Goal: Task Accomplishment & Management: Use online tool/utility

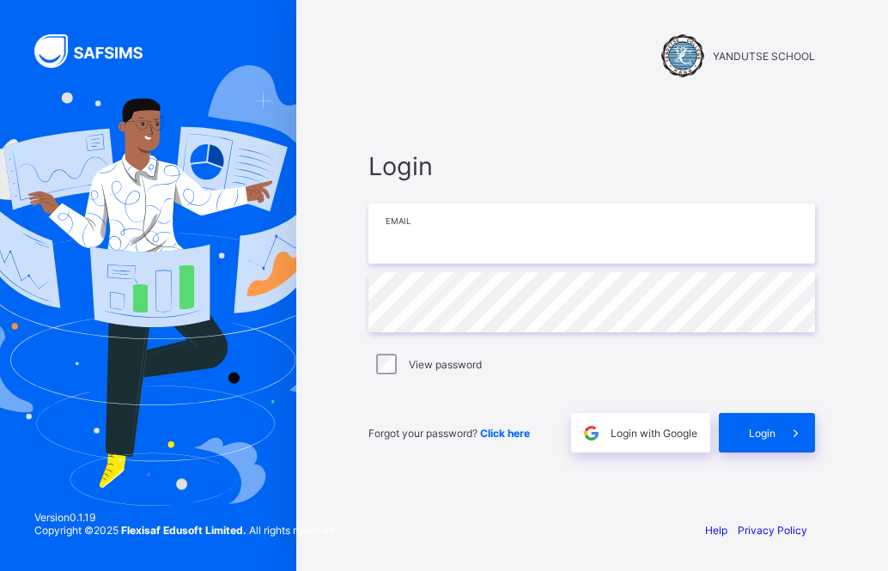
click at [563, 232] on input "email" at bounding box center [592, 234] width 447 height 60
type input "**********"
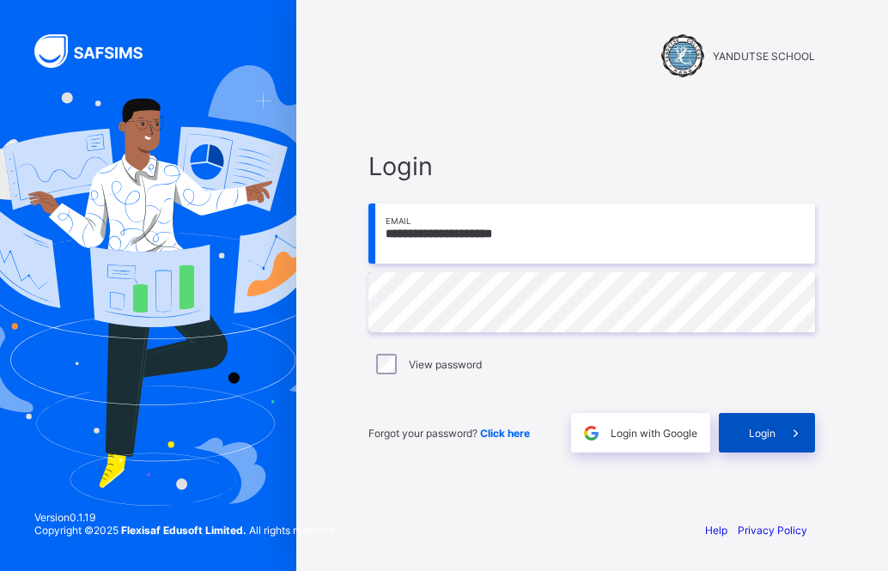
click at [776, 426] on span at bounding box center [796, 433] width 40 height 40
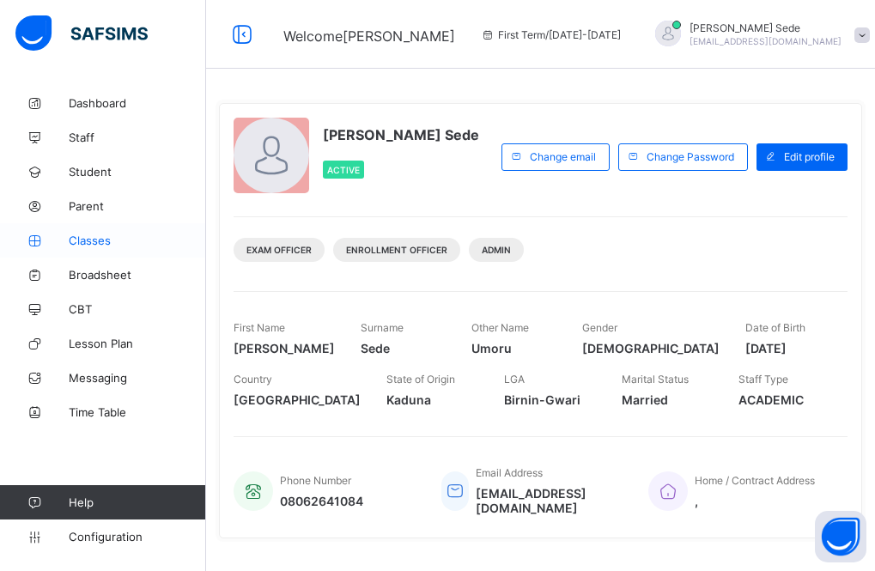
click at [64, 238] on icon at bounding box center [34, 241] width 69 height 13
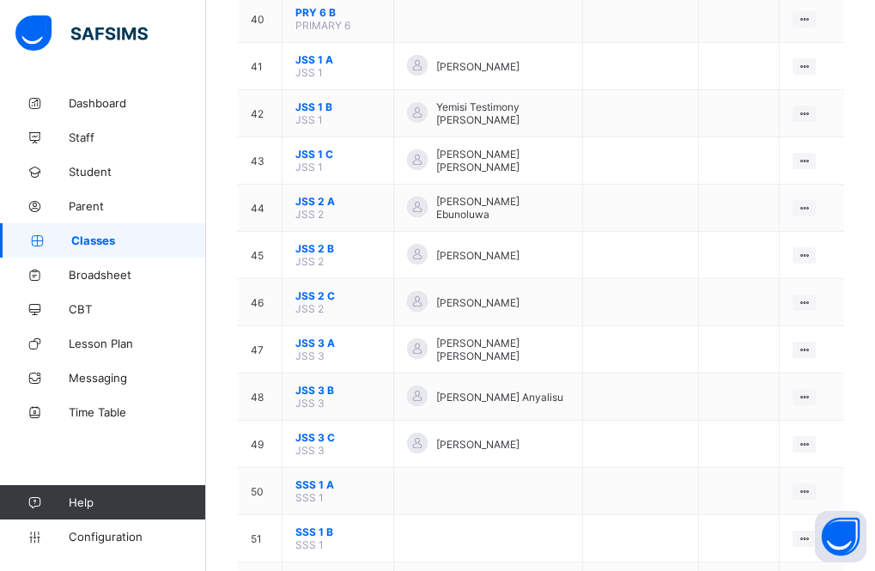
scroll to position [1976, 0]
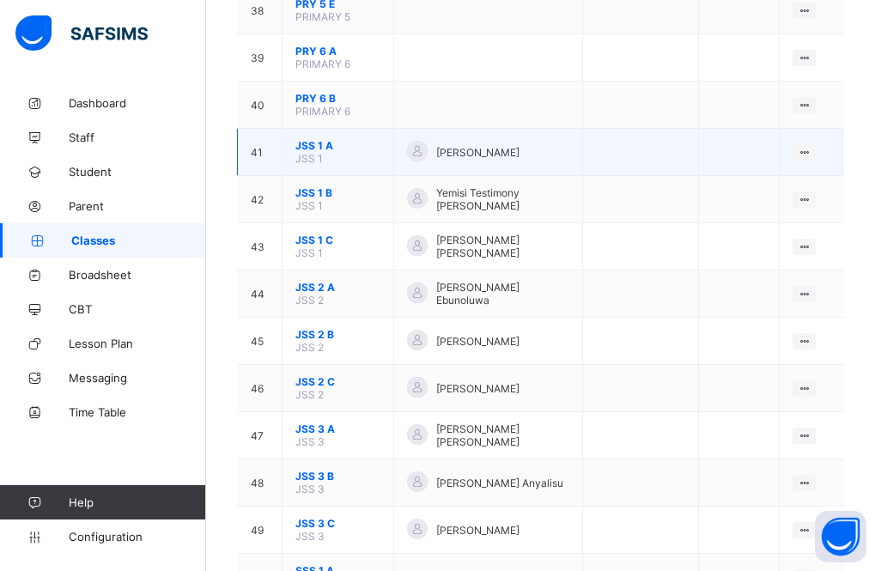
click at [310, 146] on span "JSS 1 A" at bounding box center [338, 145] width 85 height 13
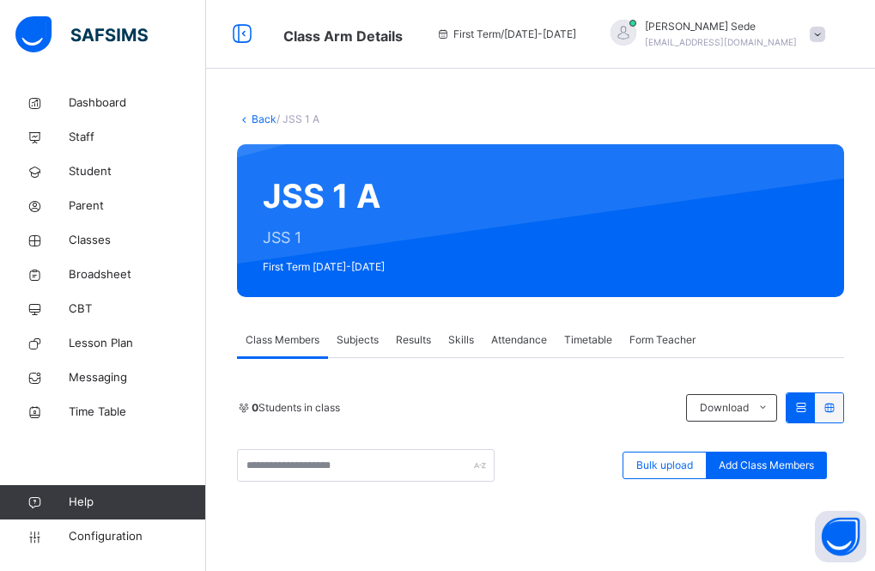
click at [360, 335] on span "Subjects" at bounding box center [358, 339] width 42 height 15
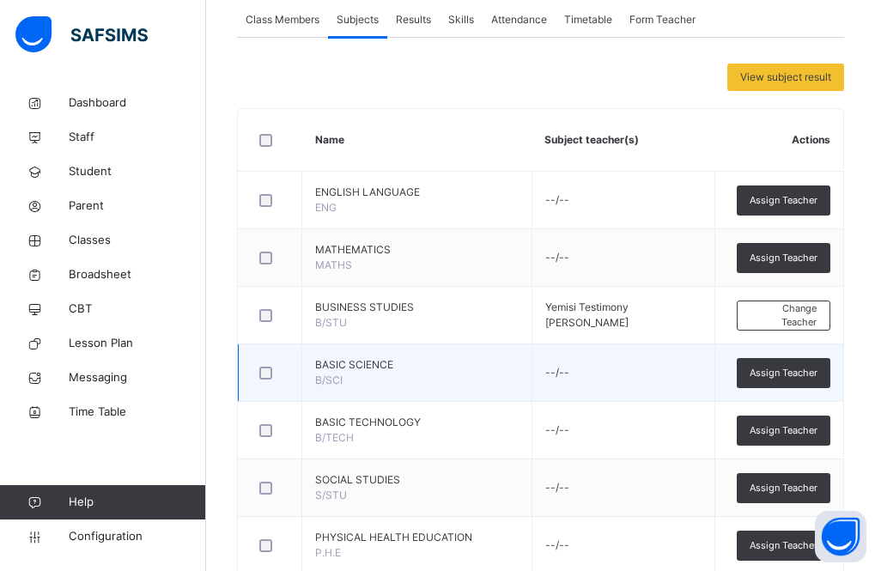
scroll to position [313, 0]
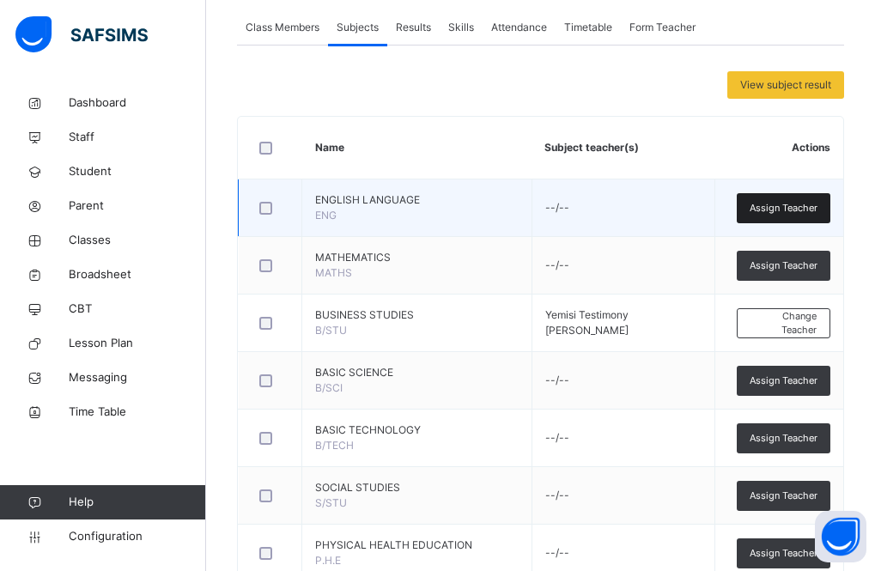
click at [766, 202] on span "Assign Teacher" at bounding box center [784, 208] width 68 height 15
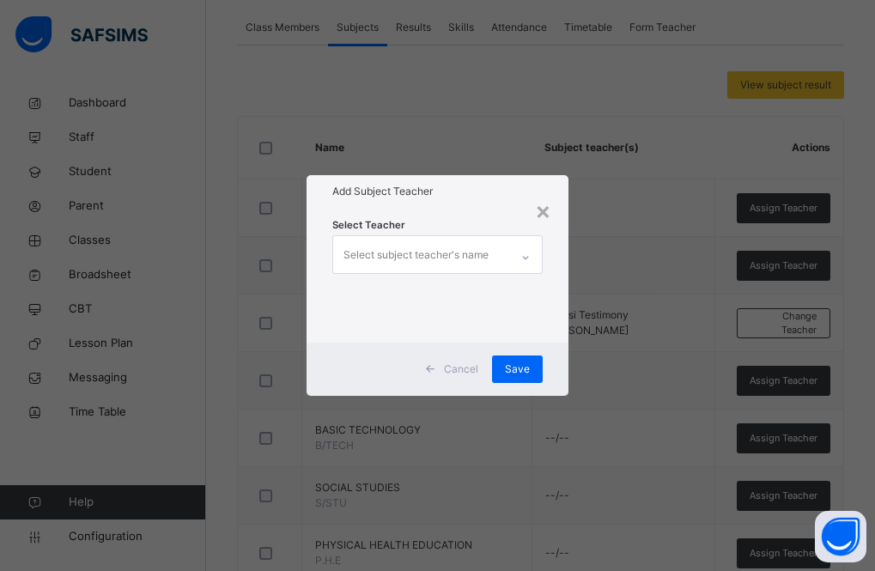
click at [488, 247] on div "Select subject teacher's name" at bounding box center [416, 255] width 145 height 33
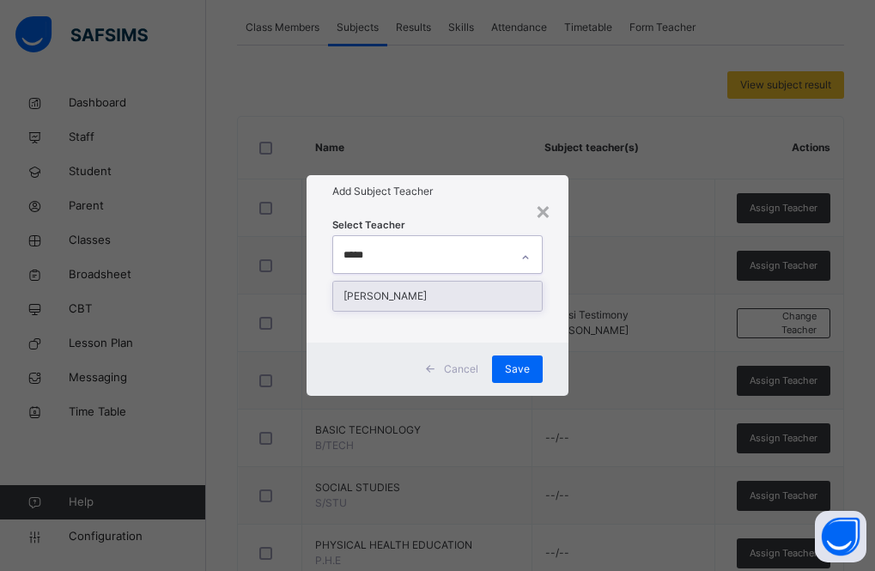
type input "******"
click at [454, 289] on div "[PERSON_NAME]" at bounding box center [438, 296] width 210 height 29
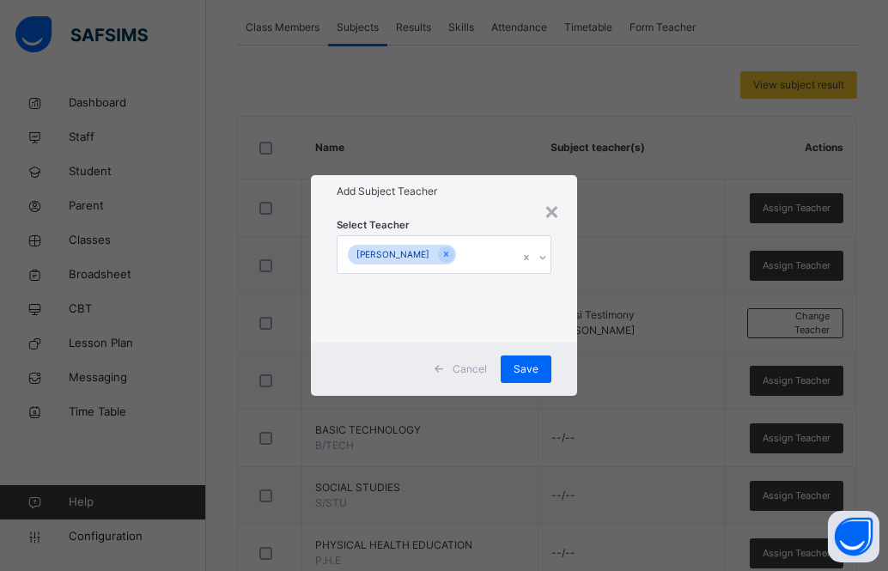
click at [569, 343] on div "Cancel Save" at bounding box center [444, 369] width 266 height 53
click at [543, 368] on div "Save" at bounding box center [526, 369] width 51 height 27
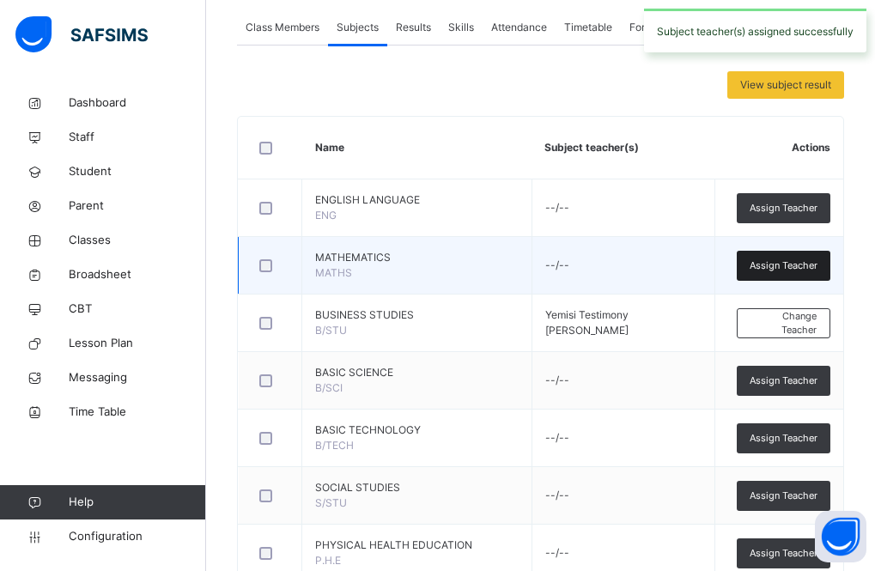
click at [795, 264] on span "Assign Teacher" at bounding box center [784, 266] width 68 height 15
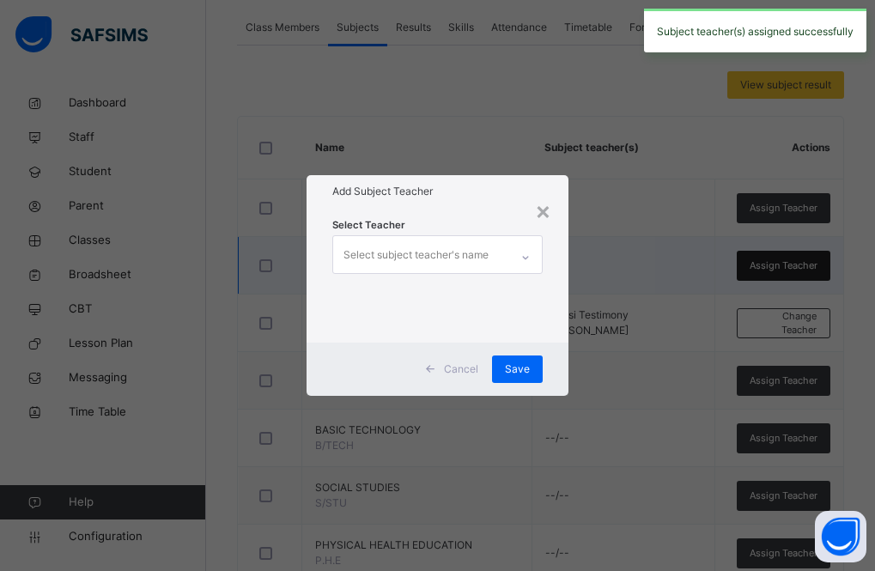
click at [795, 264] on div "× Add Subject Teacher Select Teacher Select subject teacher's name Cancel Save" at bounding box center [437, 285] width 875 height 571
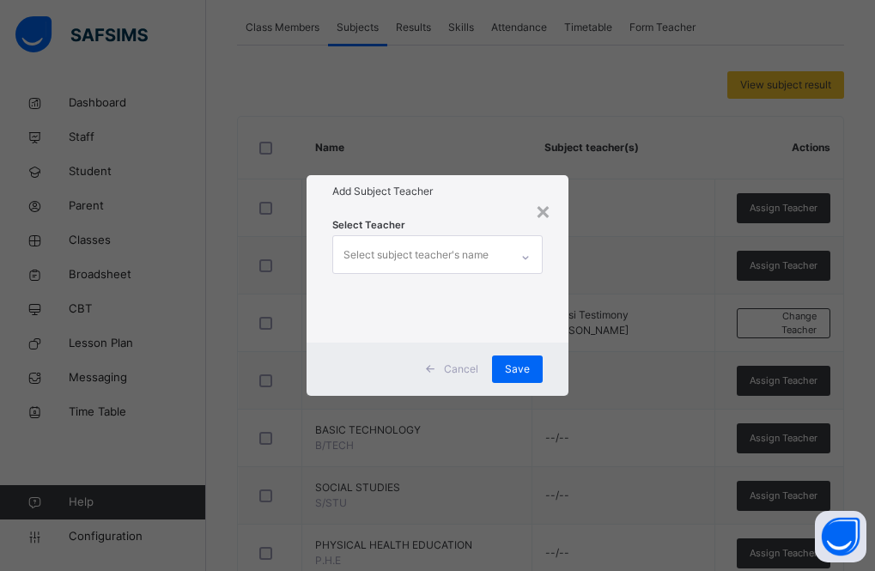
click at [406, 259] on div "Select subject teacher's name" at bounding box center [416, 255] width 145 height 33
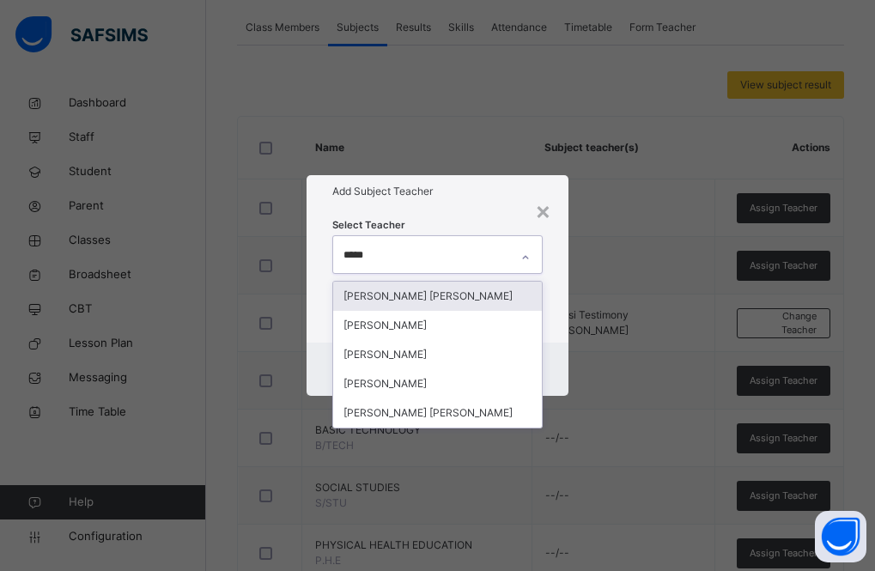
type input "******"
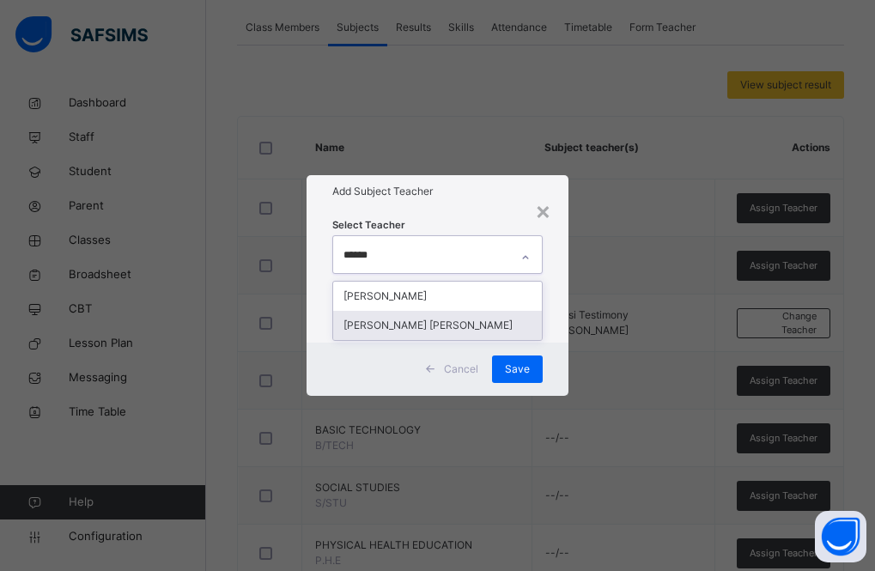
click at [416, 331] on div "[PERSON_NAME] [PERSON_NAME]" at bounding box center [438, 325] width 210 height 29
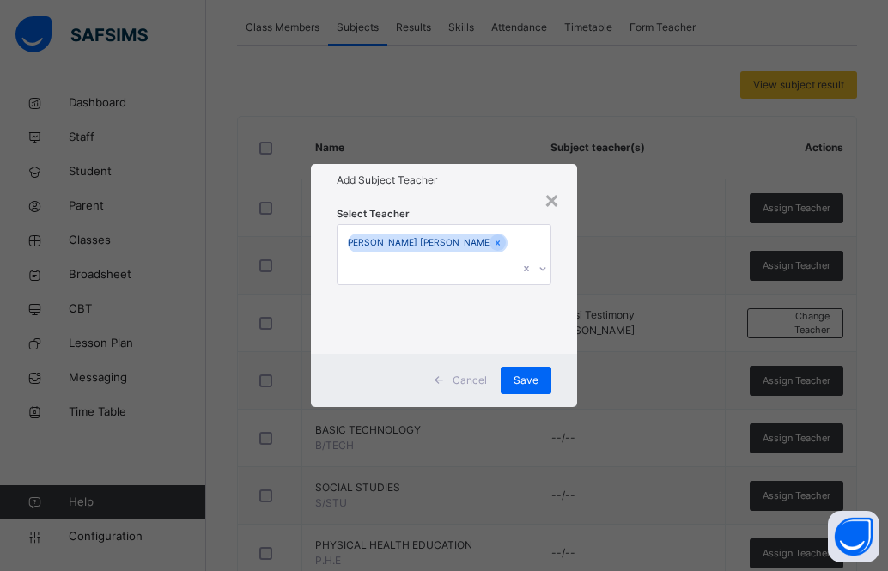
click at [572, 338] on div "Select Teacher [PERSON_NAME] [PERSON_NAME]" at bounding box center [444, 275] width 266 height 157
click at [527, 373] on span "Save" at bounding box center [526, 380] width 25 height 15
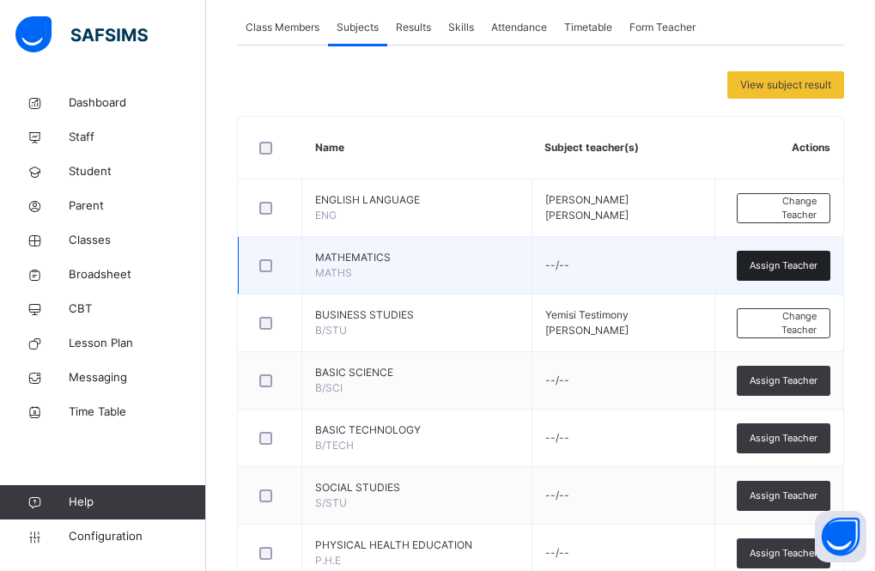
click at [768, 259] on span "Assign Teacher" at bounding box center [784, 266] width 68 height 15
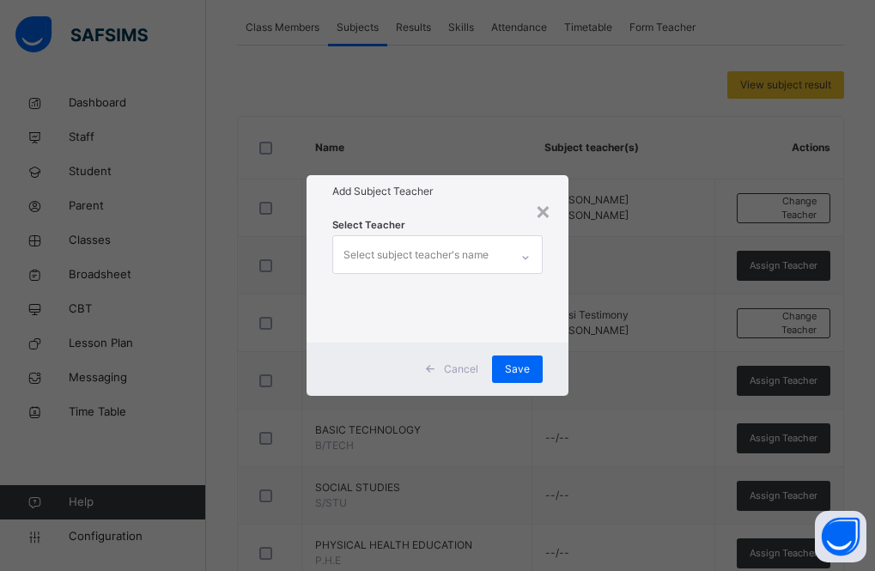
click at [452, 253] on div "Select subject teacher's name" at bounding box center [416, 255] width 145 height 33
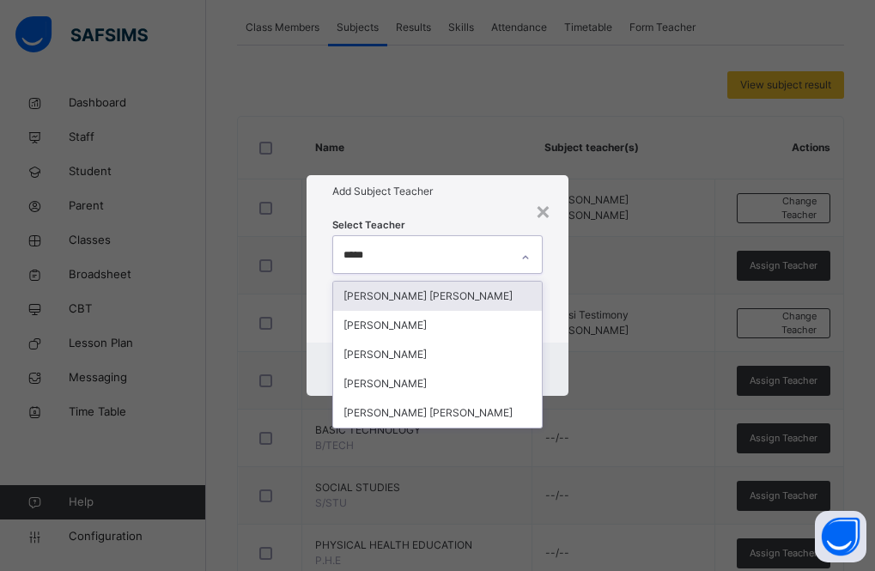
type input "******"
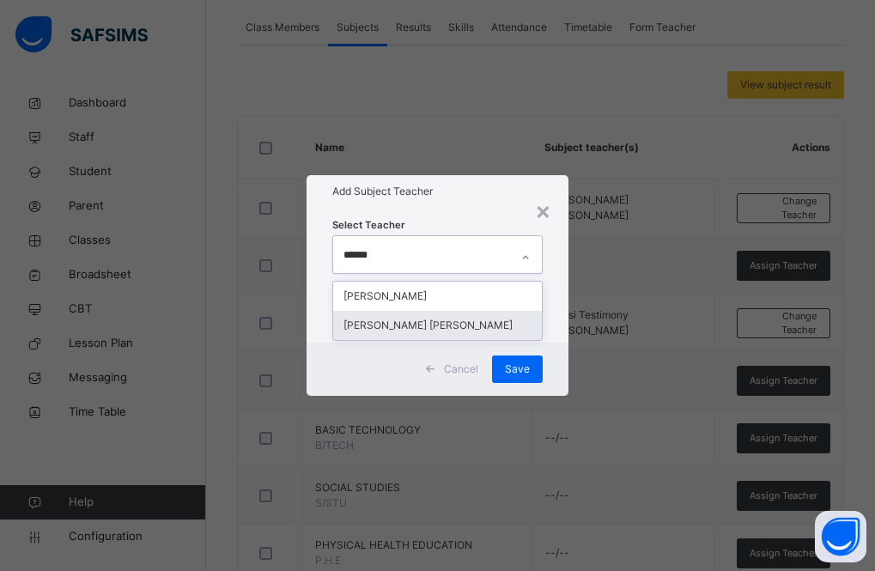
click at [423, 323] on div "[PERSON_NAME] [PERSON_NAME]" at bounding box center [438, 325] width 210 height 29
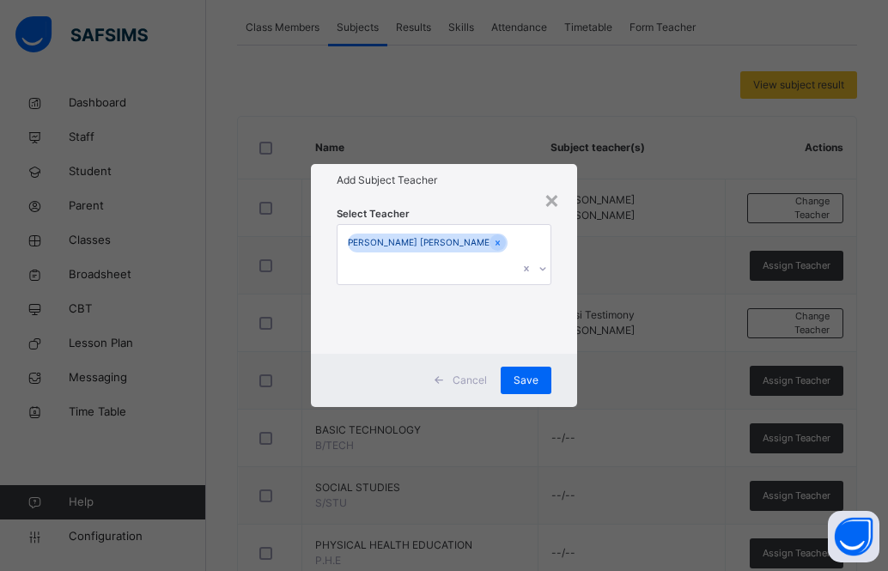
click at [476, 197] on div "Add Subject Teacher" at bounding box center [444, 180] width 266 height 33
click at [525, 373] on span "Save" at bounding box center [526, 380] width 25 height 15
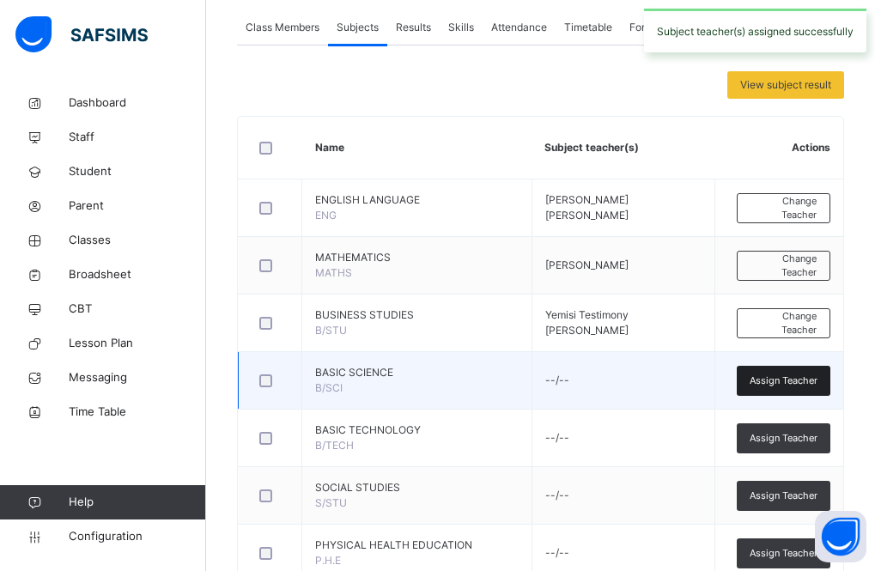
click at [771, 374] on span "Assign Teacher" at bounding box center [784, 381] width 68 height 15
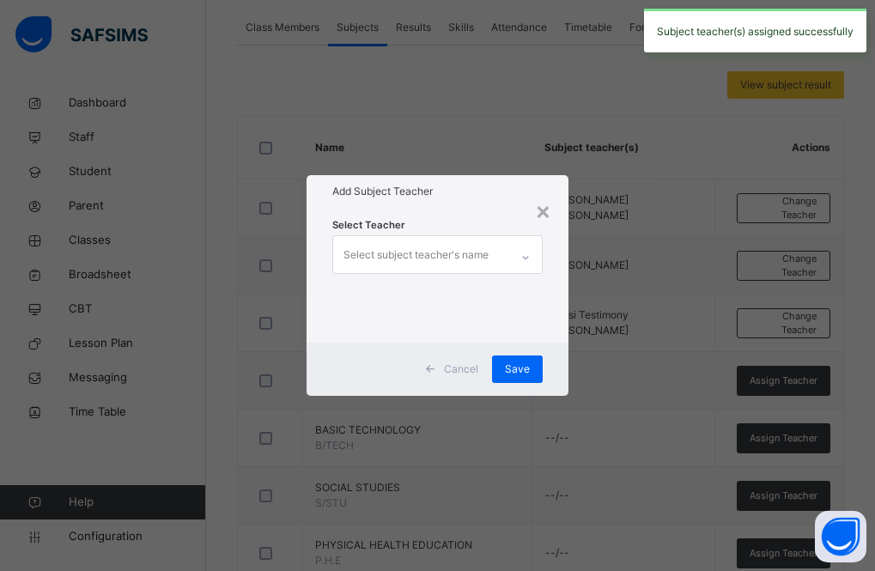
click at [418, 256] on div "Select subject teacher's name" at bounding box center [416, 255] width 145 height 33
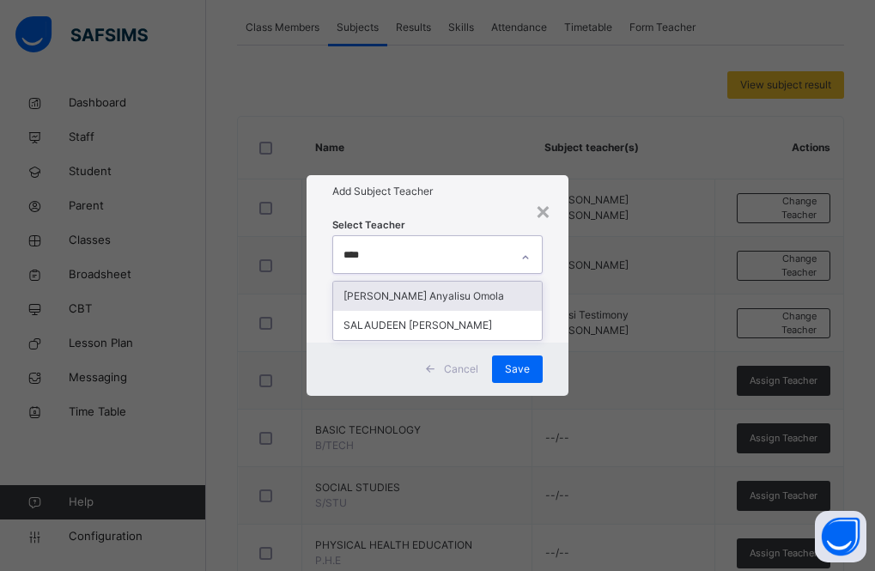
type input "*****"
click at [421, 296] on div "[PERSON_NAME] Anyalisu Omola" at bounding box center [438, 296] width 210 height 29
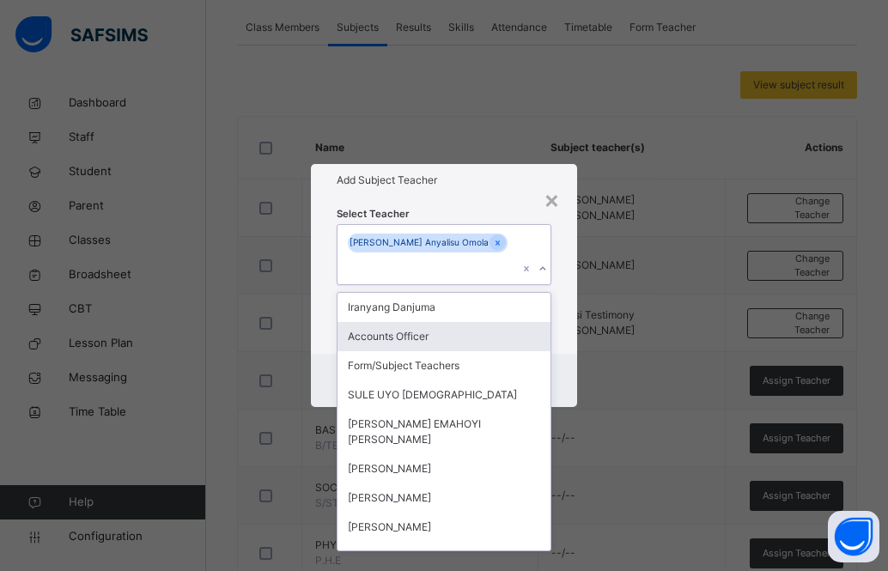
click at [566, 334] on div "Select Teacher option [PERSON_NAME], selected. option Accounts Officer focused,…" at bounding box center [444, 275] width 266 height 157
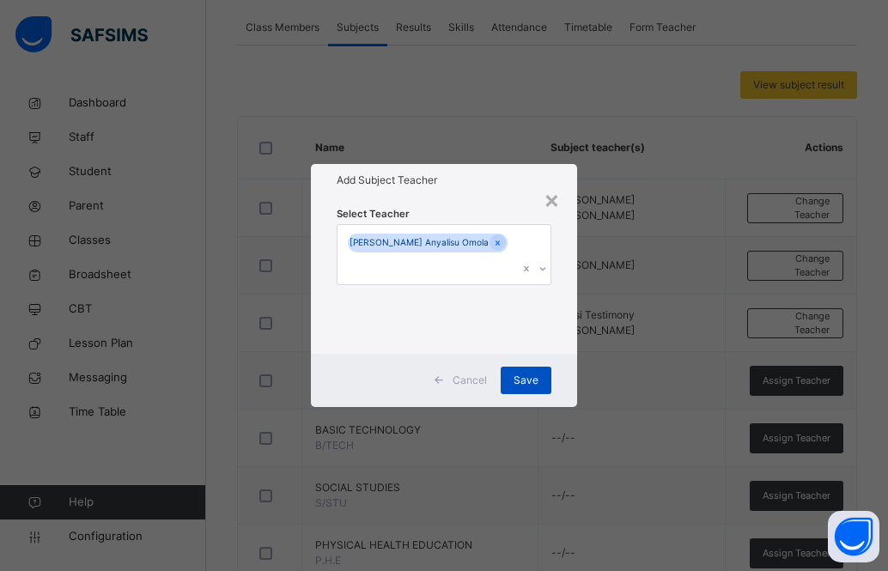
click at [531, 374] on span "Save" at bounding box center [526, 380] width 25 height 15
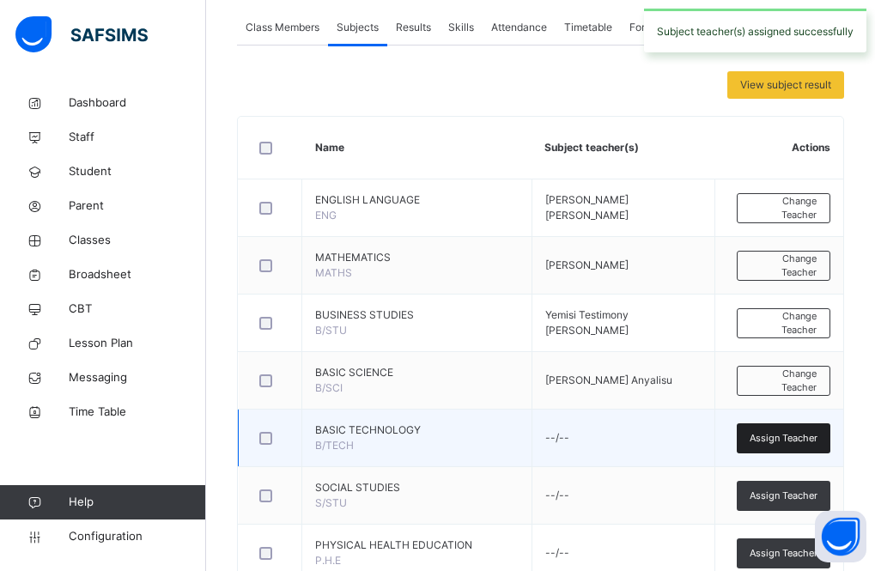
click at [784, 429] on div "Assign Teacher" at bounding box center [784, 439] width 94 height 30
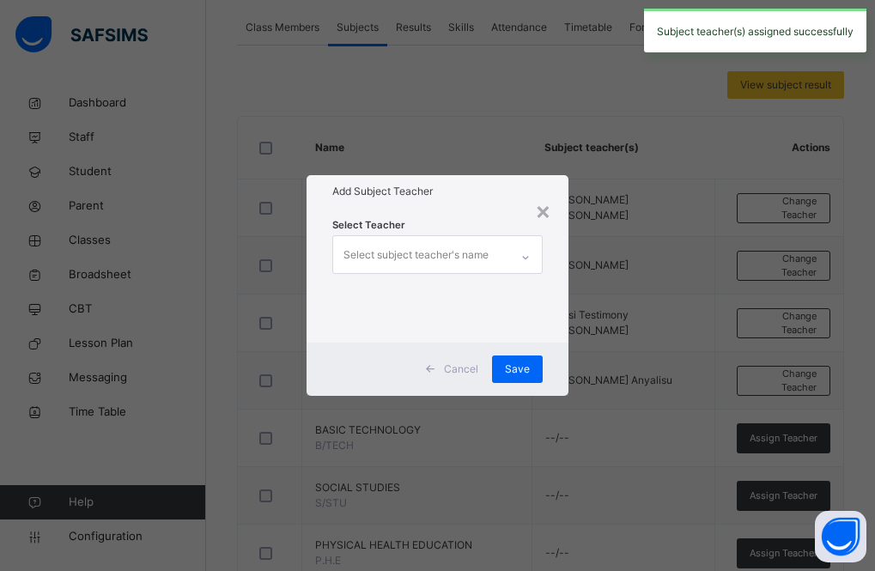
click at [396, 249] on div "Select subject teacher's name" at bounding box center [416, 255] width 145 height 33
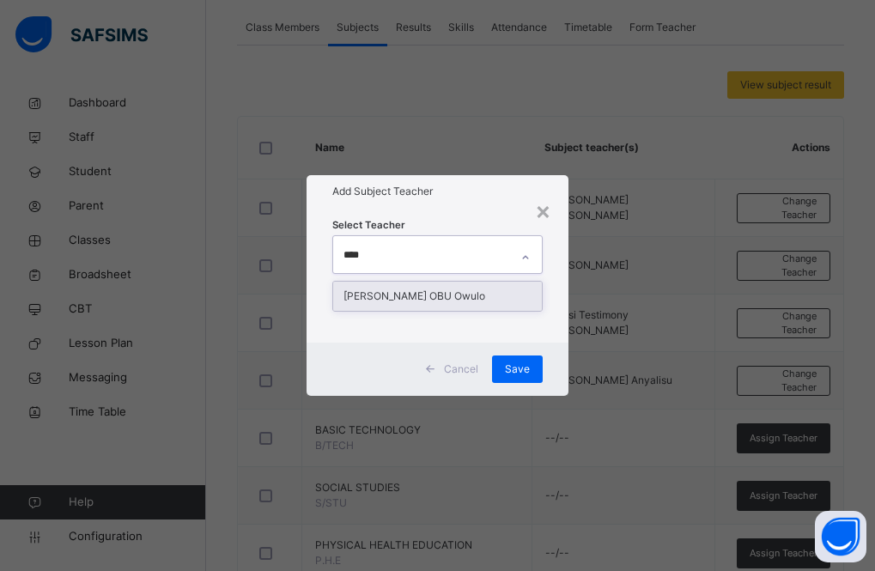
type input "*****"
click at [407, 305] on div "[PERSON_NAME] OBU Owulo" at bounding box center [438, 296] width 210 height 29
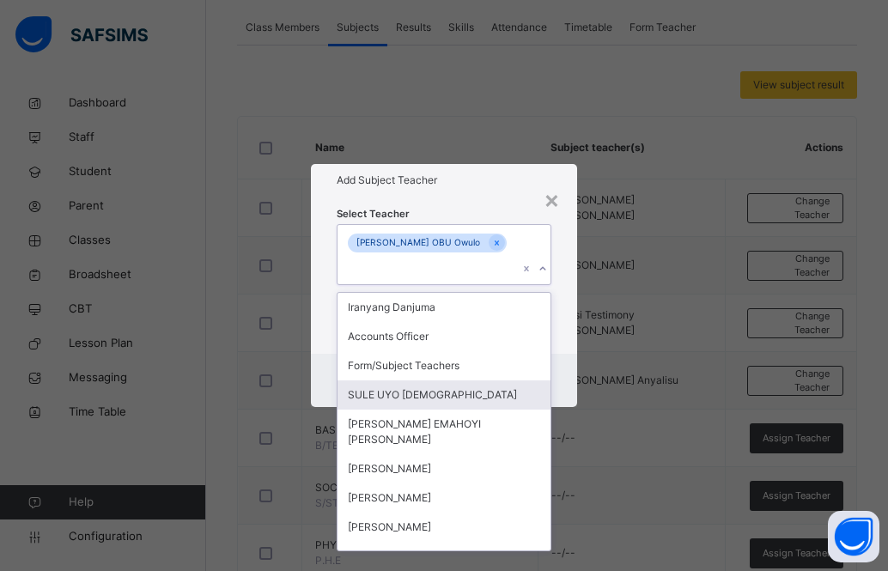
click at [564, 340] on div "Select Teacher option [PERSON_NAME] OBU Owulo, selected. option SULE UYO [DEMOG…" at bounding box center [444, 275] width 266 height 157
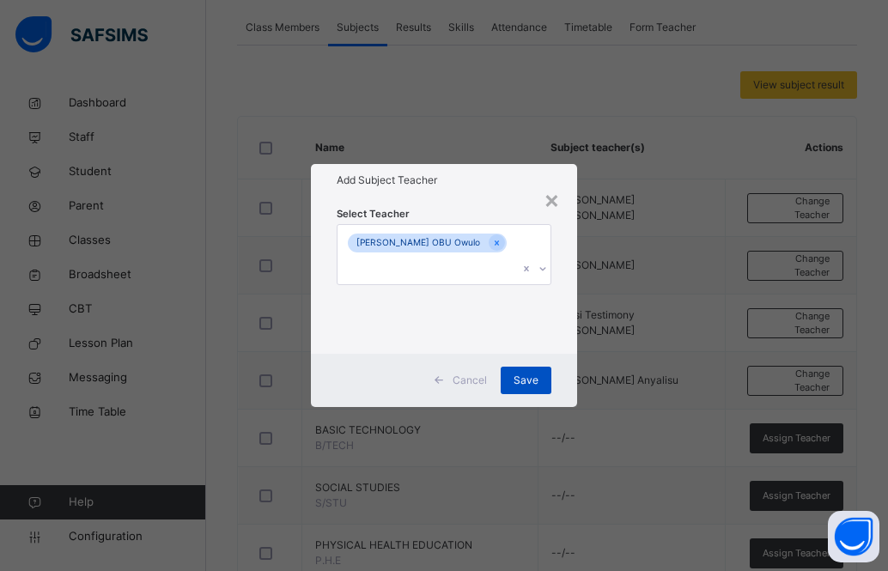
click at [532, 373] on span "Save" at bounding box center [526, 380] width 25 height 15
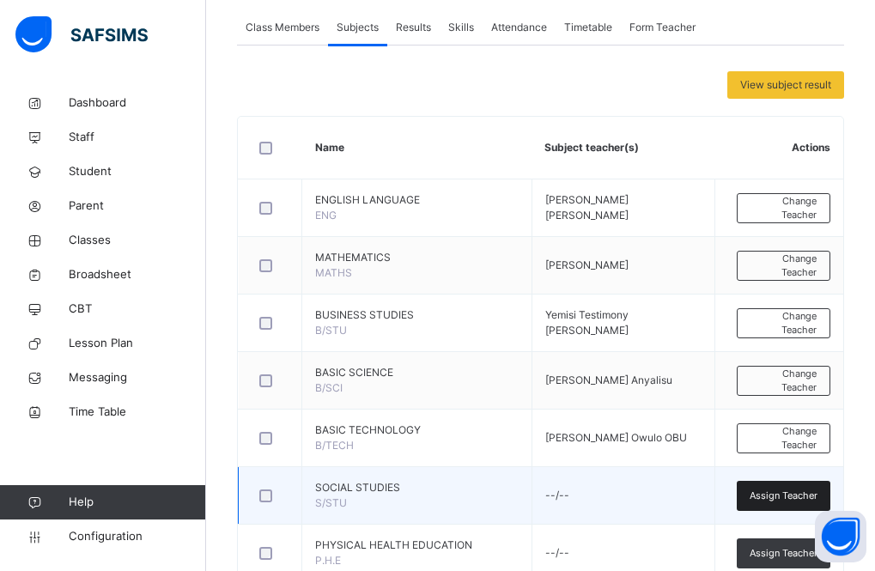
click at [794, 497] on span "Assign Teacher" at bounding box center [784, 496] width 68 height 15
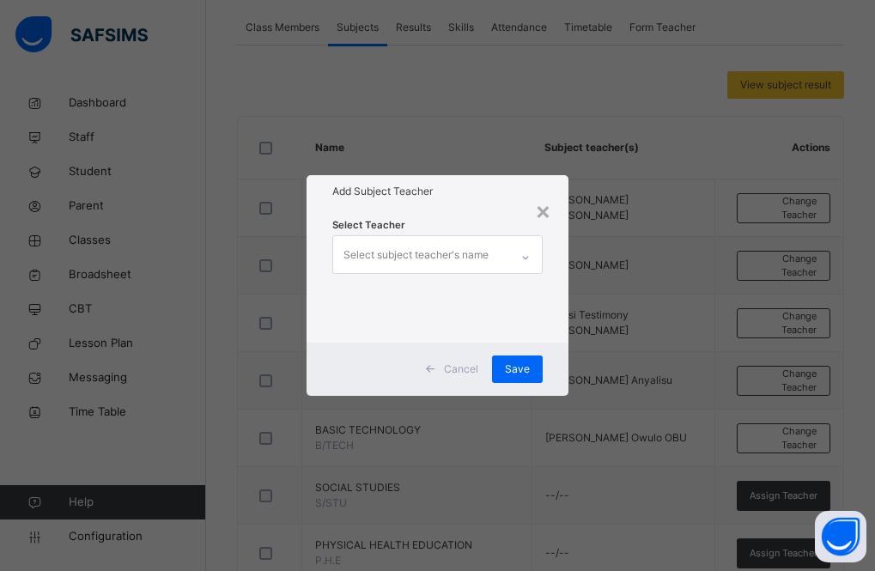
click at [417, 253] on div "Select subject teacher's name" at bounding box center [416, 255] width 145 height 33
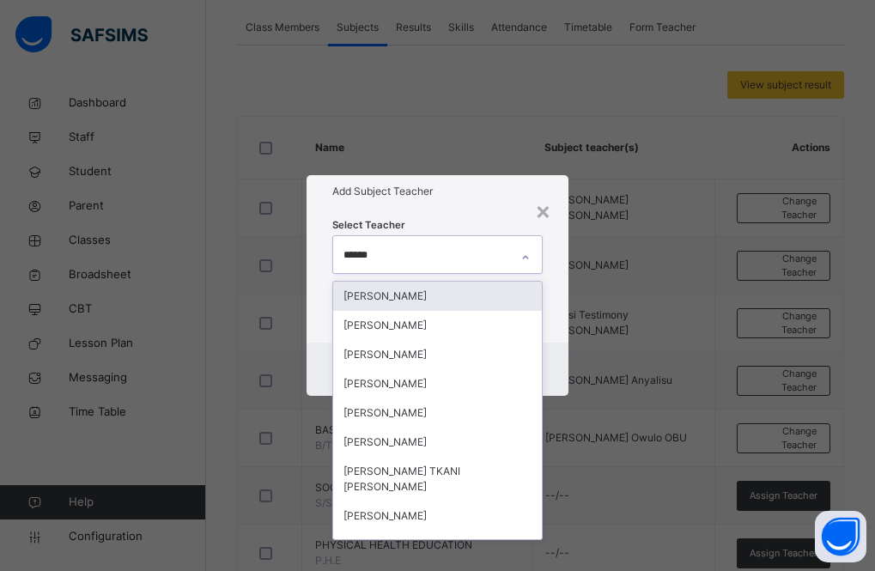
type input "*******"
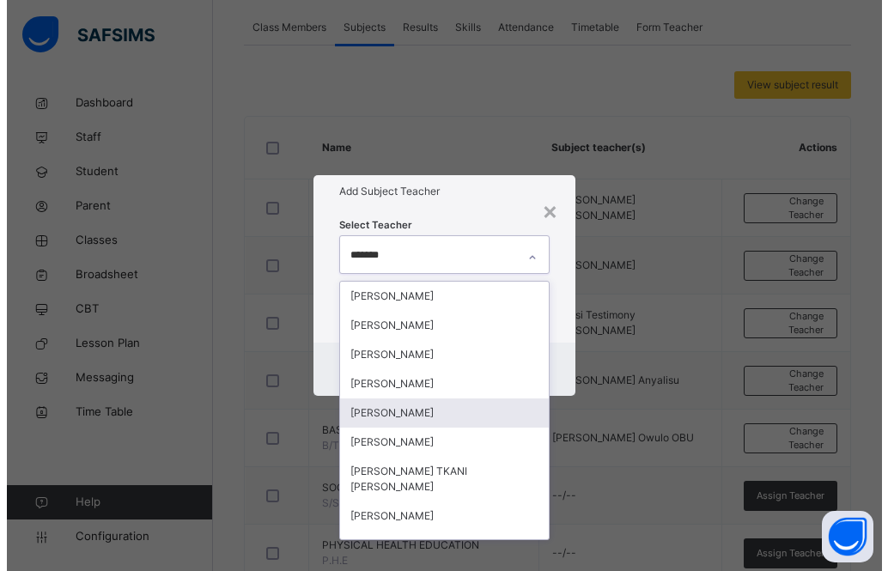
scroll to position [93, 0]
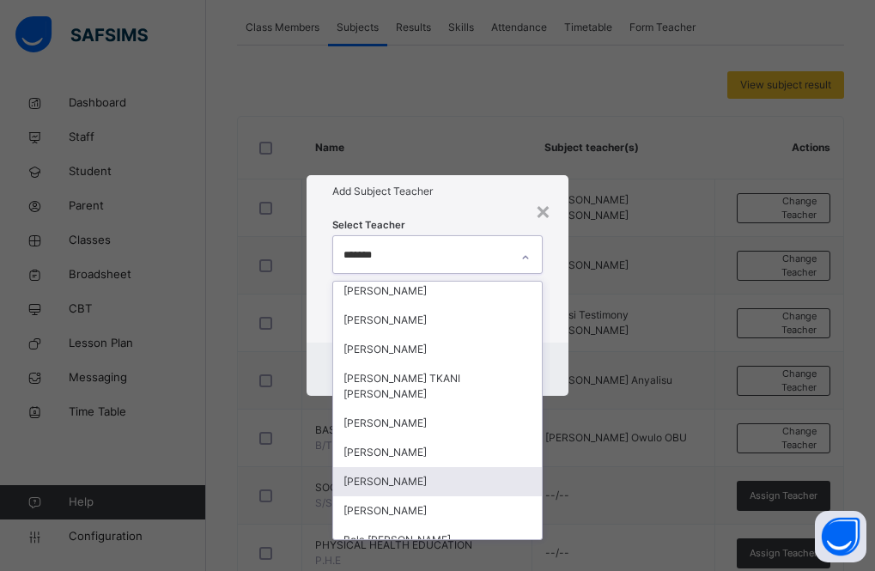
click at [460, 467] on div "[PERSON_NAME]" at bounding box center [438, 481] width 210 height 29
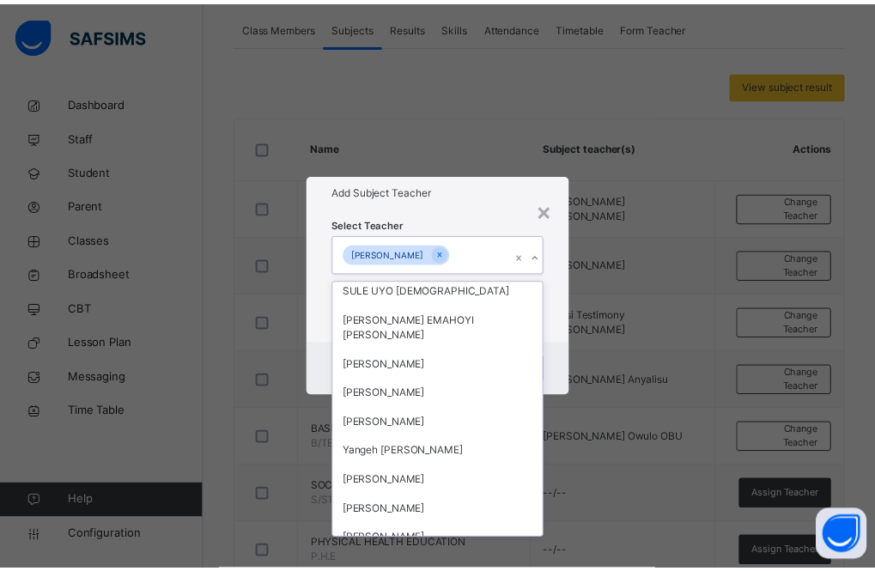
scroll to position [3160, 0]
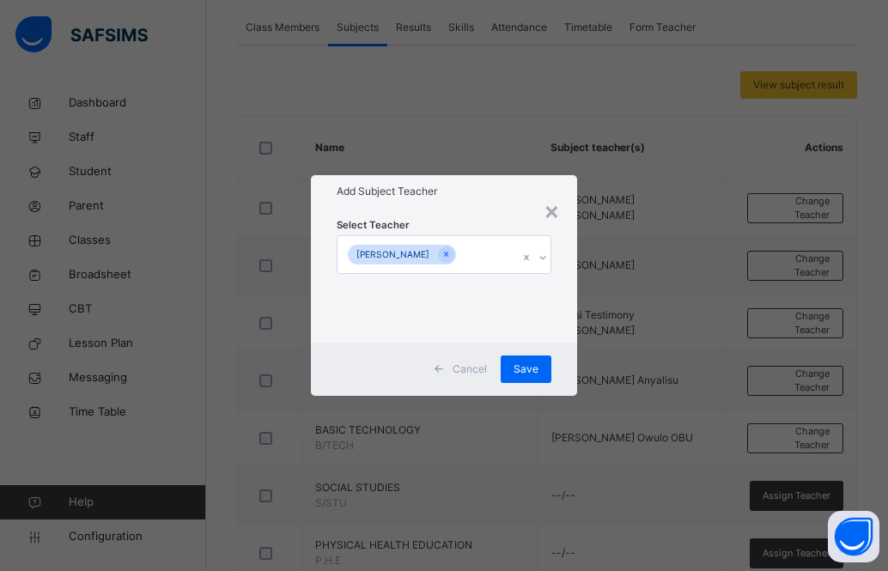
click at [567, 309] on div "Select Teacher [PERSON_NAME]" at bounding box center [444, 275] width 266 height 134
click at [533, 368] on span "Save" at bounding box center [526, 369] width 25 height 15
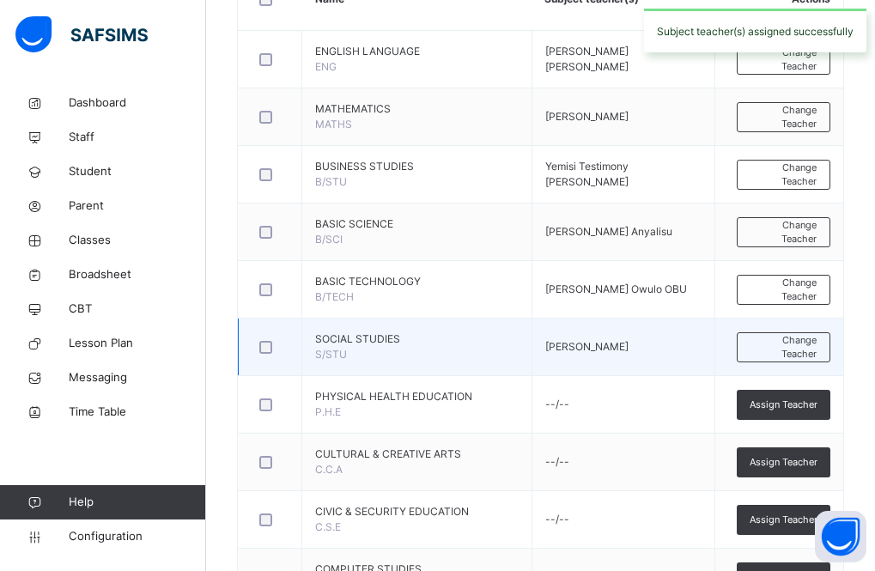
scroll to position [570, 0]
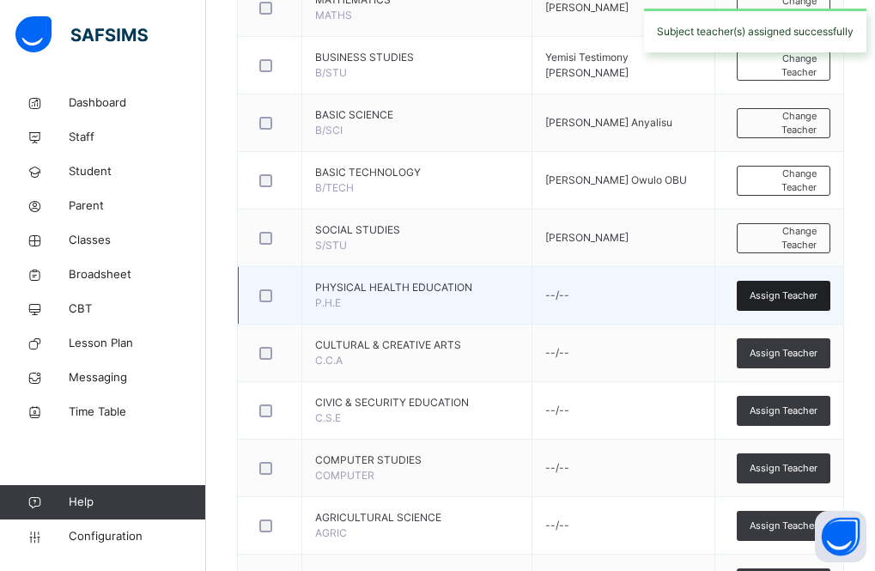
click at [789, 293] on span "Assign Teacher" at bounding box center [784, 296] width 68 height 15
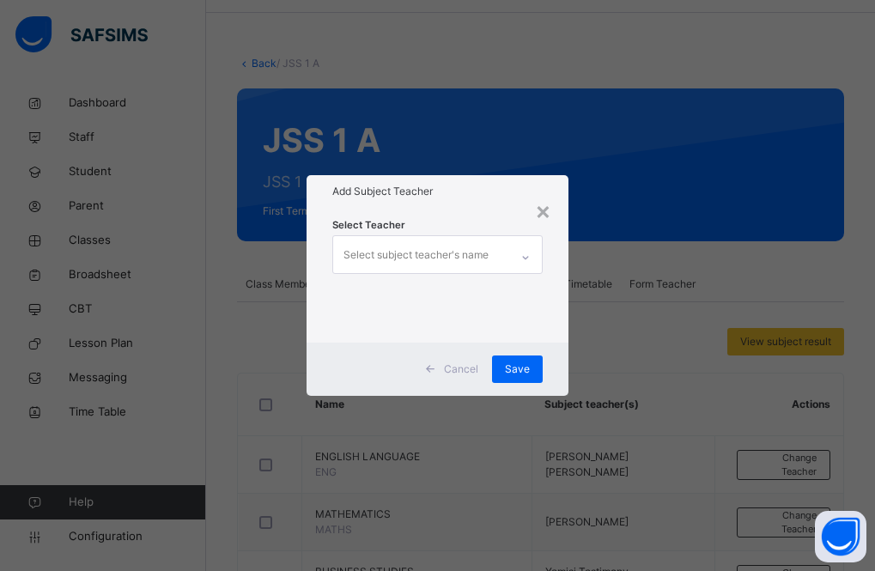
scroll to position [55, 0]
click at [546, 212] on div "×" at bounding box center [543, 210] width 16 height 36
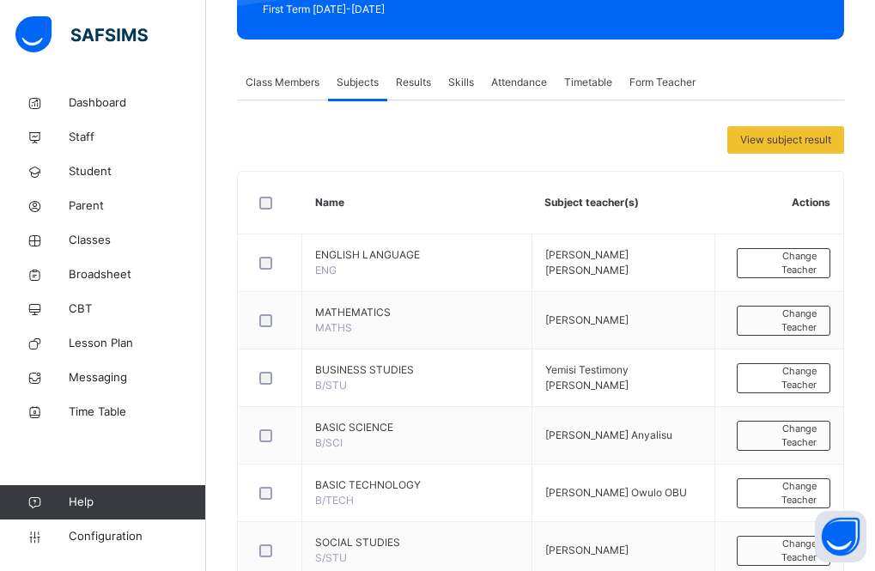
scroll to position [0, 0]
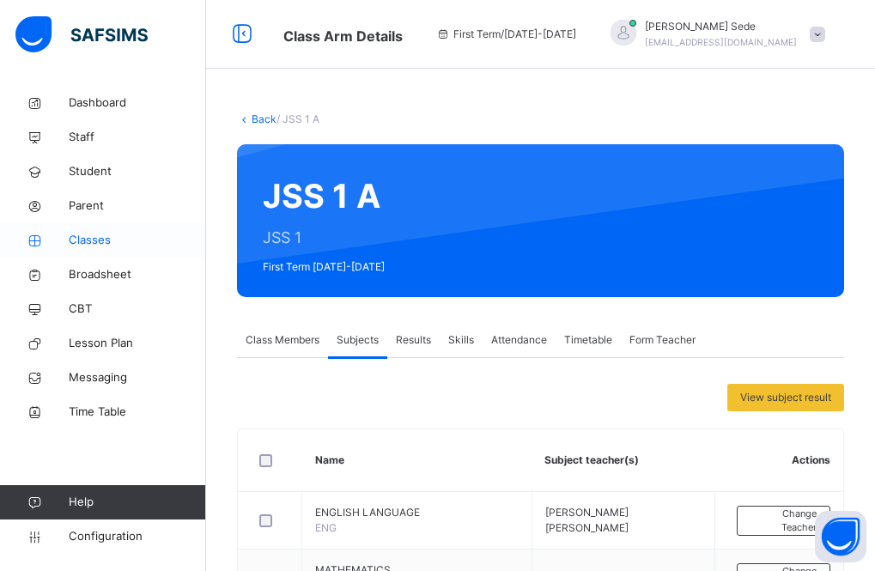
click at [84, 245] on span "Classes" at bounding box center [137, 240] width 137 height 17
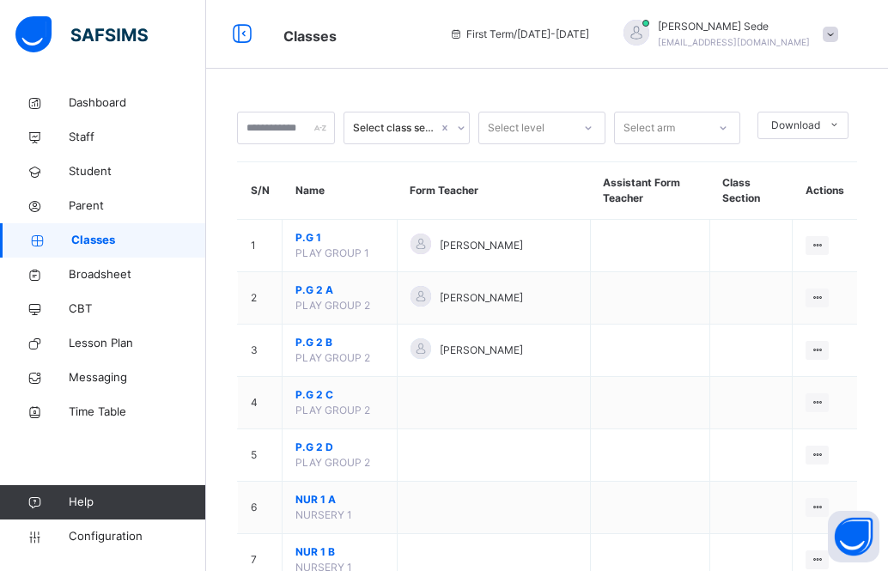
click at [586, 123] on icon at bounding box center [588, 127] width 10 height 17
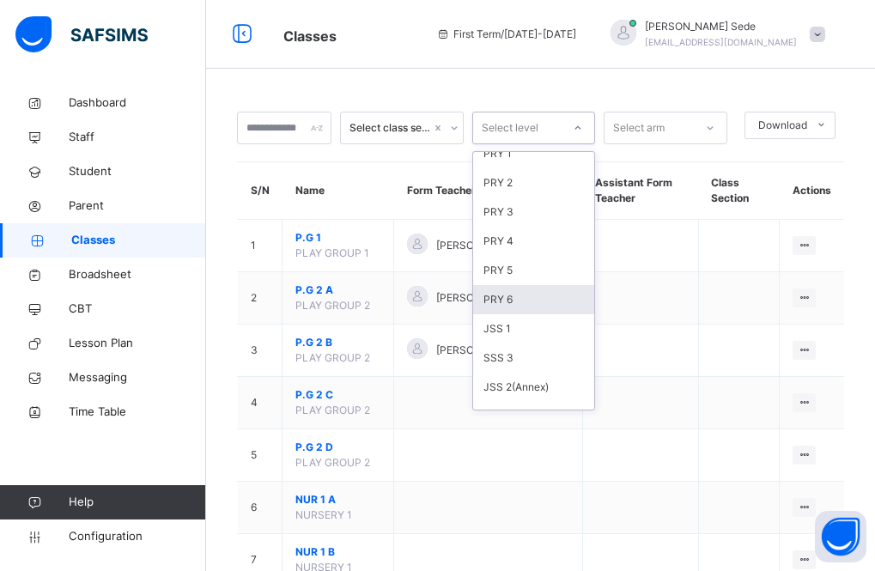
scroll to position [247, 0]
click at [528, 300] on div "JSS 1" at bounding box center [534, 298] width 122 height 29
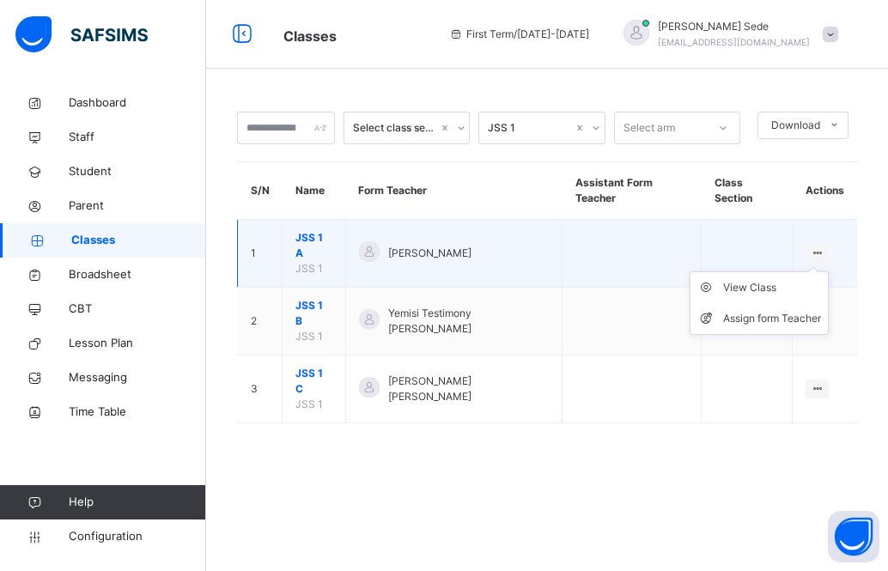
click at [813, 247] on icon at bounding box center [817, 253] width 15 height 13
click at [755, 279] on div "View Class" at bounding box center [772, 287] width 98 height 17
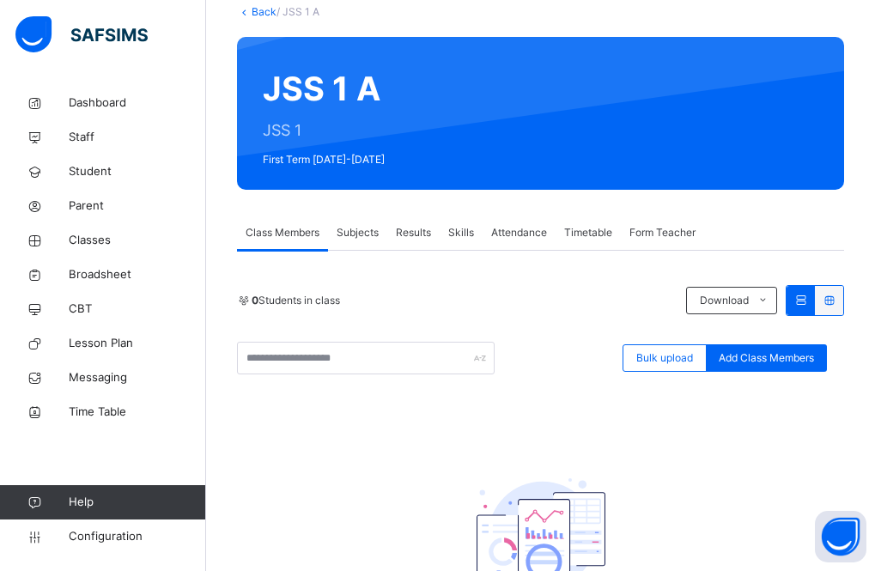
scroll to position [85, 0]
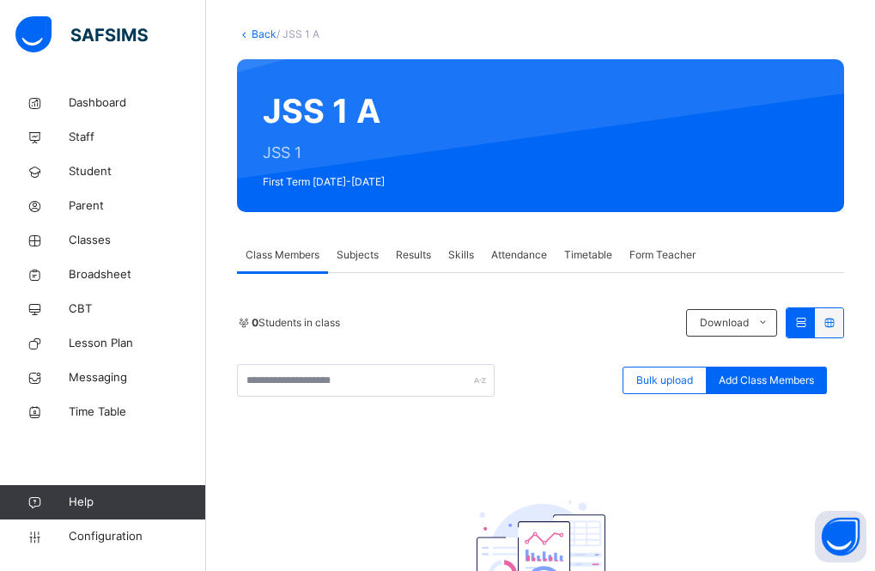
click at [369, 257] on span "Subjects" at bounding box center [358, 254] width 42 height 15
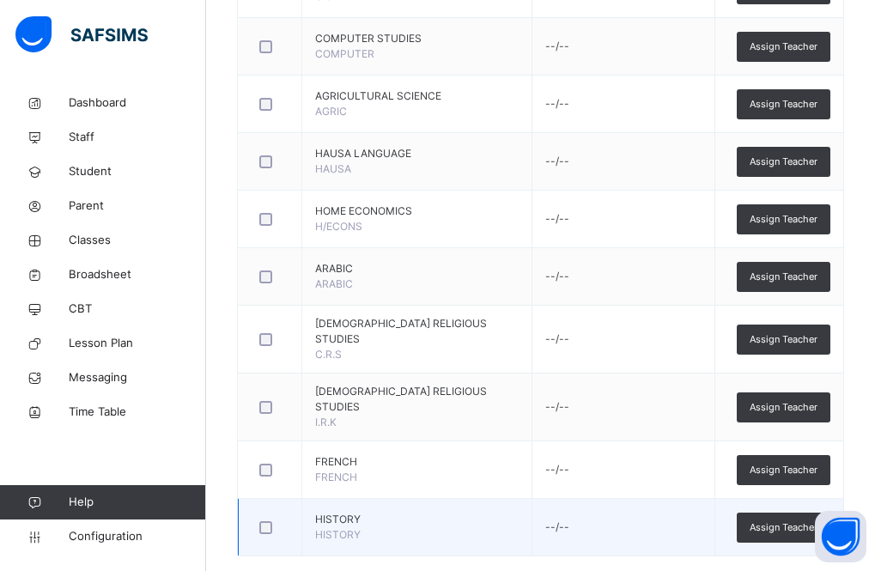
scroll to position [1000, 0]
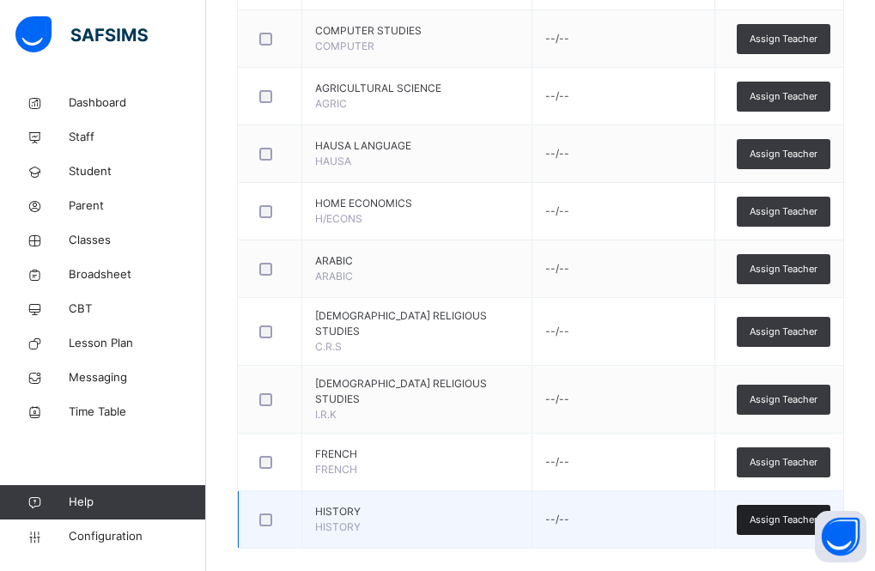
click at [785, 513] on span "Assign Teacher" at bounding box center [784, 520] width 68 height 15
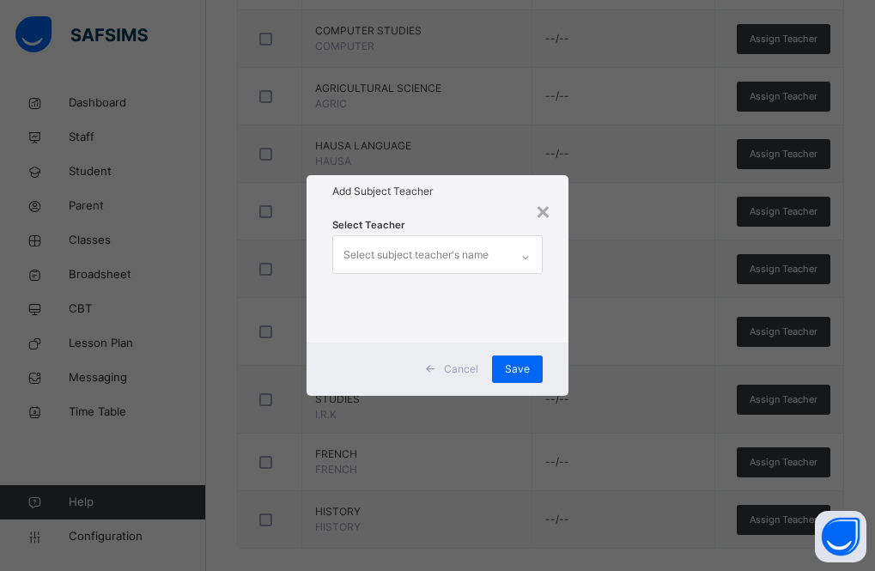
click at [466, 262] on div "Select subject teacher's name" at bounding box center [416, 255] width 145 height 33
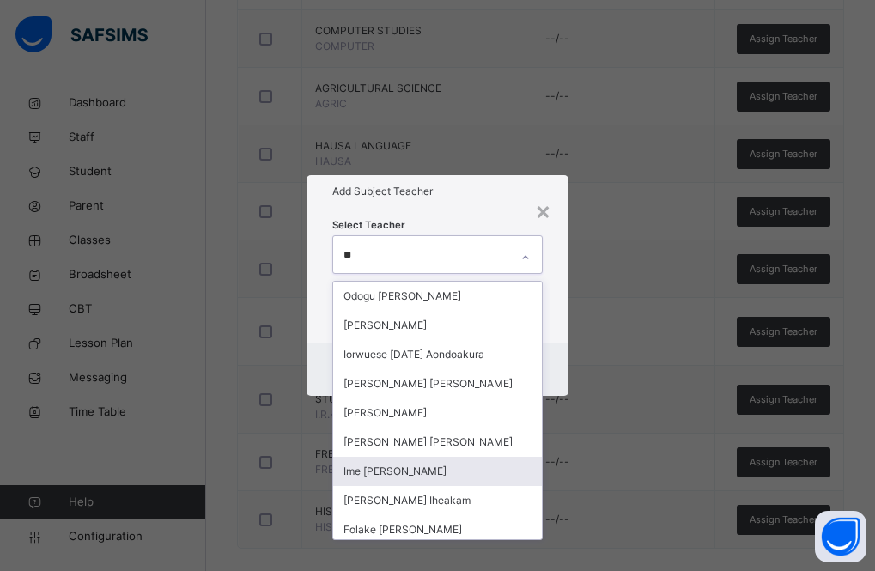
type input "*"
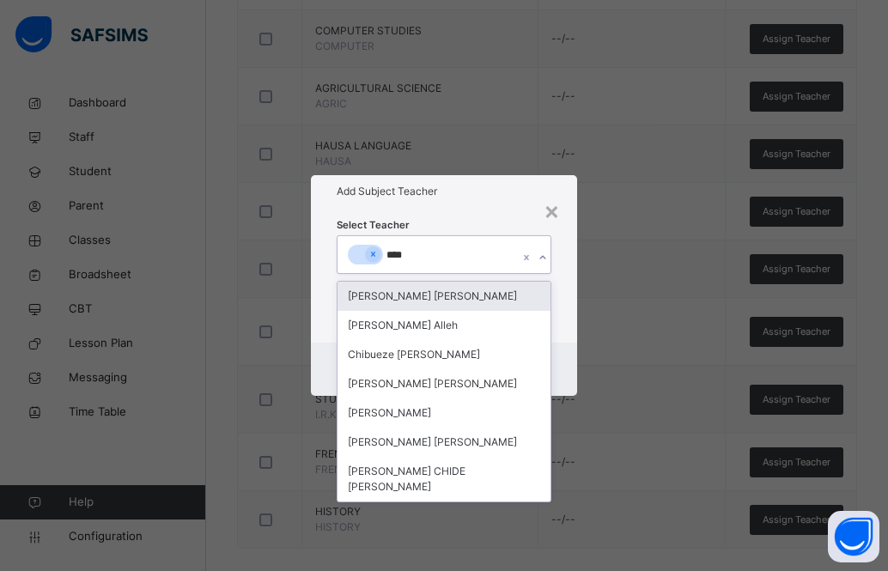
type input "*****"
click at [417, 293] on div "[PERSON_NAME] [PERSON_NAME]" at bounding box center [444, 296] width 213 height 29
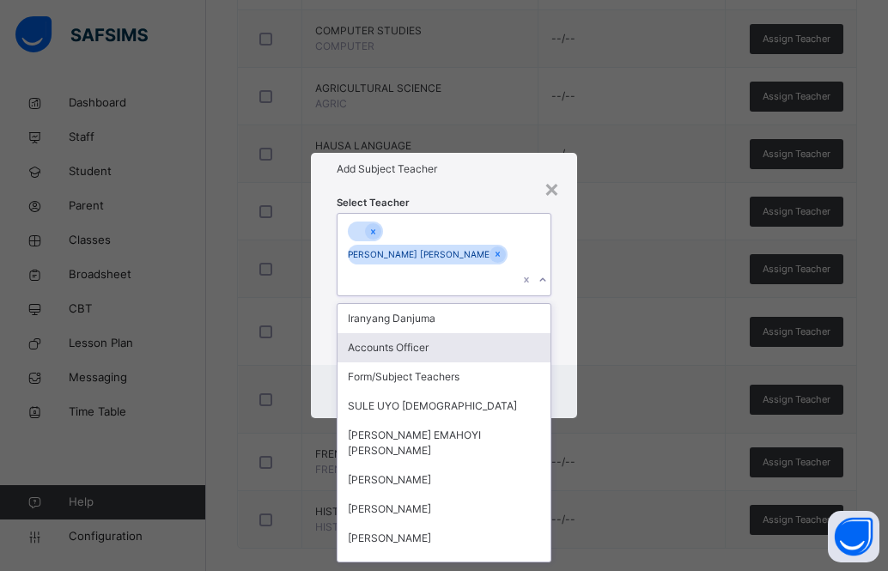
click at [478, 210] on div "Select Teacher option [PERSON_NAME] [PERSON_NAME], selected. option Accounts Of…" at bounding box center [444, 276] width 266 height 180
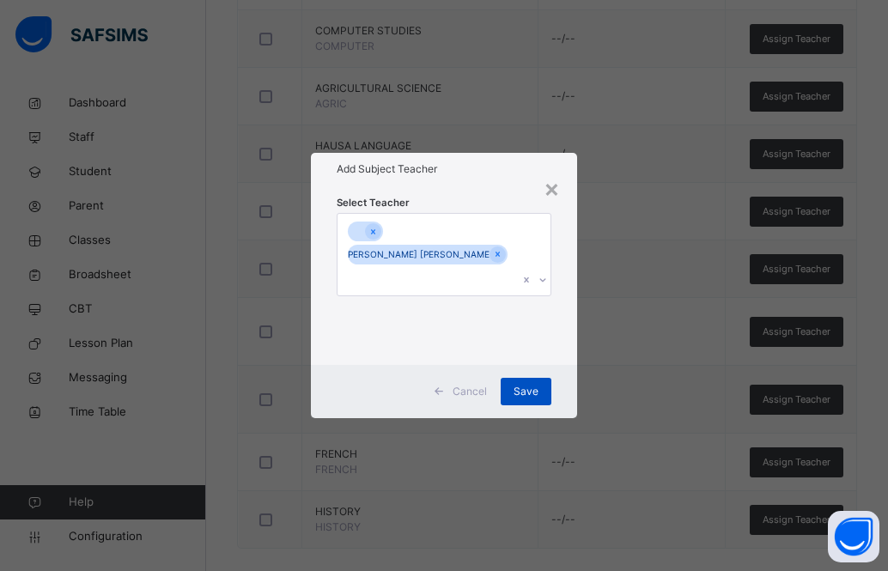
click at [525, 384] on span "Save" at bounding box center [526, 391] width 25 height 15
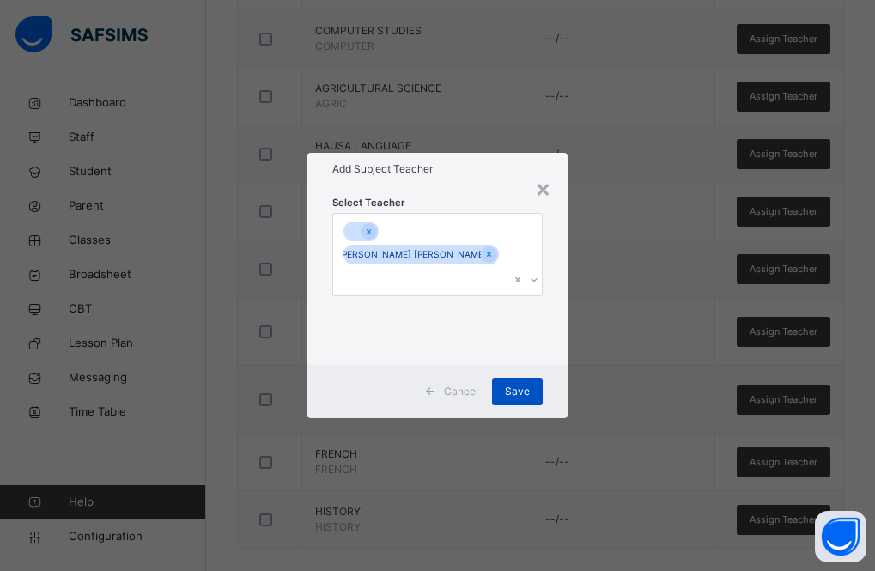
click at [515, 384] on span "Save" at bounding box center [517, 391] width 25 height 15
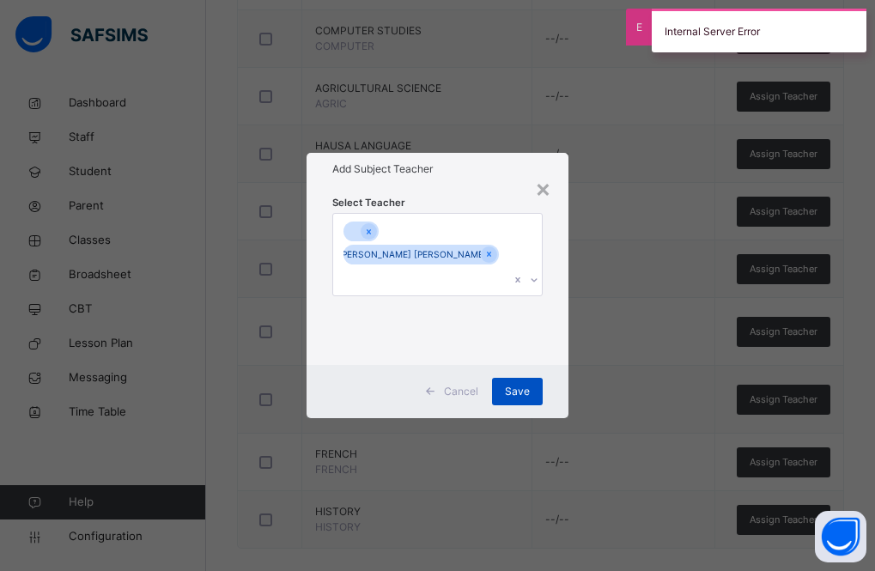
click at [513, 384] on span "Save" at bounding box center [517, 391] width 25 height 15
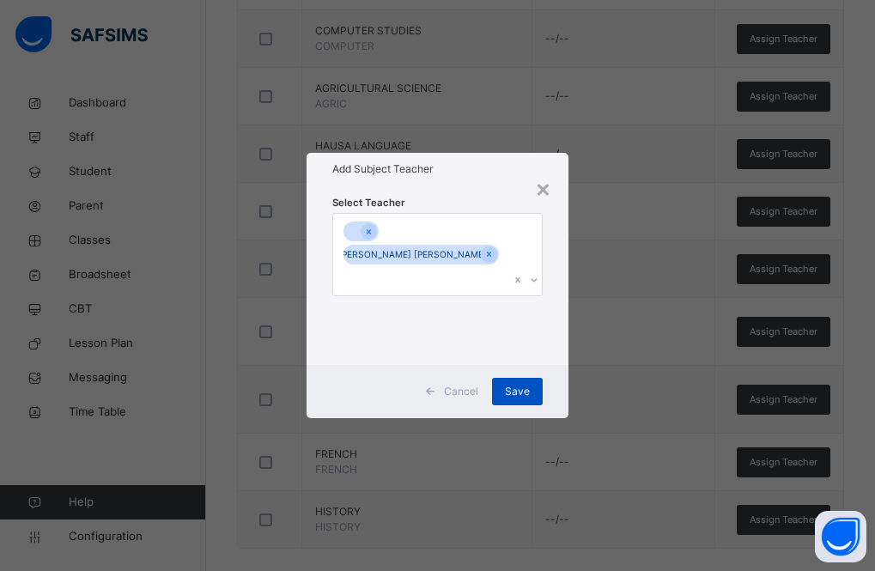
click at [512, 384] on span "Save" at bounding box center [517, 391] width 25 height 15
click at [526, 384] on span "Save" at bounding box center [517, 391] width 25 height 15
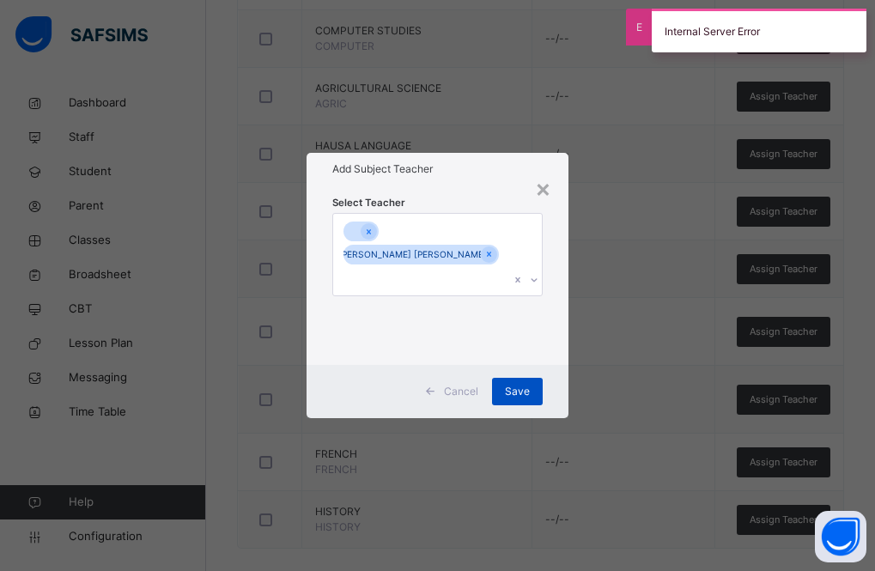
click at [527, 384] on span "Save" at bounding box center [517, 391] width 25 height 15
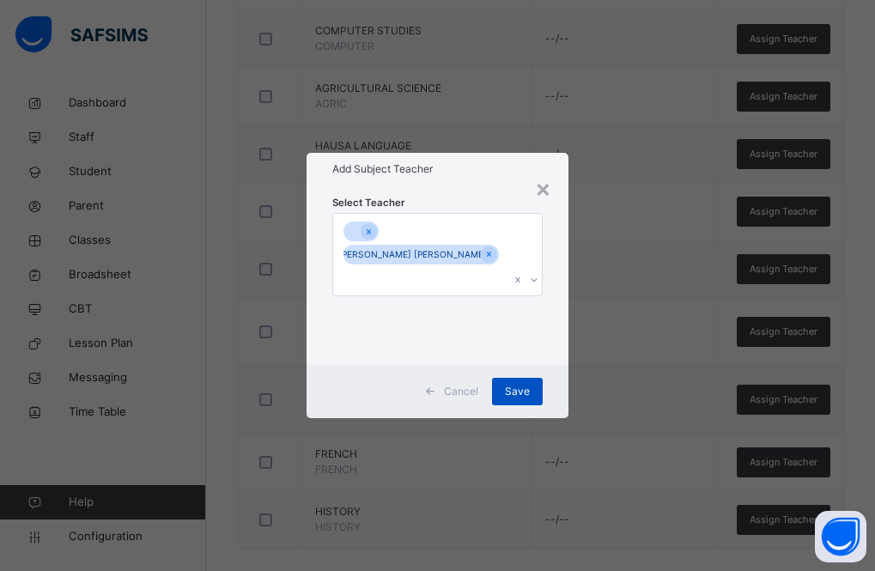
click at [534, 378] on div "Save" at bounding box center [517, 391] width 51 height 27
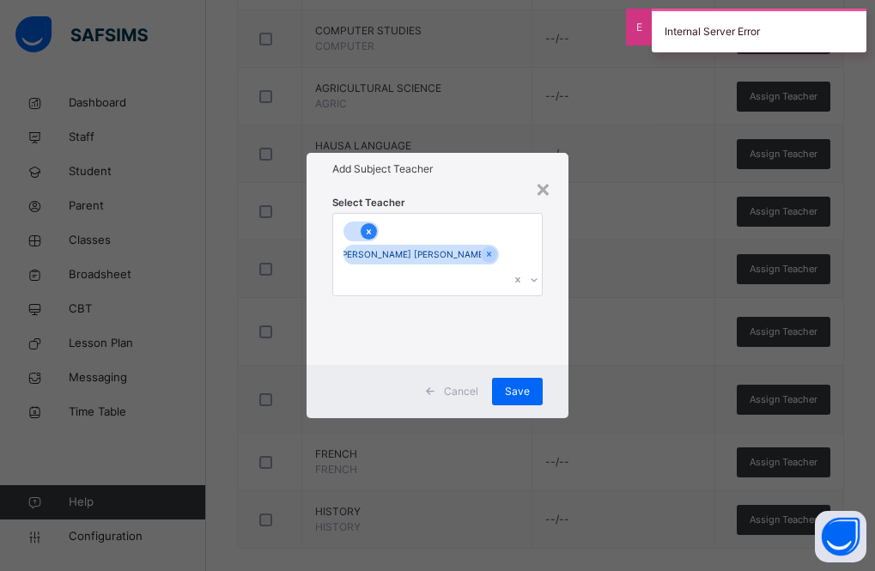
click at [365, 238] on icon at bounding box center [368, 232] width 9 height 12
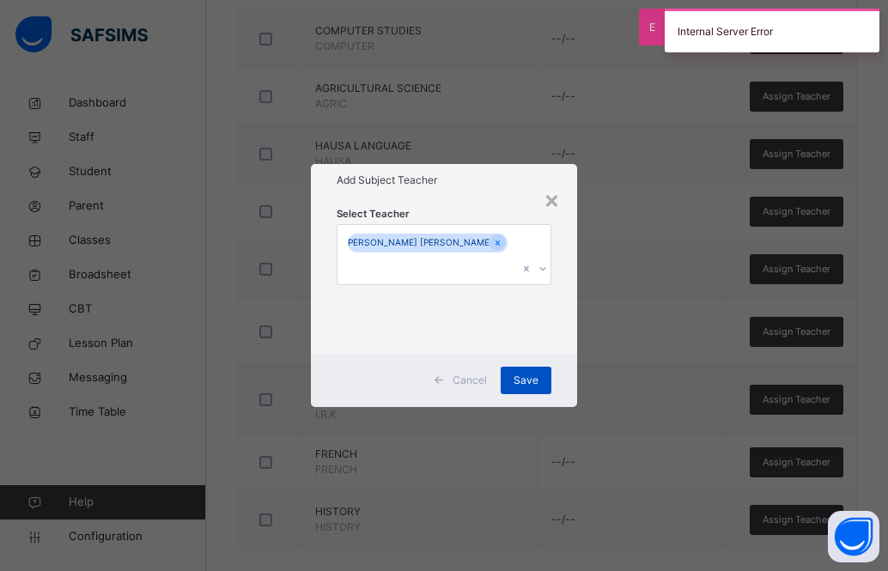
click at [521, 373] on span "Save" at bounding box center [526, 380] width 25 height 15
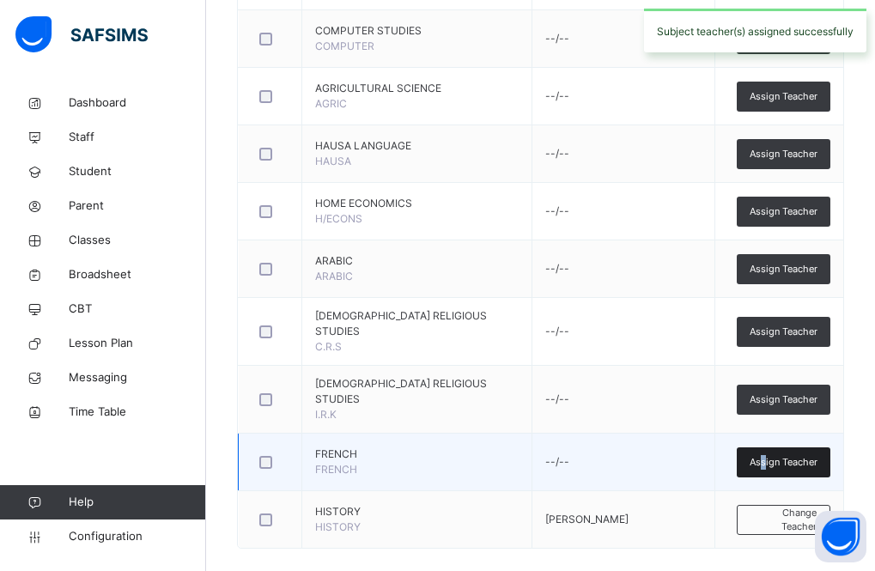
click at [777, 455] on span "Assign Teacher" at bounding box center [784, 462] width 68 height 15
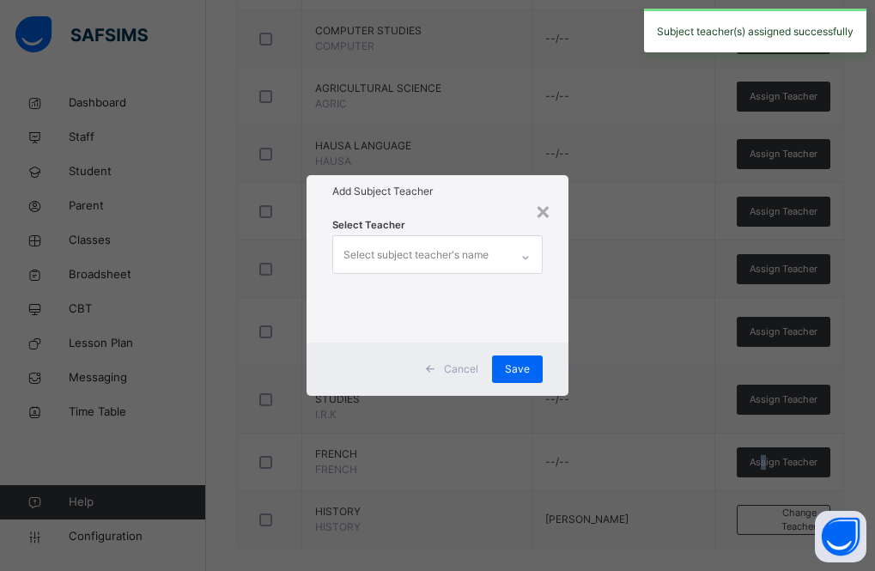
click at [415, 255] on div "Select subject teacher's name" at bounding box center [416, 255] width 145 height 33
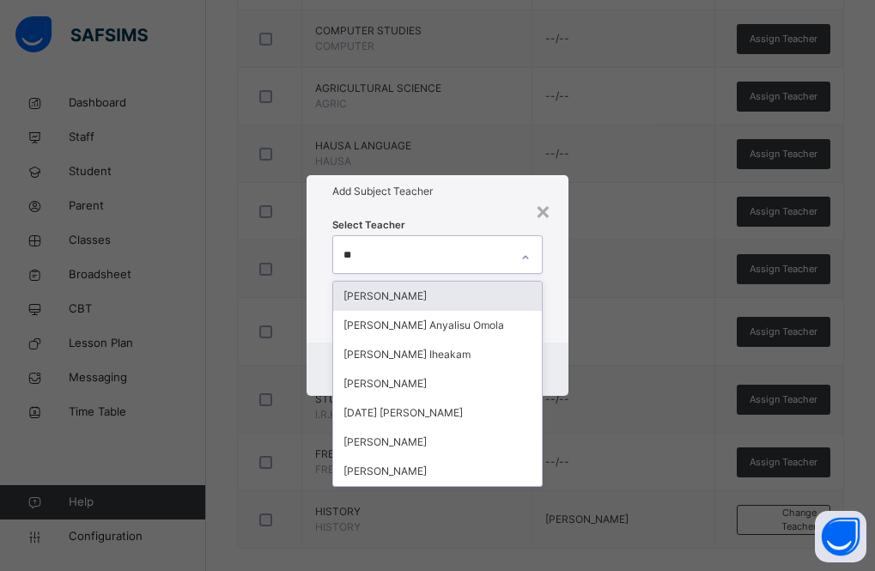
type input "***"
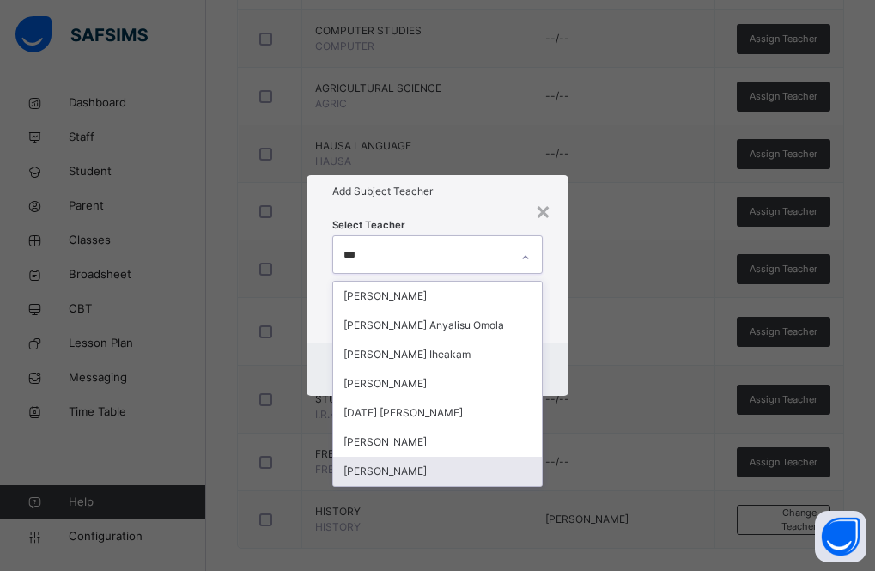
click at [432, 470] on div "[PERSON_NAME]" at bounding box center [438, 471] width 210 height 29
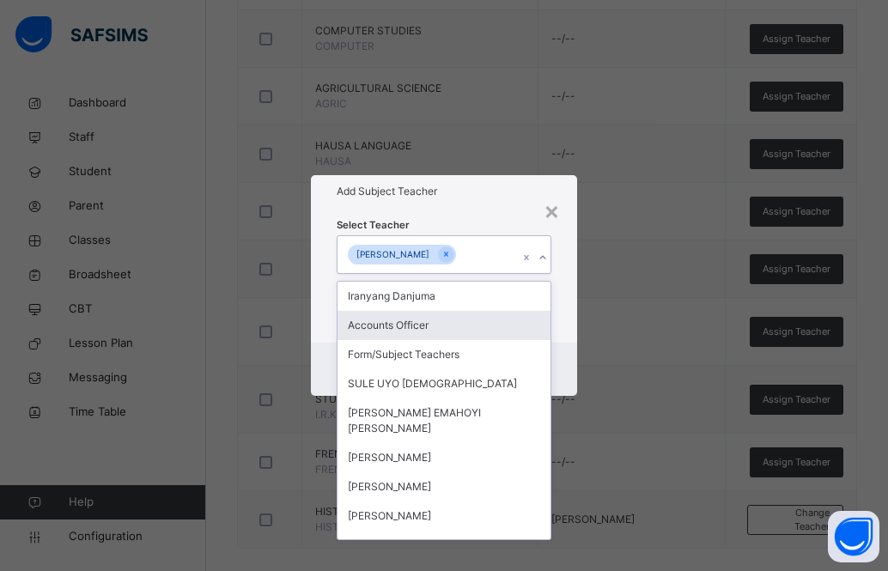
click at [454, 196] on h1 "Add Subject Teacher" at bounding box center [444, 191] width 215 height 15
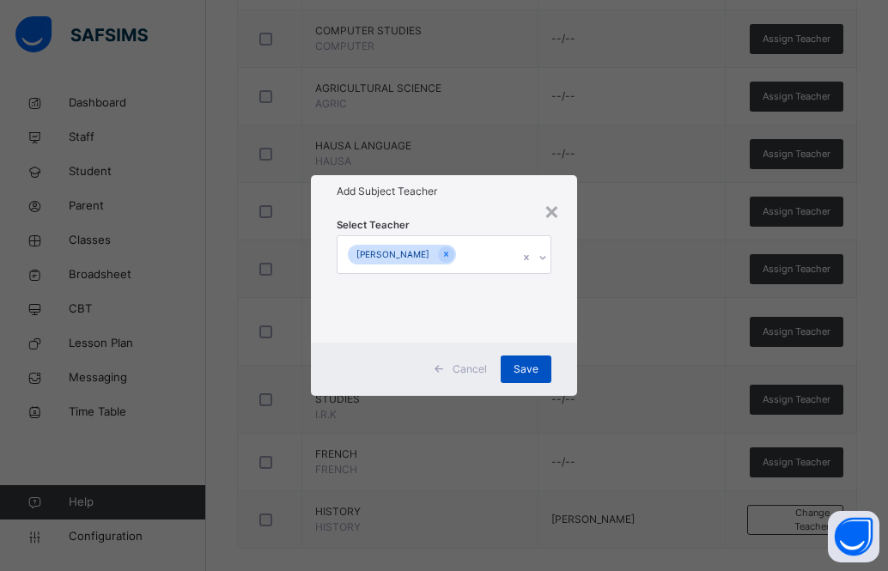
click at [521, 375] on span "Save" at bounding box center [526, 369] width 25 height 15
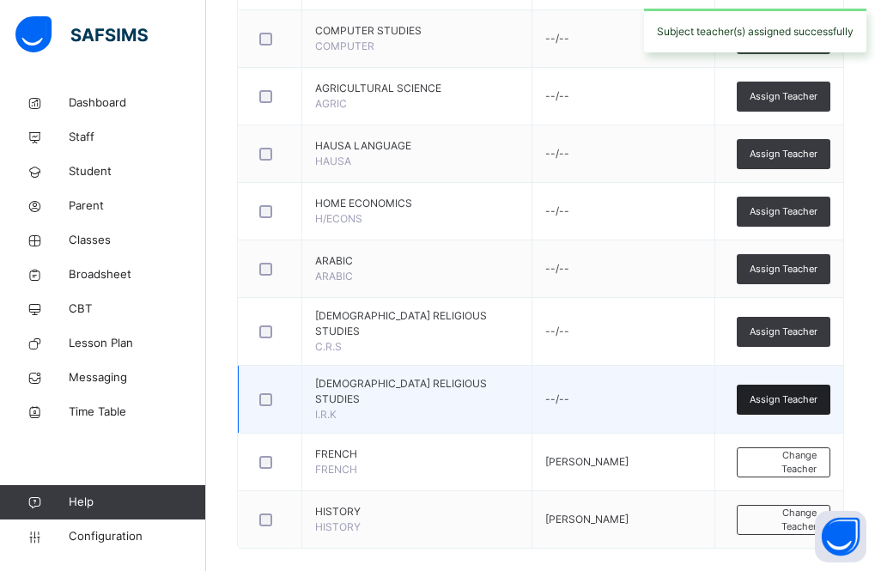
click at [787, 393] on span "Assign Teacher" at bounding box center [784, 400] width 68 height 15
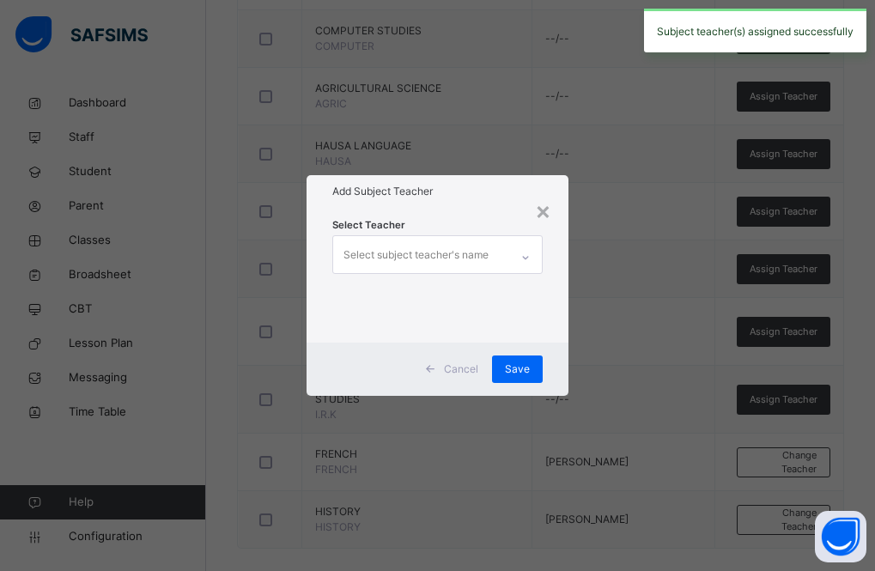
click at [436, 251] on div "Select subject teacher's name" at bounding box center [416, 255] width 145 height 33
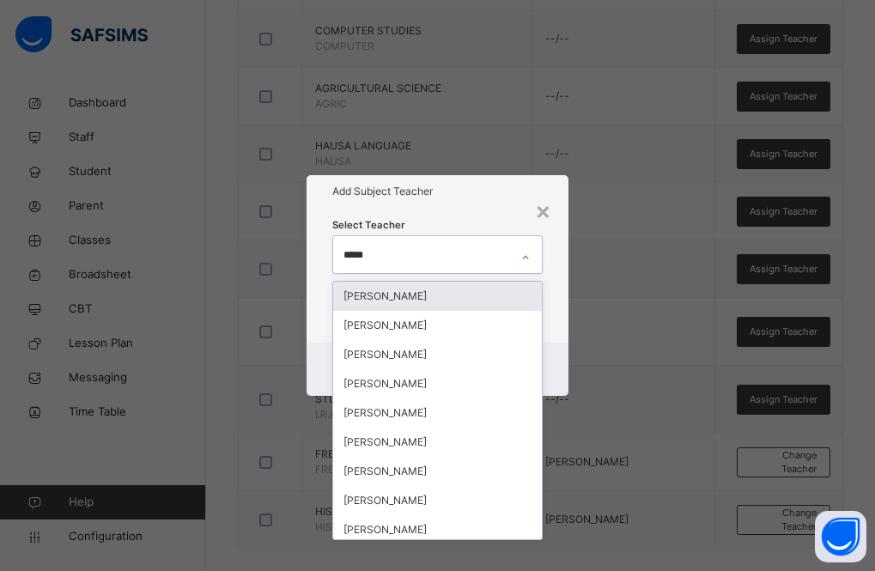
type input "******"
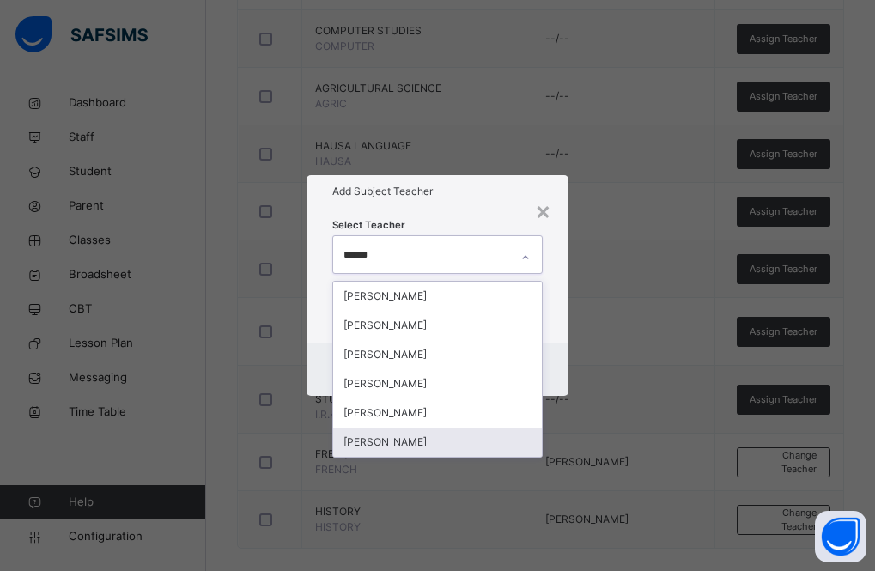
click at [437, 445] on div "[PERSON_NAME]" at bounding box center [438, 442] width 210 height 29
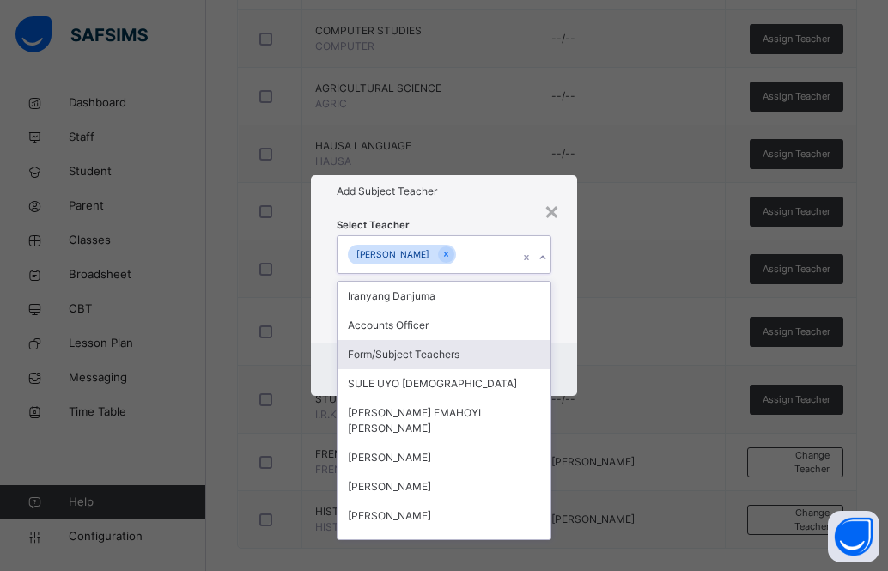
click at [482, 184] on h1 "Add Subject Teacher" at bounding box center [444, 191] width 215 height 15
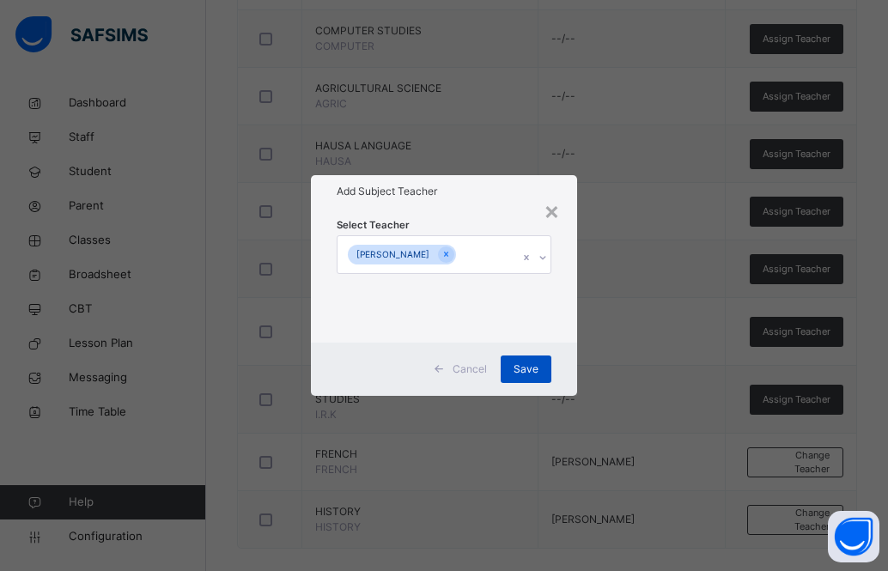
click at [526, 358] on div "Save" at bounding box center [526, 369] width 51 height 27
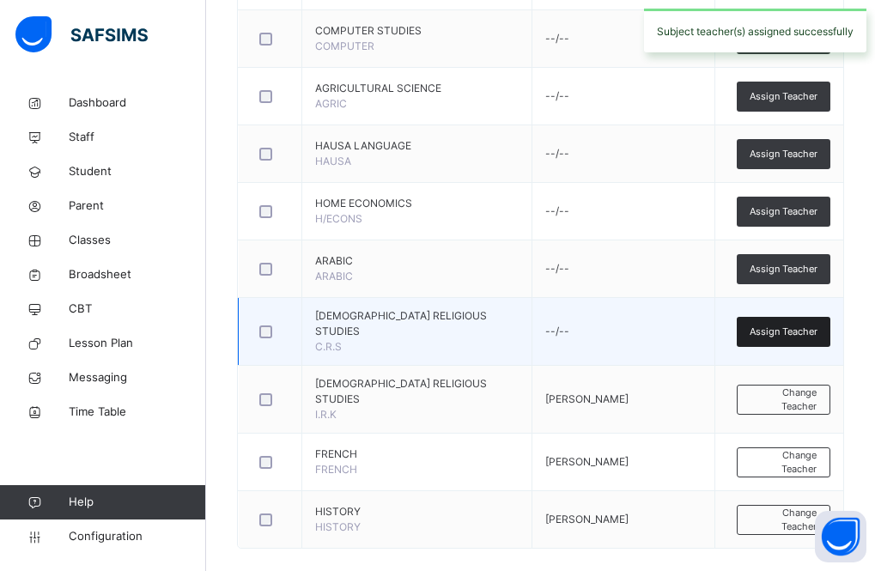
click at [780, 330] on span "Assign Teacher" at bounding box center [784, 332] width 68 height 15
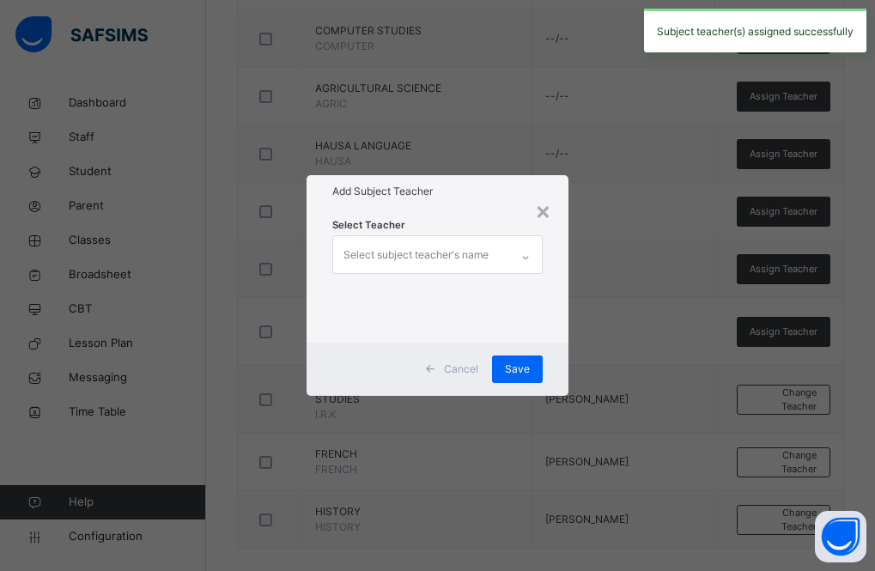
click at [436, 253] on div "Select subject teacher's name" at bounding box center [416, 255] width 145 height 33
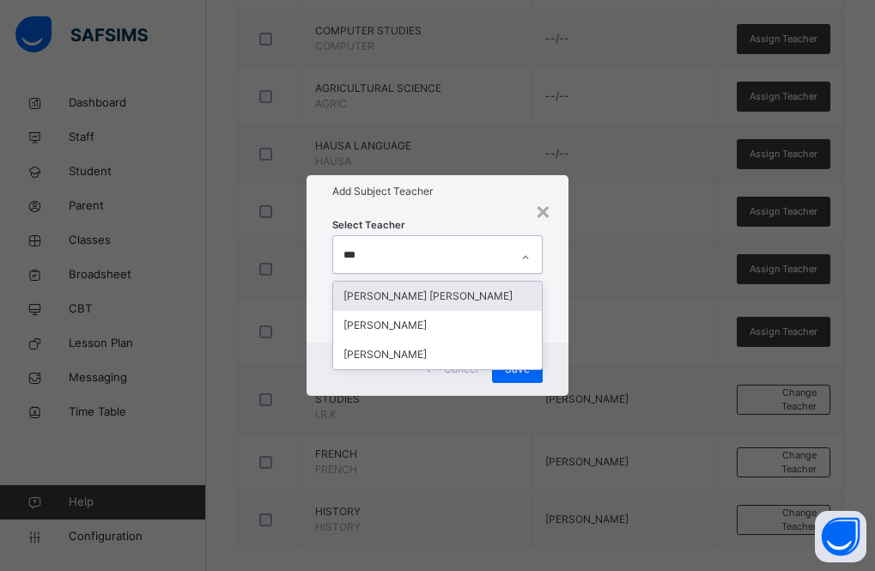
type input "****"
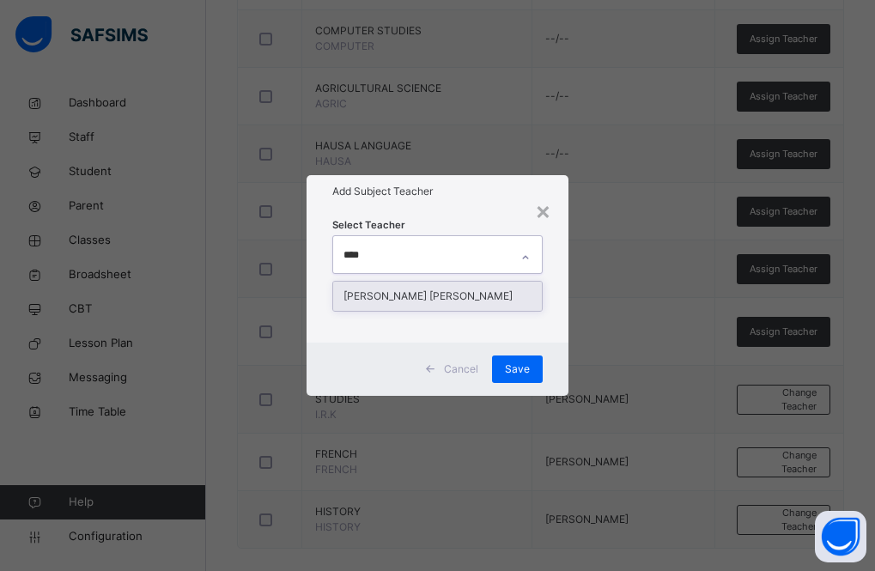
click at [459, 296] on div "[PERSON_NAME] [PERSON_NAME]" at bounding box center [438, 296] width 210 height 29
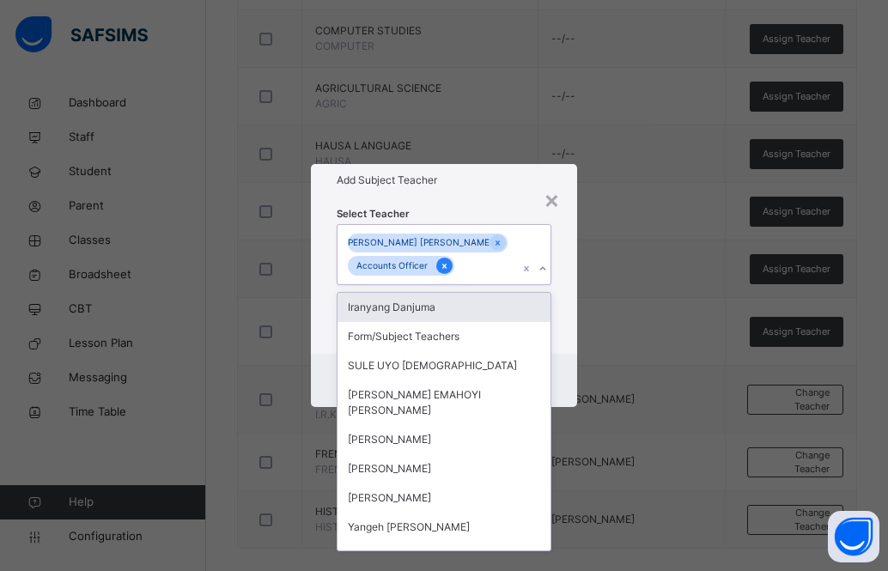
click at [446, 261] on icon at bounding box center [444, 266] width 9 height 12
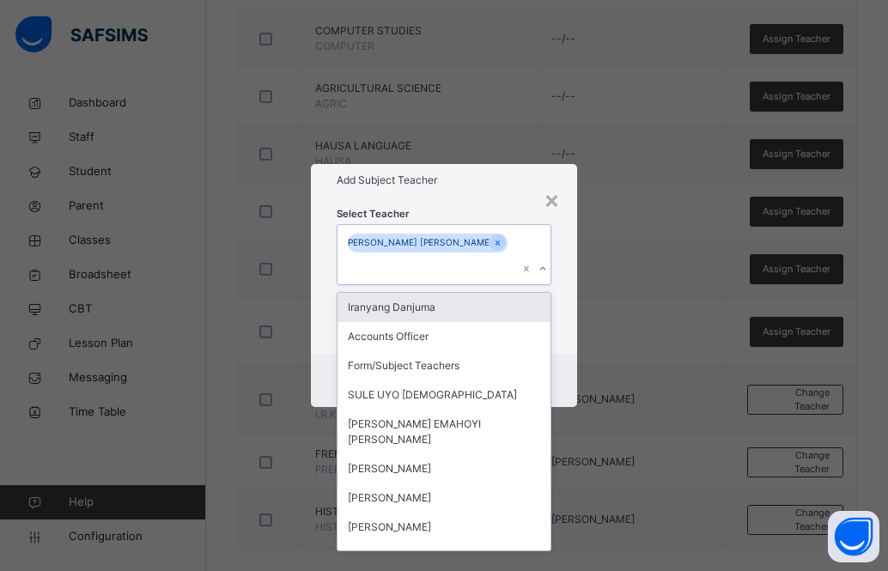
click at [486, 219] on div "Select Teacher option Accounts Officer, deselected. option [DEMOGRAPHIC_DATA] D…" at bounding box center [444, 275] width 215 height 140
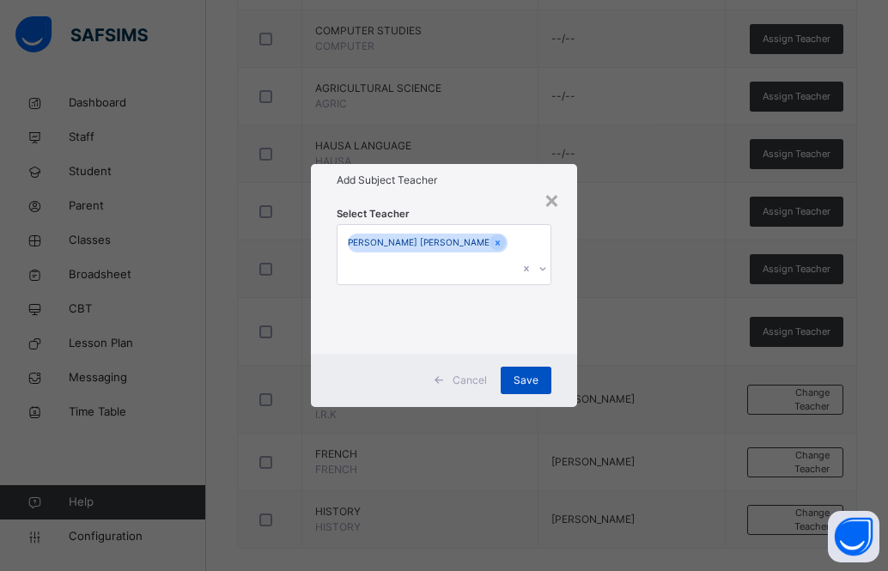
click at [530, 373] on span "Save" at bounding box center [526, 380] width 25 height 15
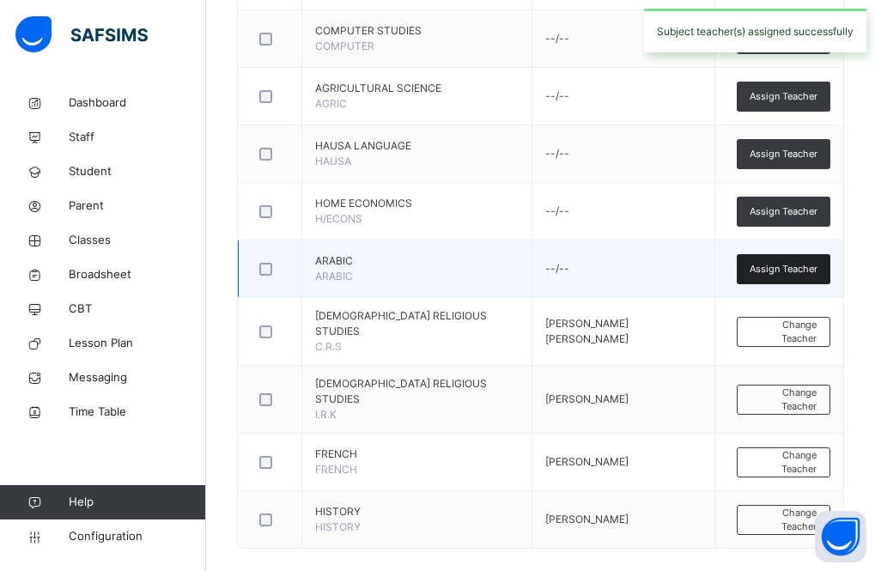
click at [782, 268] on span "Assign Teacher" at bounding box center [784, 269] width 68 height 15
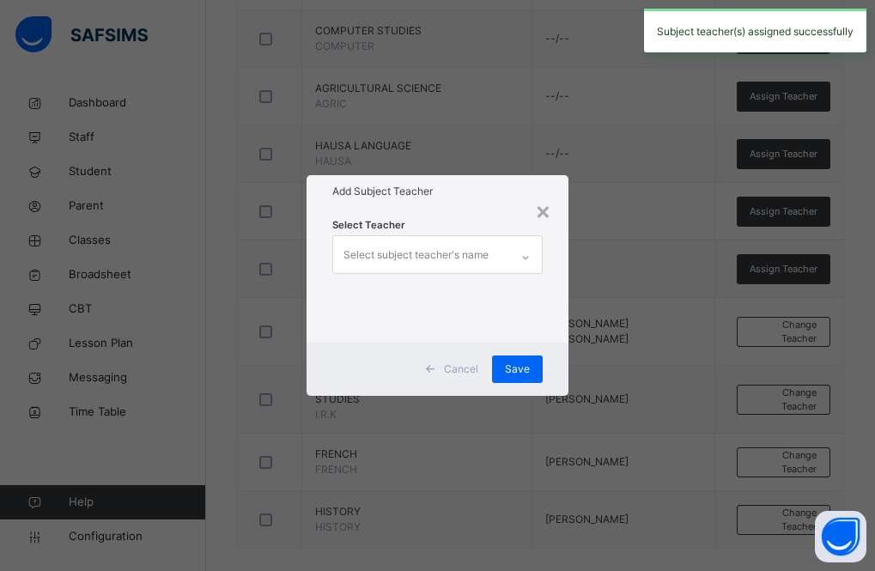
click at [441, 248] on div "Select subject teacher's name" at bounding box center [416, 255] width 145 height 33
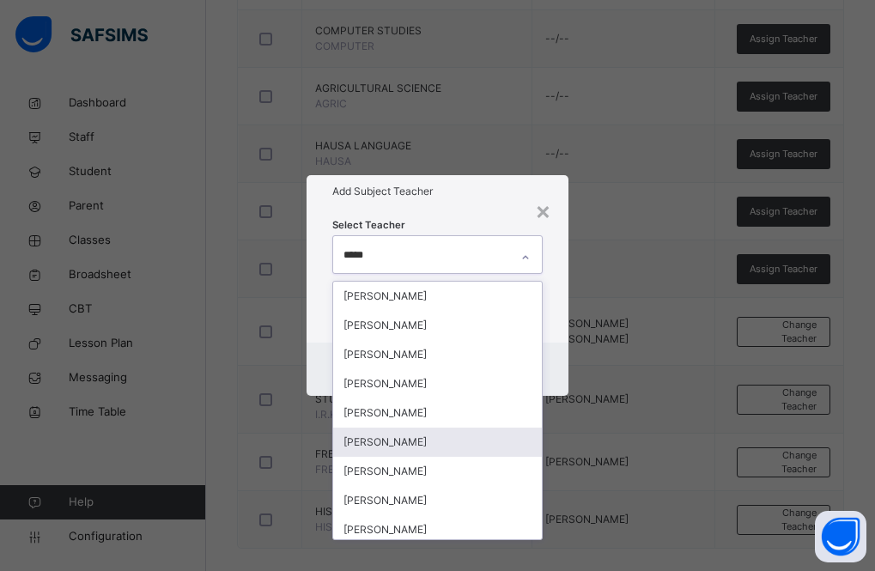
type input "******"
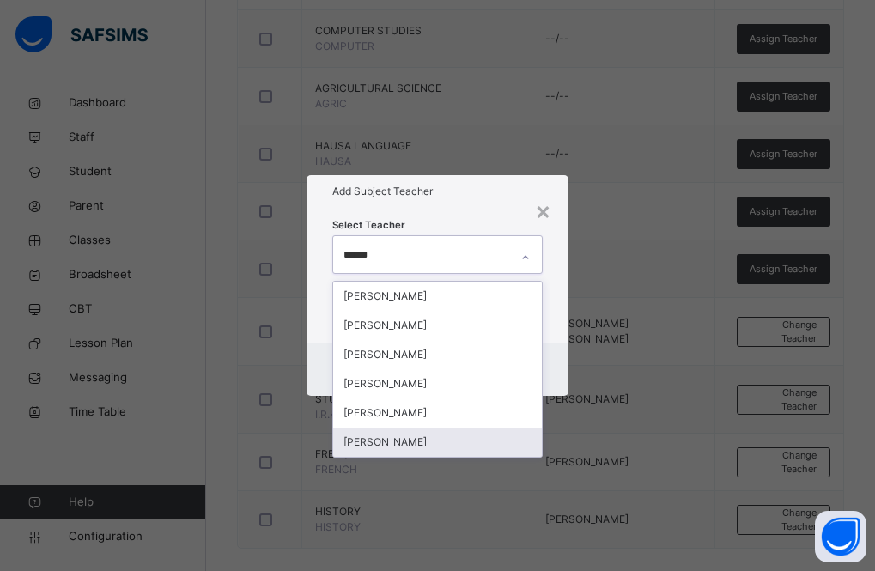
click at [450, 437] on div "[PERSON_NAME]" at bounding box center [438, 442] width 210 height 29
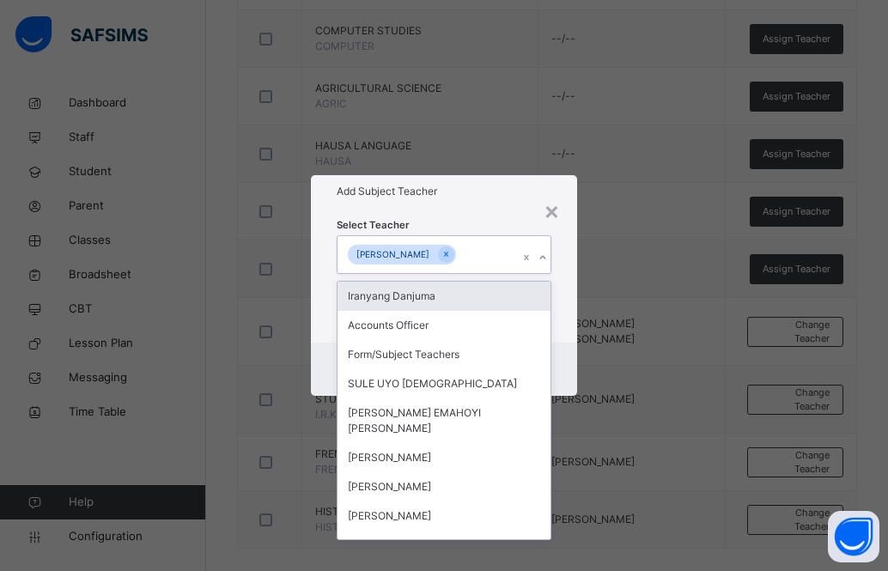
click at [464, 204] on div "Add Subject Teacher" at bounding box center [444, 191] width 266 height 33
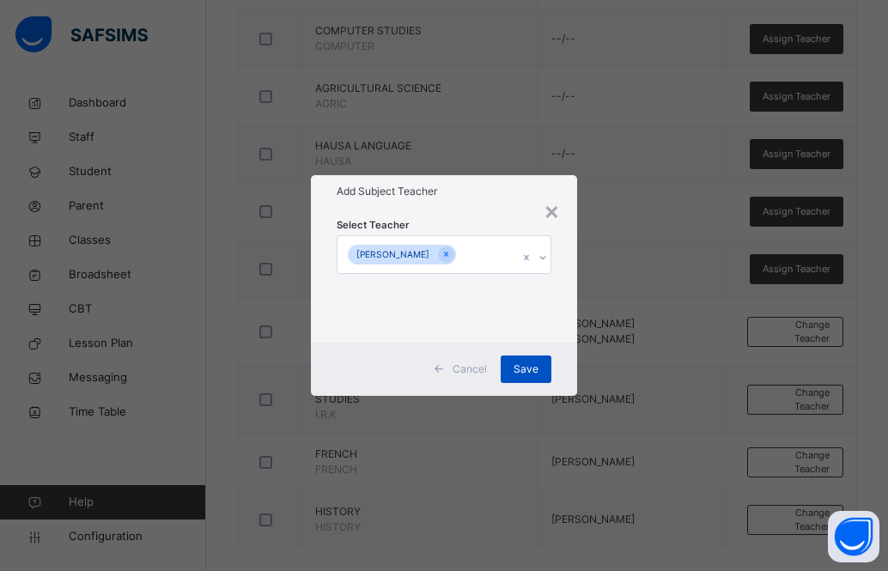
click at [520, 365] on span "Save" at bounding box center [526, 369] width 25 height 15
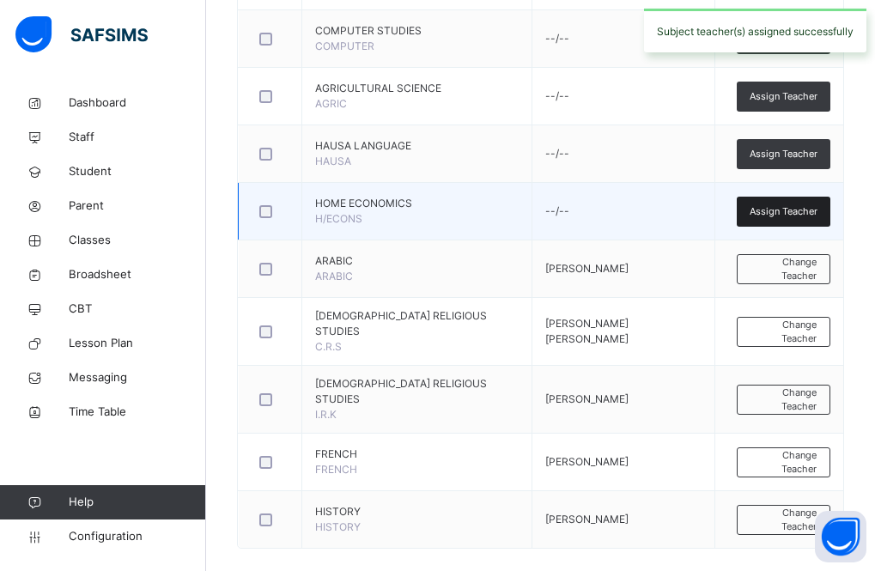
click at [776, 206] on span "Assign Teacher" at bounding box center [784, 211] width 68 height 15
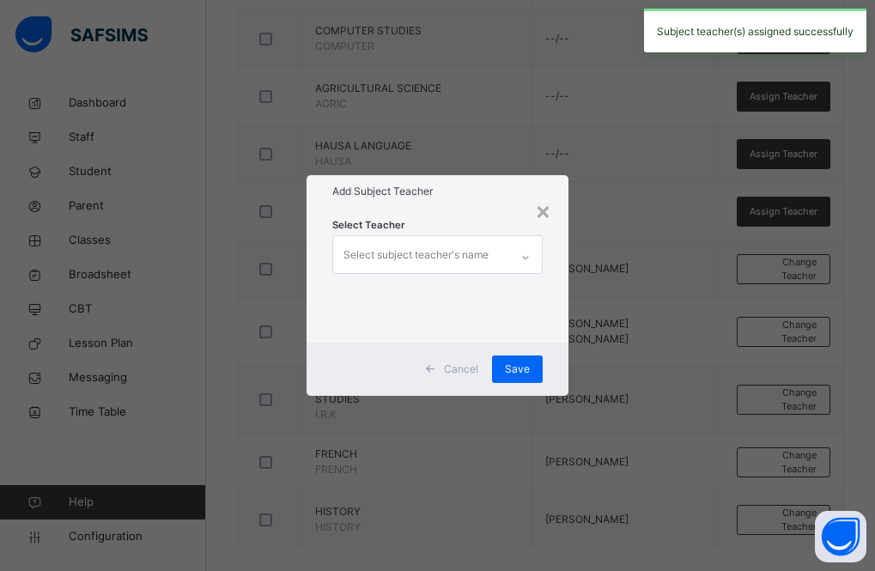
click at [430, 253] on div "Select subject teacher's name" at bounding box center [416, 255] width 145 height 33
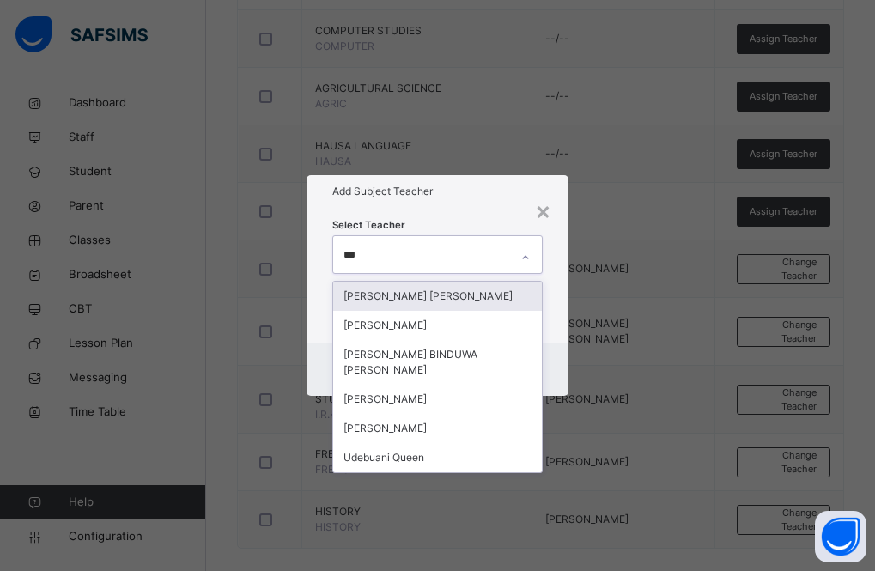
type input "****"
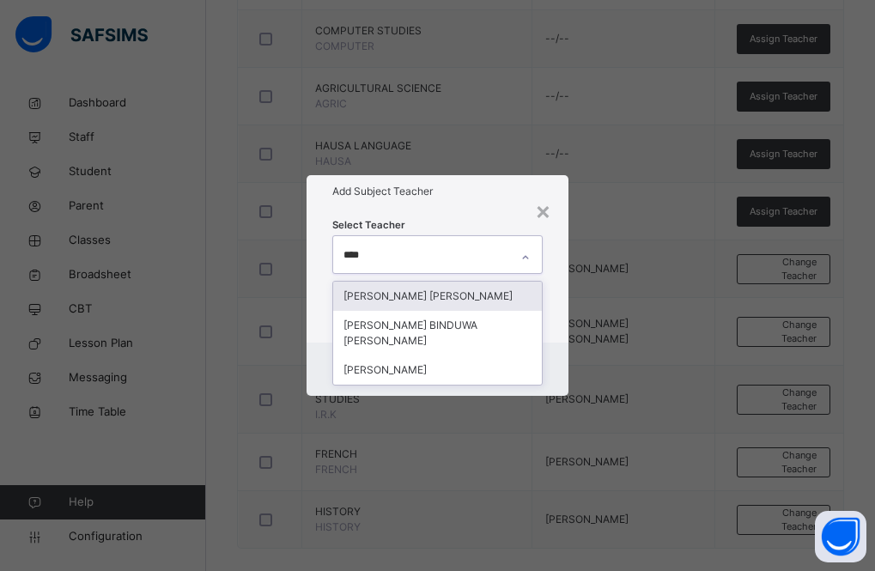
click at [448, 295] on div "[PERSON_NAME] [PERSON_NAME]" at bounding box center [438, 296] width 210 height 29
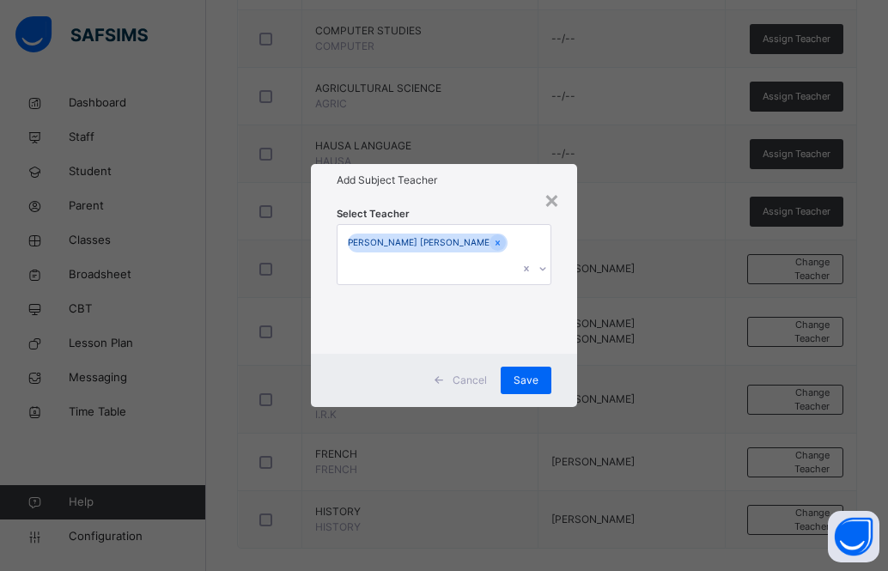
click at [456, 197] on div "Add Subject Teacher" at bounding box center [444, 180] width 266 height 33
click at [526, 373] on span "Save" at bounding box center [526, 380] width 25 height 15
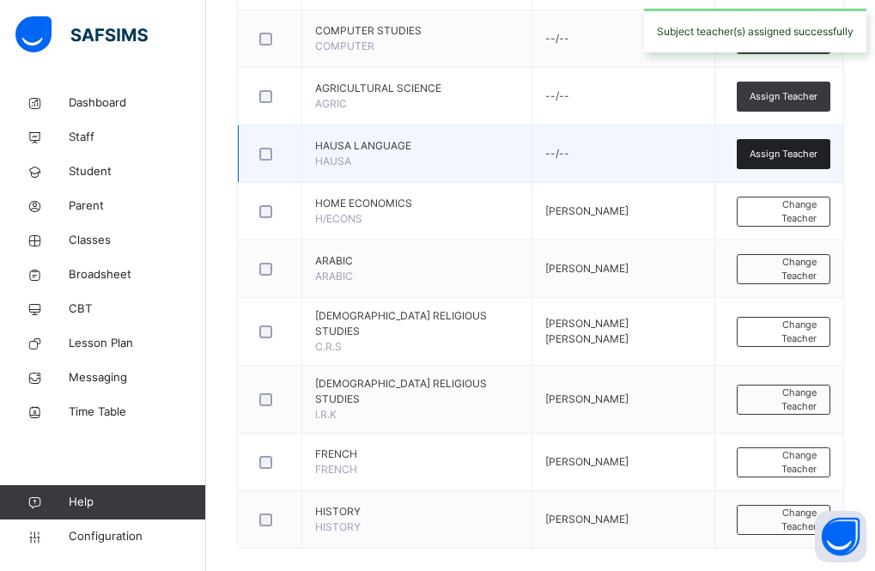
click at [785, 158] on span "Assign Teacher" at bounding box center [784, 154] width 68 height 15
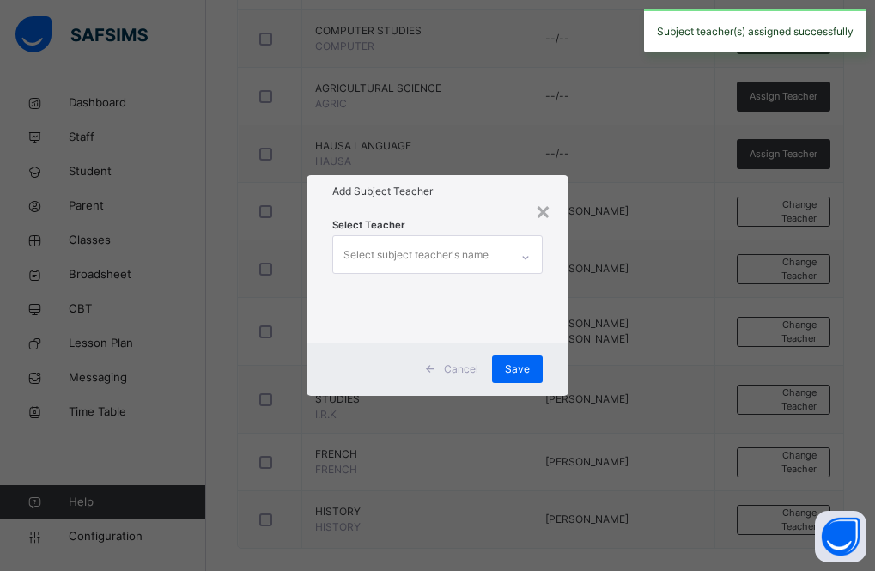
click at [417, 258] on div "Select subject teacher's name" at bounding box center [416, 255] width 145 height 33
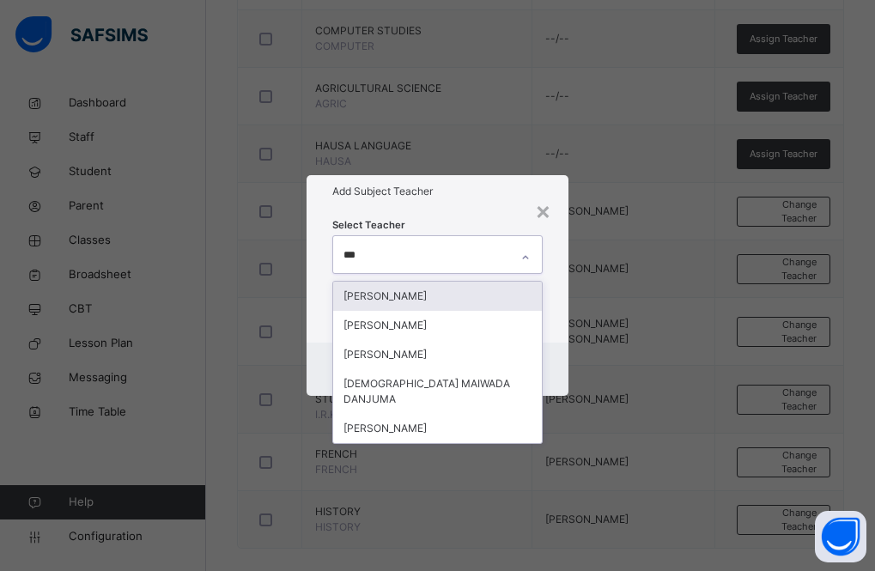
type input "****"
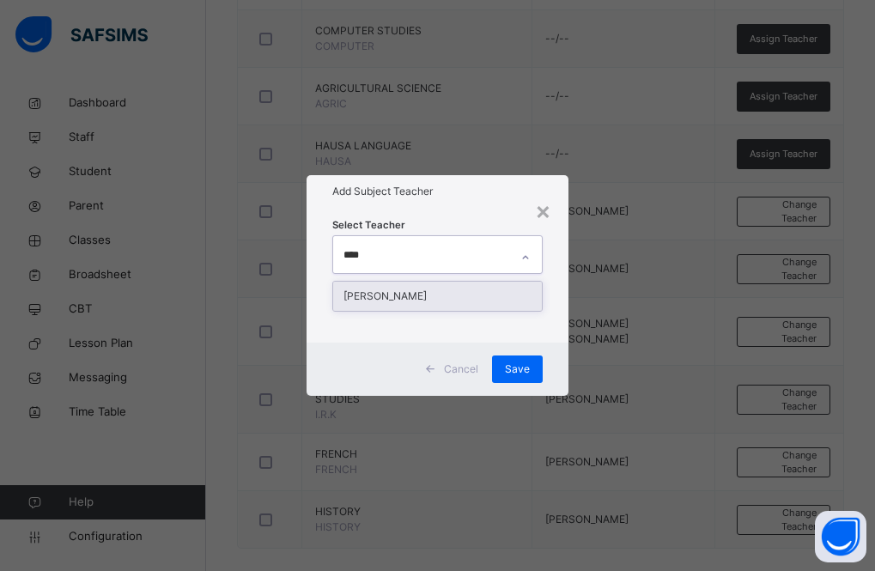
click at [424, 290] on div "[PERSON_NAME]" at bounding box center [438, 296] width 210 height 29
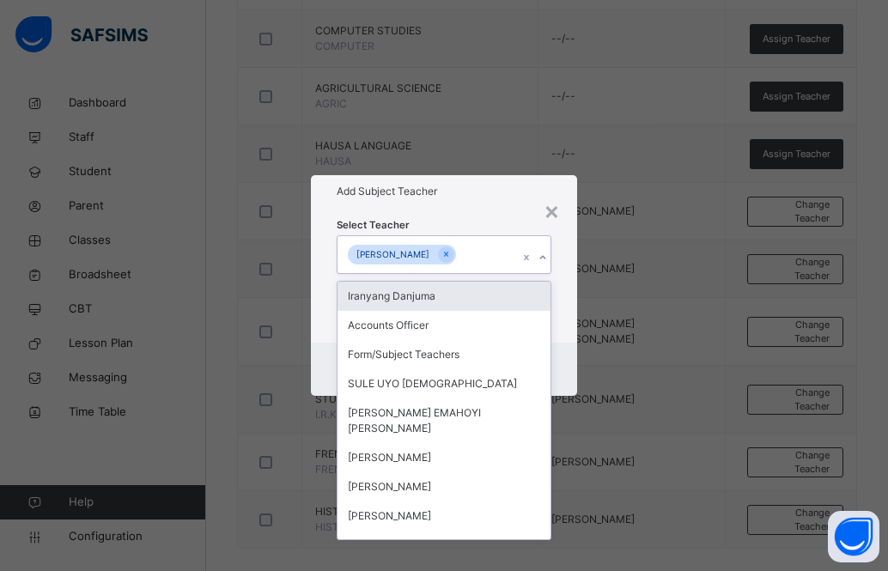
click at [452, 198] on h1 "Add Subject Teacher" at bounding box center [444, 191] width 215 height 15
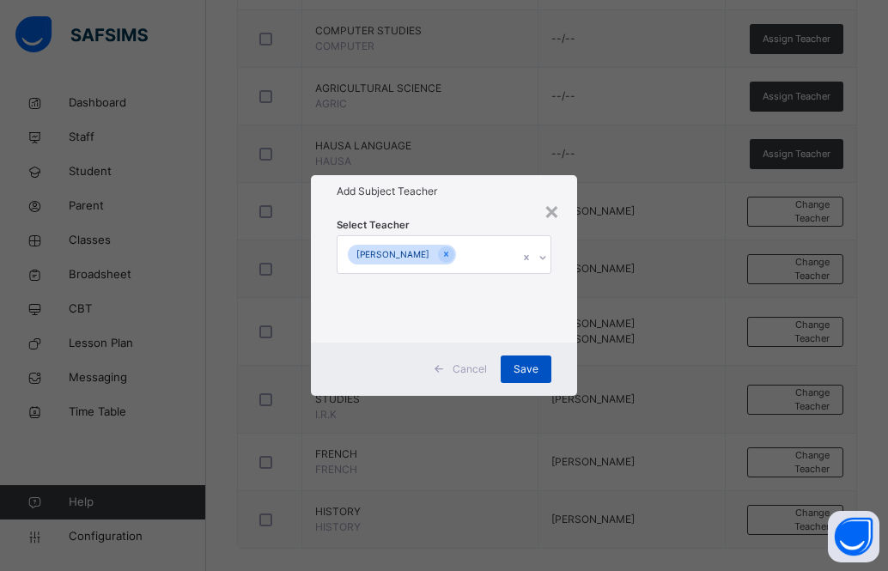
click at [528, 365] on span "Save" at bounding box center [526, 369] width 25 height 15
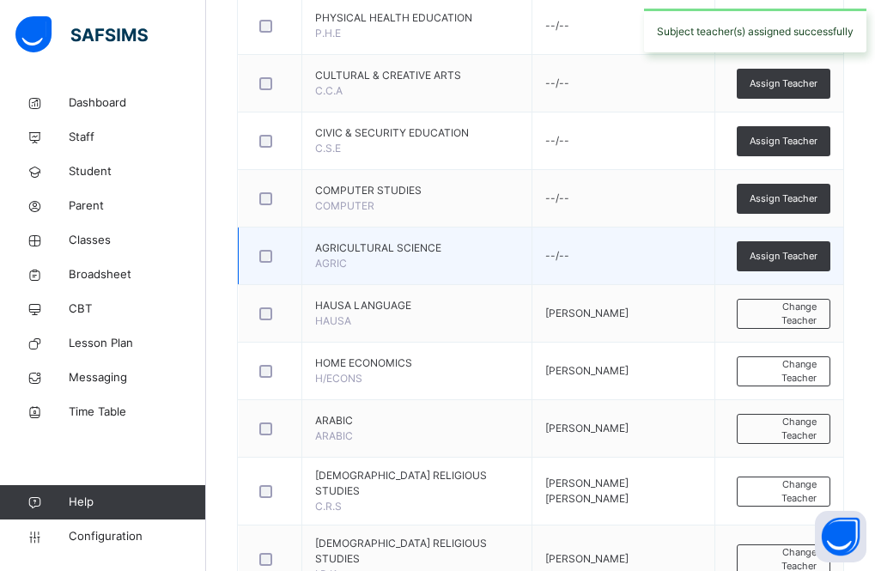
scroll to position [828, 0]
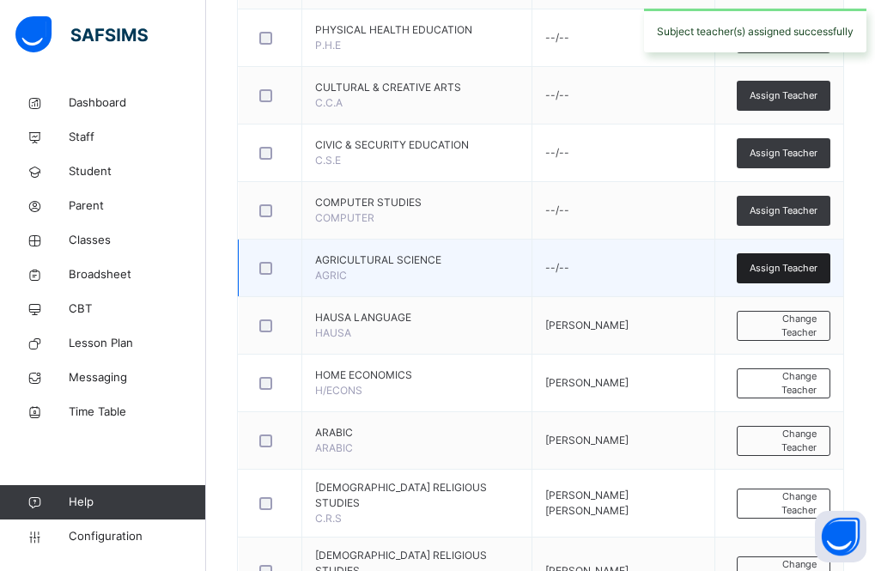
click at [798, 268] on span "Assign Teacher" at bounding box center [784, 268] width 68 height 15
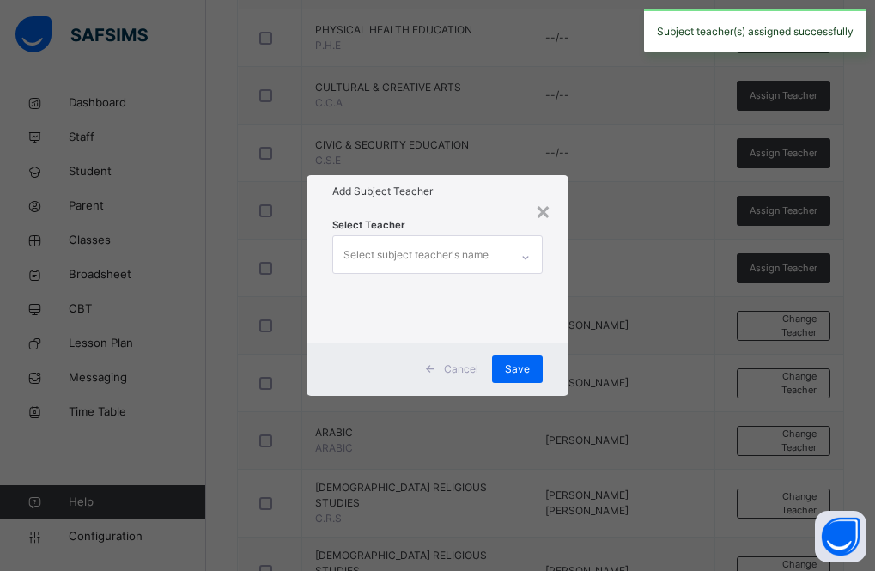
click at [429, 258] on div "Select subject teacher's name" at bounding box center [416, 255] width 145 height 33
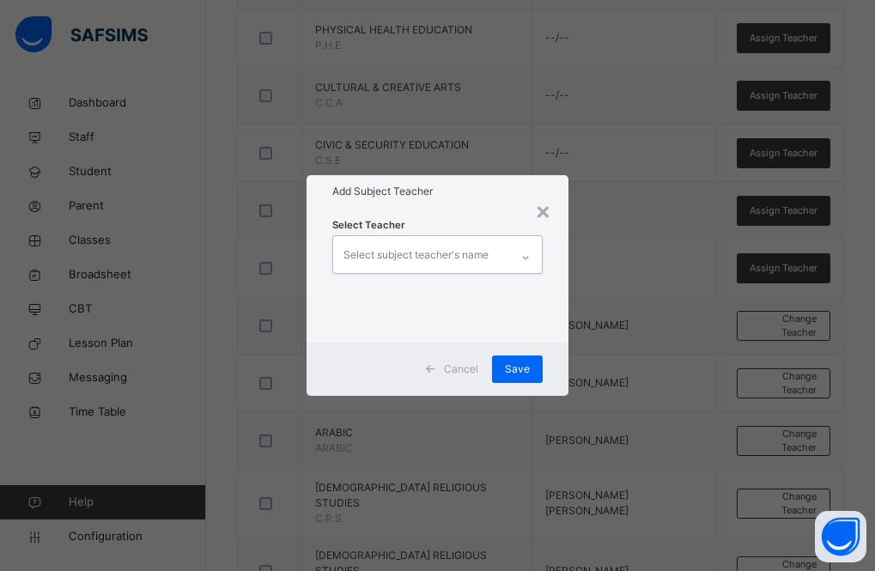
click at [382, 250] on div "Select subject teacher's name" at bounding box center [416, 255] width 145 height 33
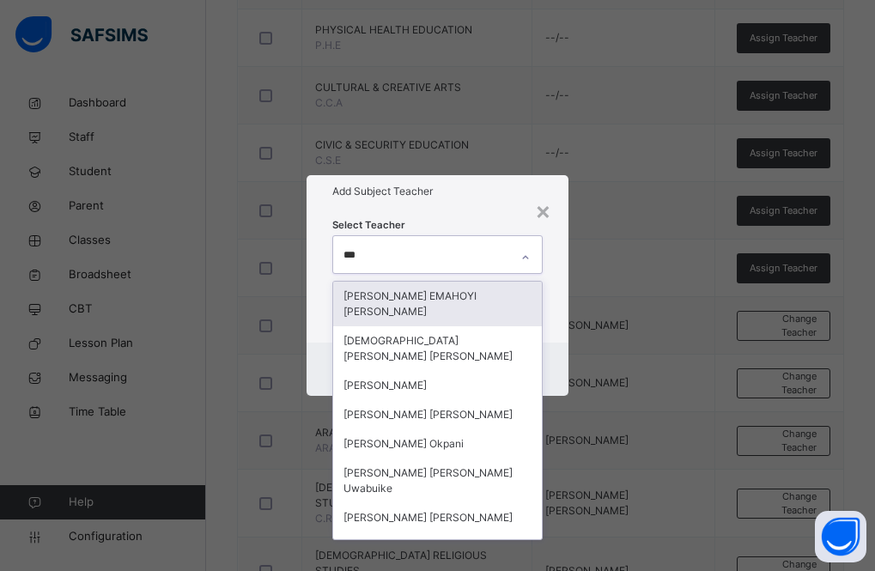
type input "****"
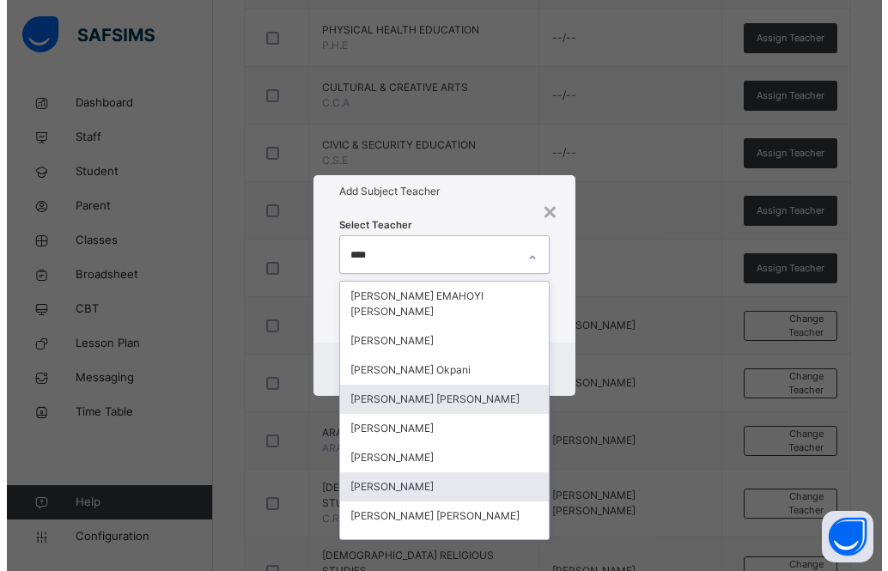
scroll to position [151, 0]
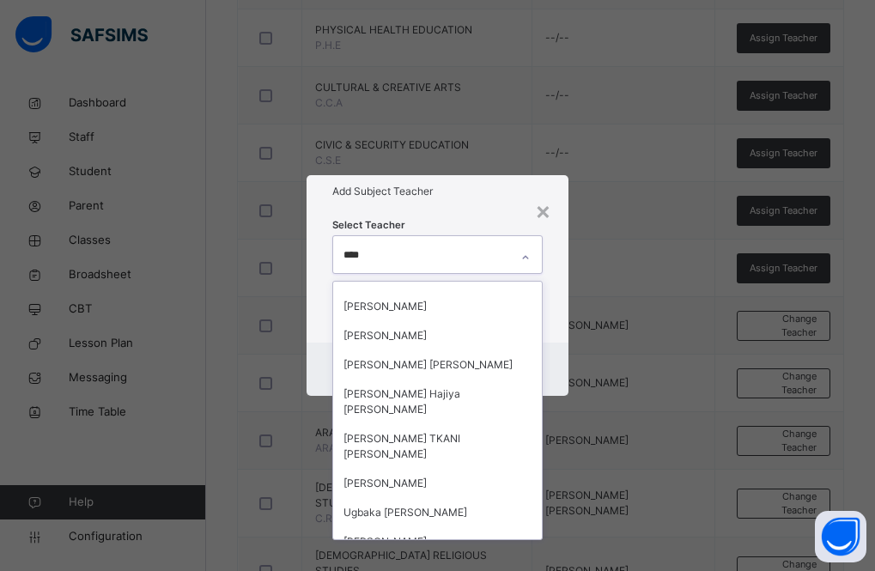
click at [419, 557] on div "[PERSON_NAME]" at bounding box center [438, 571] width 210 height 29
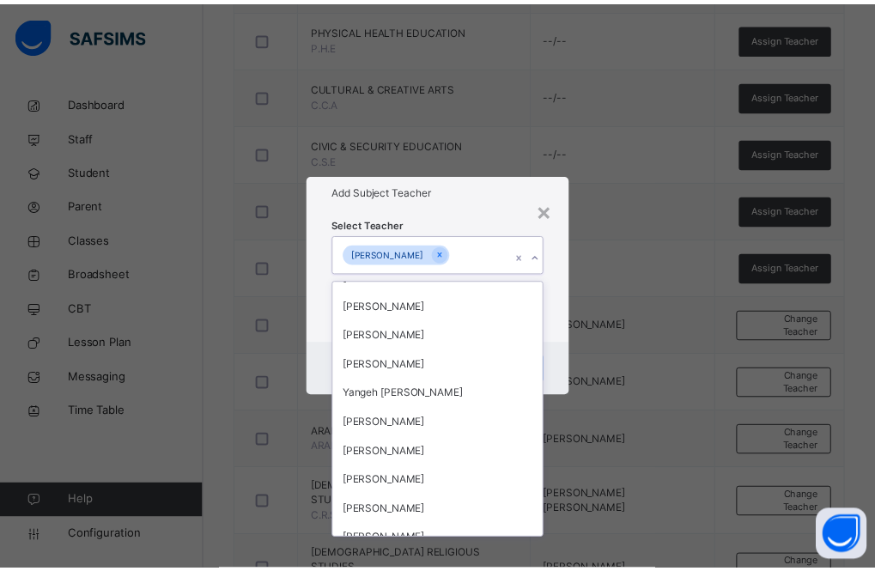
scroll to position [5426, 0]
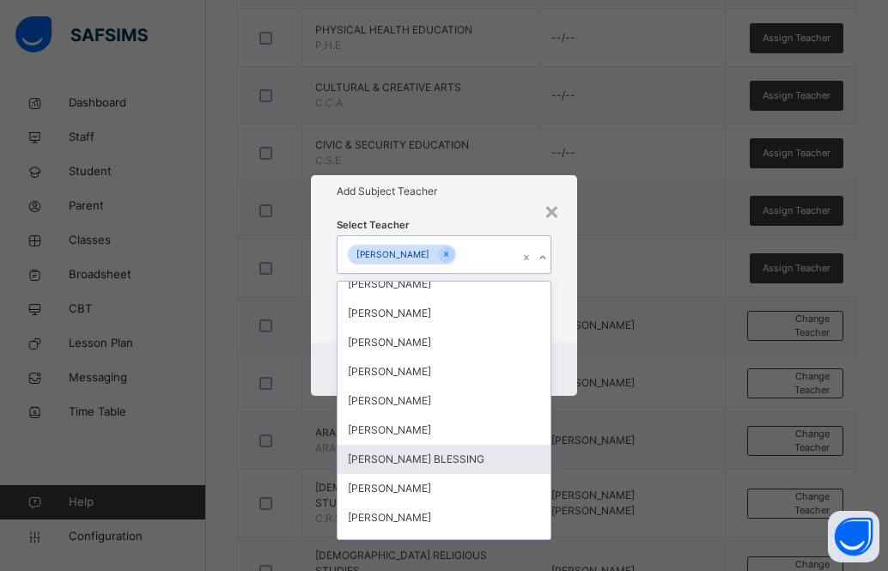
click at [436, 209] on div "Select Teacher option [PERSON_NAME], selected. option [PERSON_NAME] BLESSING fo…" at bounding box center [444, 275] width 266 height 134
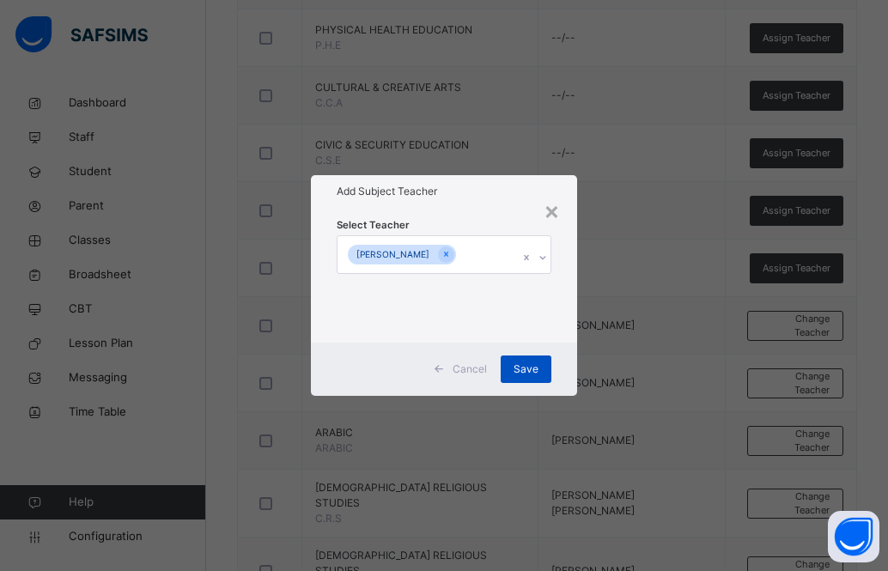
click at [527, 362] on span "Save" at bounding box center [526, 369] width 25 height 15
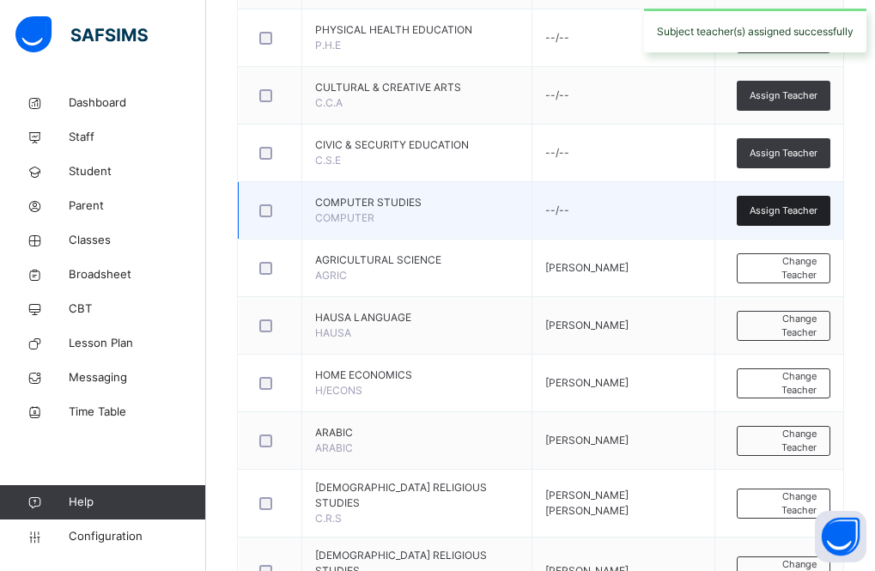
click at [783, 208] on span "Assign Teacher" at bounding box center [784, 211] width 68 height 15
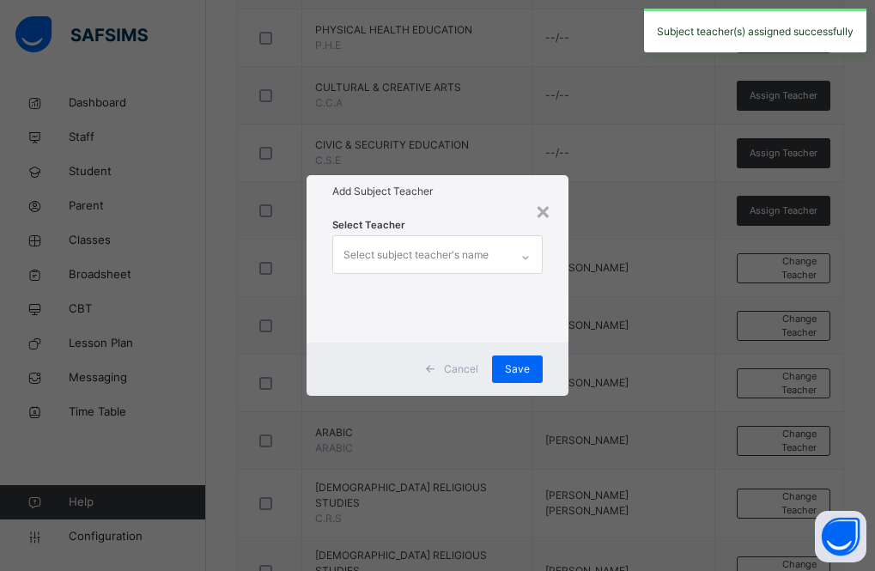
click at [418, 253] on div "Select subject teacher's name" at bounding box center [416, 255] width 145 height 33
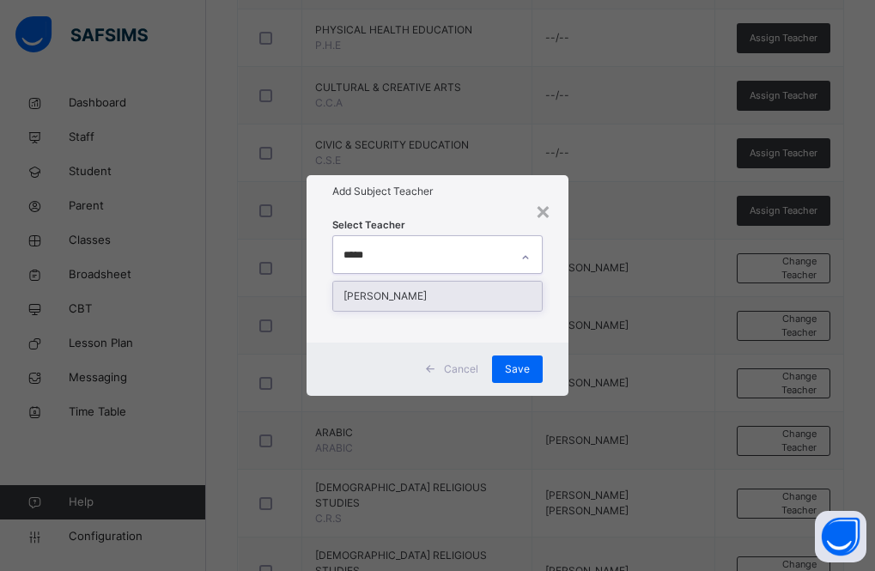
type input "******"
click at [451, 296] on div "[PERSON_NAME]" at bounding box center [438, 296] width 210 height 29
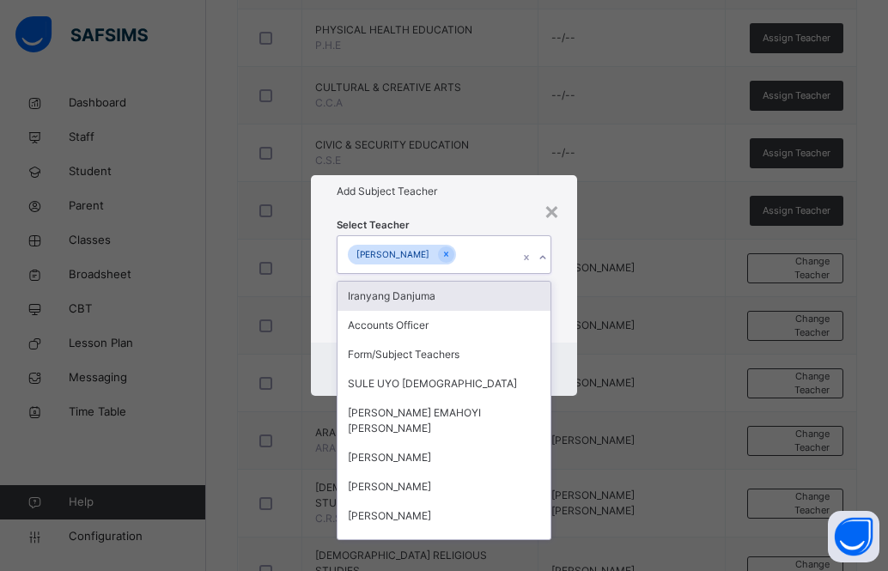
click at [466, 210] on div "Select Teacher option [PERSON_NAME], selected. option [DEMOGRAPHIC_DATA] Danjum…" at bounding box center [444, 275] width 266 height 134
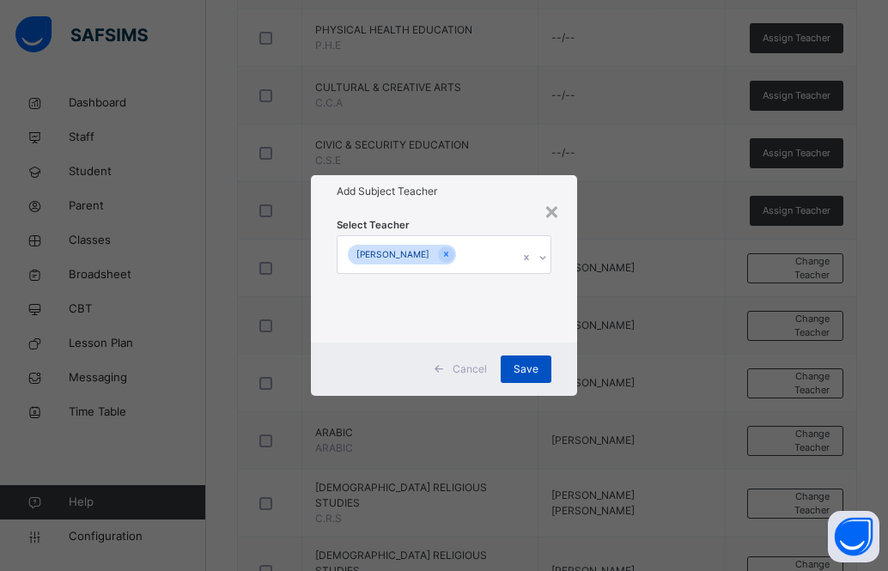
click at [521, 366] on span "Save" at bounding box center [526, 369] width 25 height 15
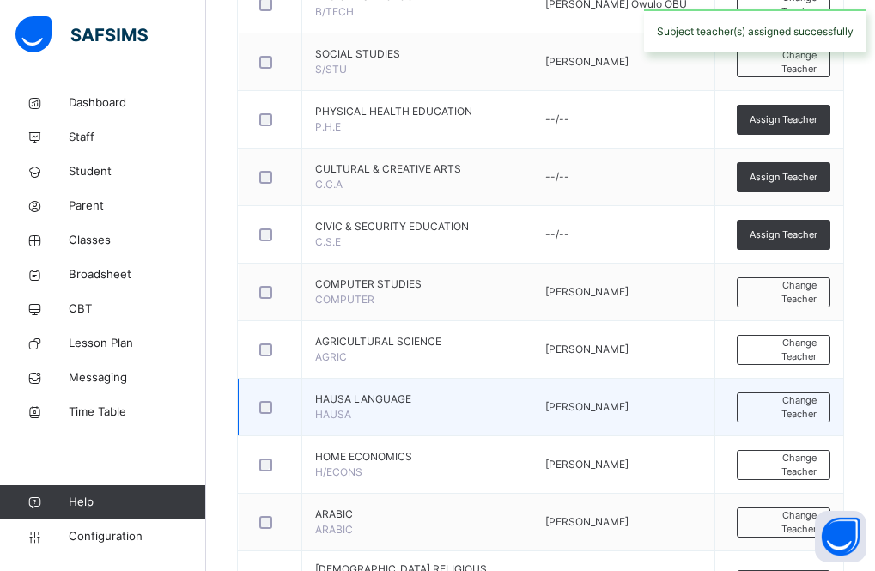
scroll to position [742, 0]
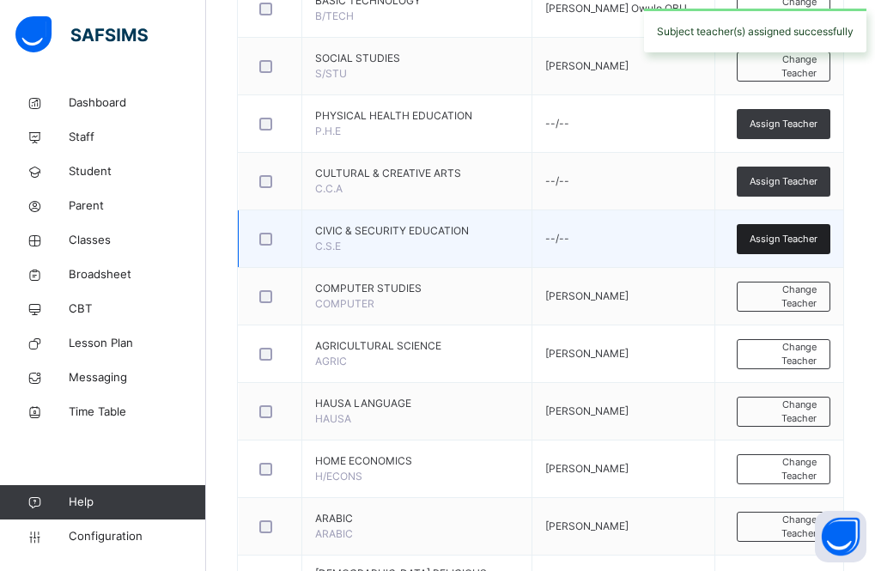
click at [789, 236] on span "Assign Teacher" at bounding box center [784, 239] width 68 height 15
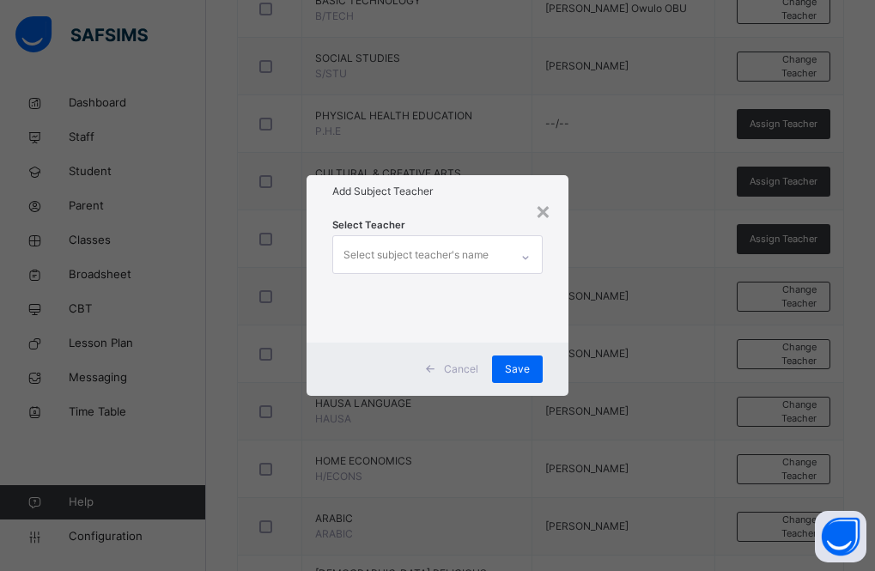
click at [434, 253] on div "Select subject teacher's name" at bounding box center [416, 255] width 145 height 33
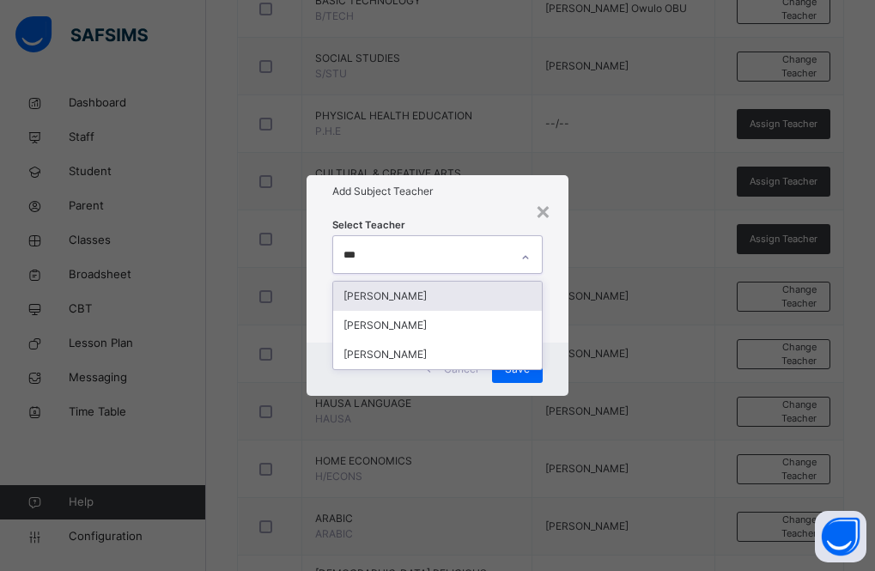
type input "****"
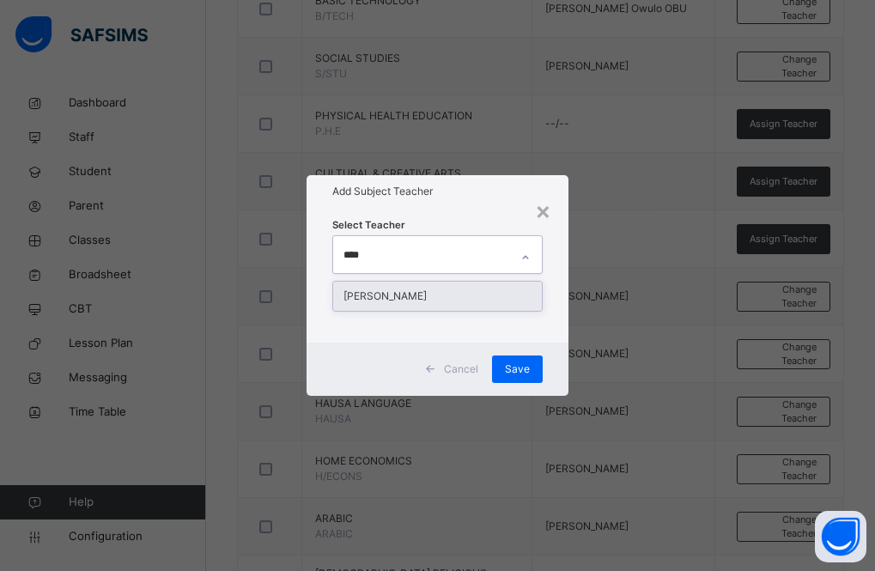
click at [442, 291] on div "[PERSON_NAME]" at bounding box center [438, 296] width 210 height 29
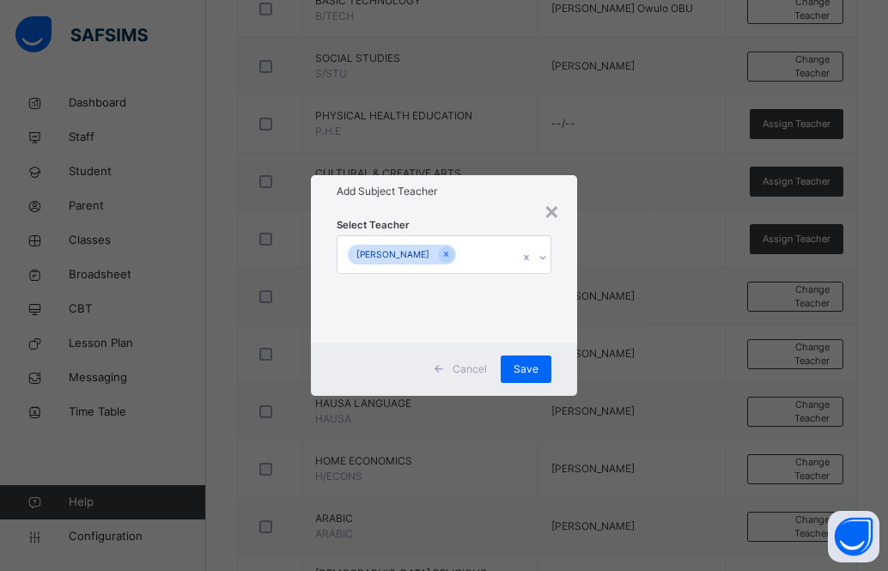
click at [494, 214] on div "Select Teacher [PERSON_NAME]" at bounding box center [444, 275] width 266 height 134
click at [529, 366] on span "Save" at bounding box center [526, 369] width 25 height 15
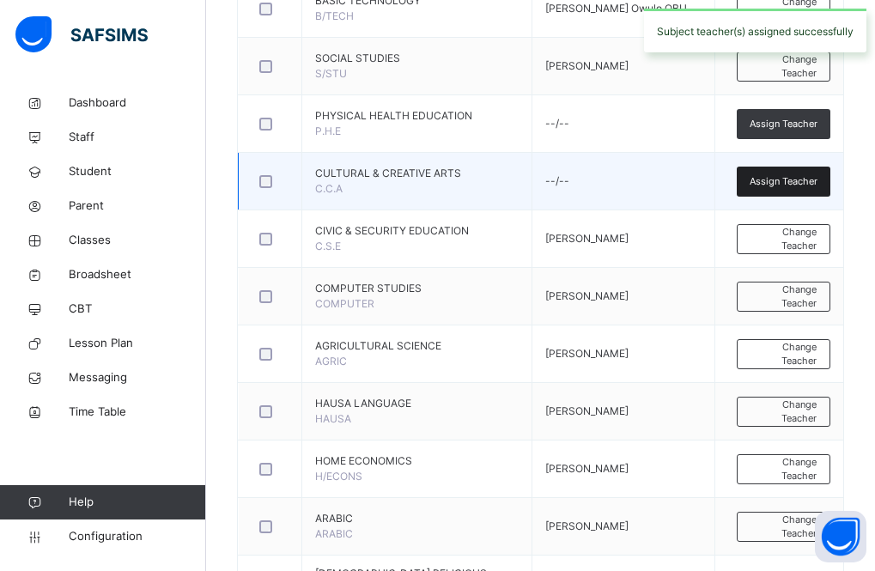
click at [787, 183] on span "Assign Teacher" at bounding box center [784, 181] width 68 height 15
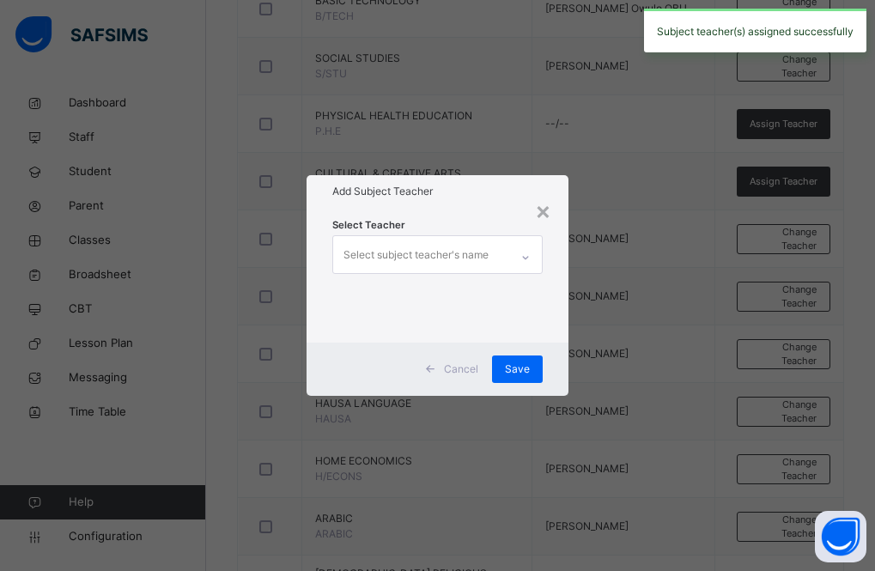
click at [403, 249] on div "Select subject teacher's name" at bounding box center [416, 255] width 145 height 33
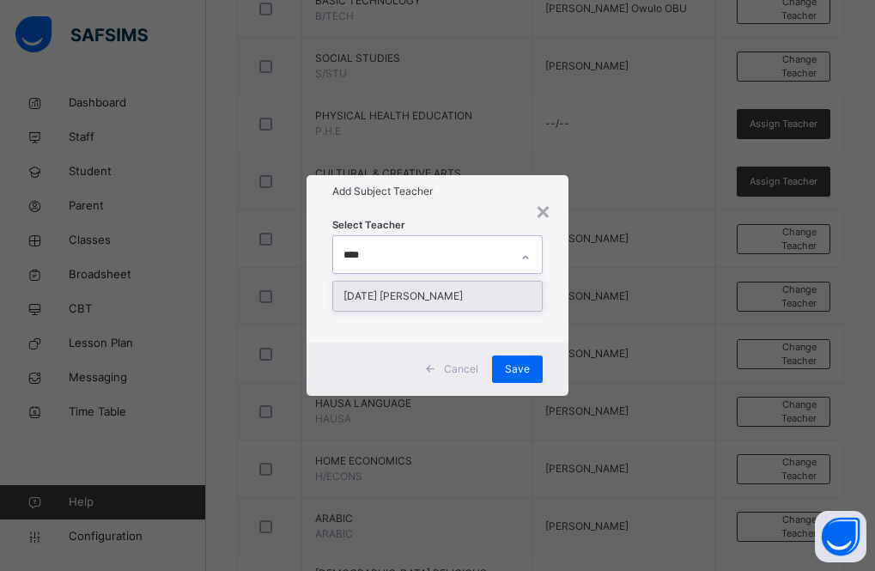
type input "*****"
click at [424, 299] on div "[DATE] [PERSON_NAME]" at bounding box center [438, 296] width 210 height 29
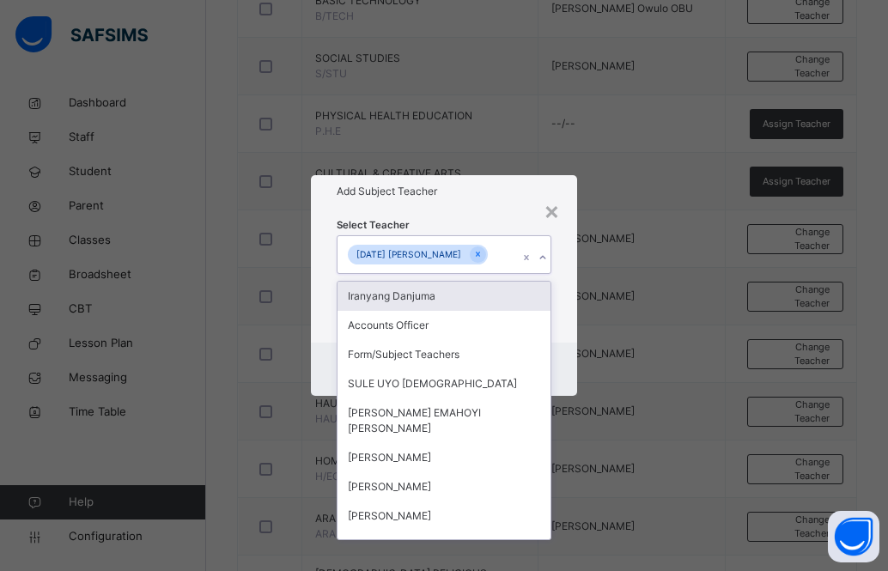
click at [454, 194] on div "Add Subject Teacher" at bounding box center [444, 191] width 266 height 33
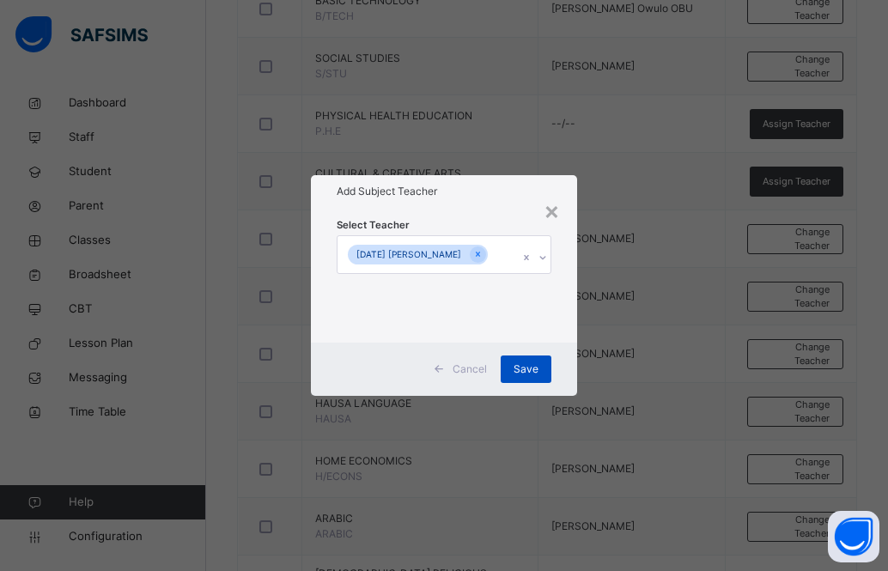
click at [529, 377] on span "Save" at bounding box center [526, 369] width 25 height 15
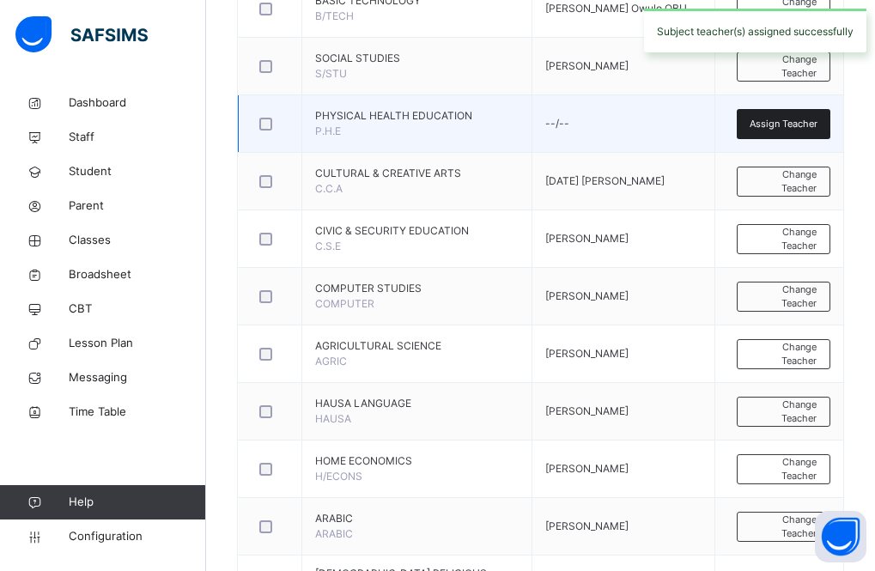
click at [781, 119] on span "Assign Teacher" at bounding box center [784, 124] width 68 height 15
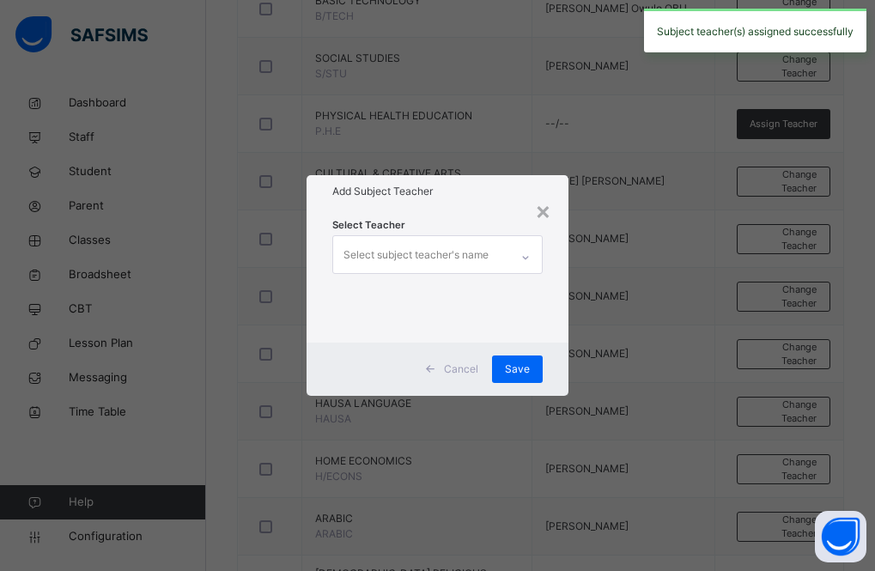
click at [411, 263] on div "Select subject teacher's name" at bounding box center [416, 255] width 145 height 33
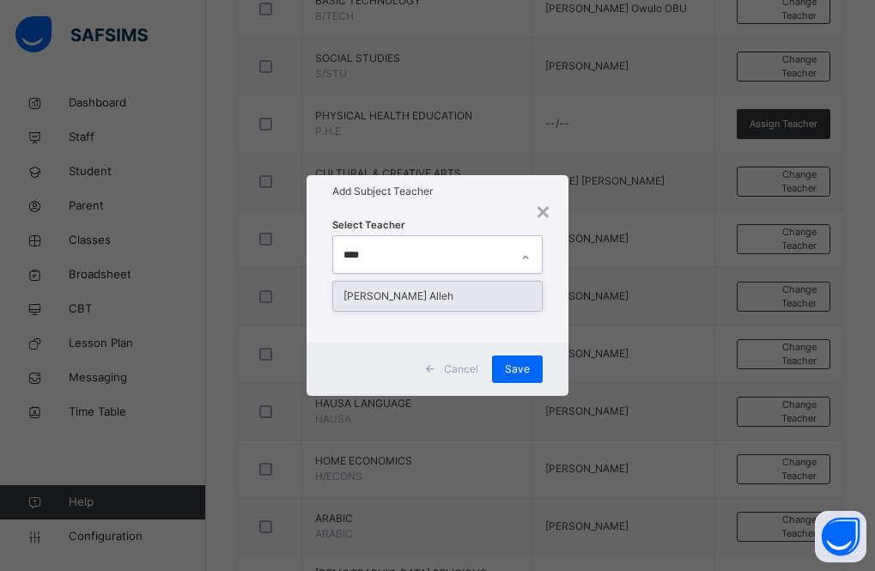
type input "*****"
click at [432, 291] on div "[PERSON_NAME] Alleh" at bounding box center [438, 296] width 210 height 29
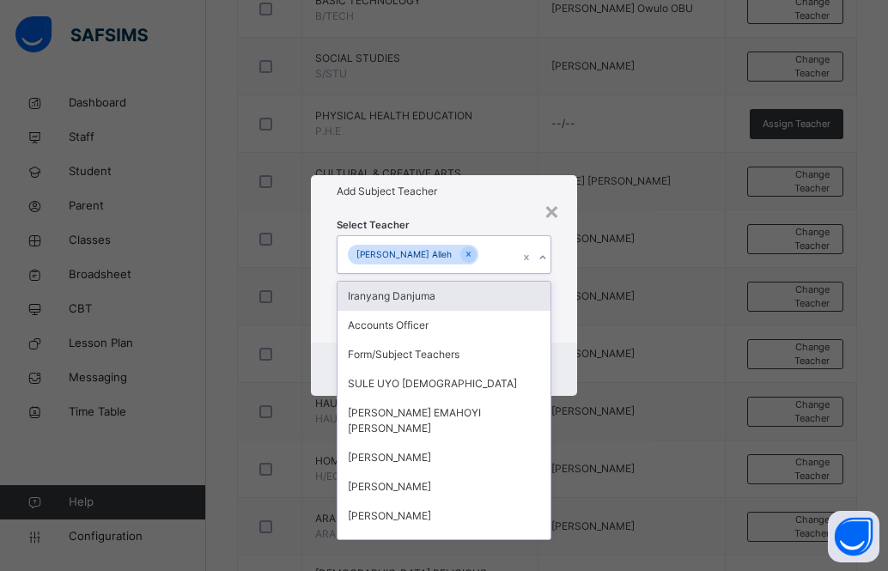
click at [448, 215] on div "Select Teacher option [PERSON_NAME], selected. option [DEMOGRAPHIC_DATA] Danjum…" at bounding box center [444, 275] width 266 height 134
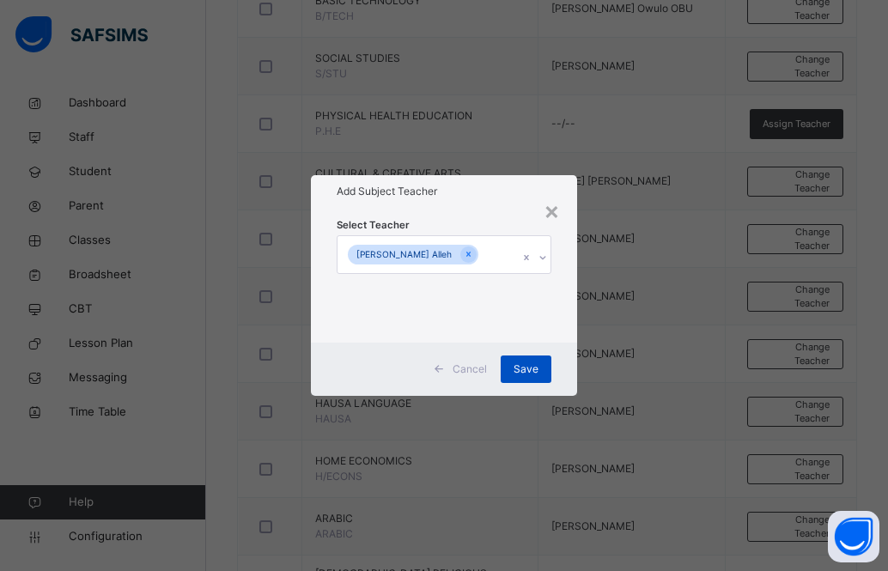
click at [520, 369] on span "Save" at bounding box center [526, 369] width 25 height 15
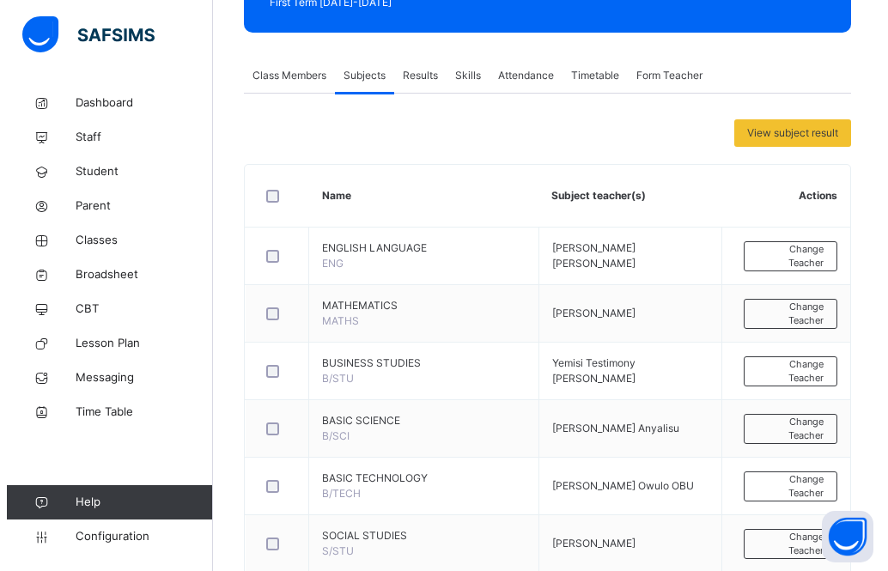
scroll to position [227, 0]
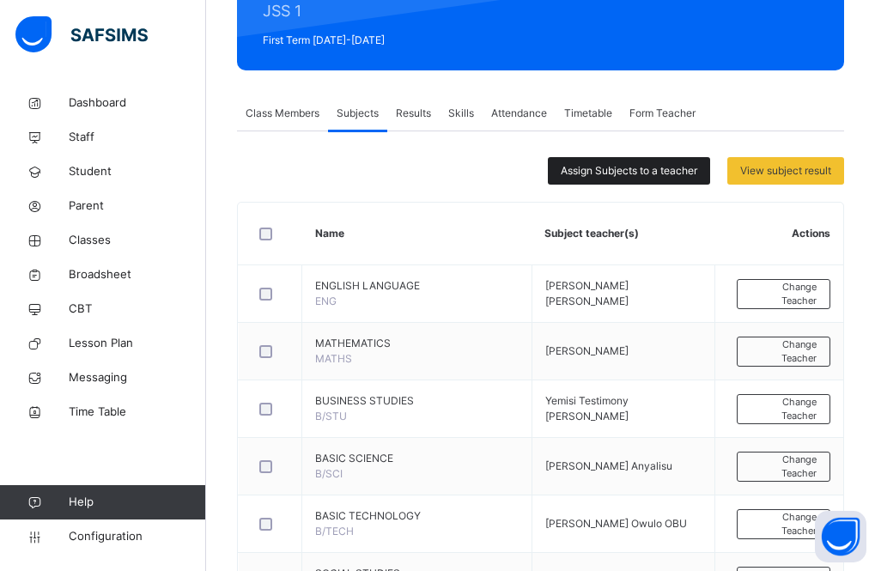
click at [660, 175] on span "Assign Subjects to a teacher" at bounding box center [629, 170] width 137 height 15
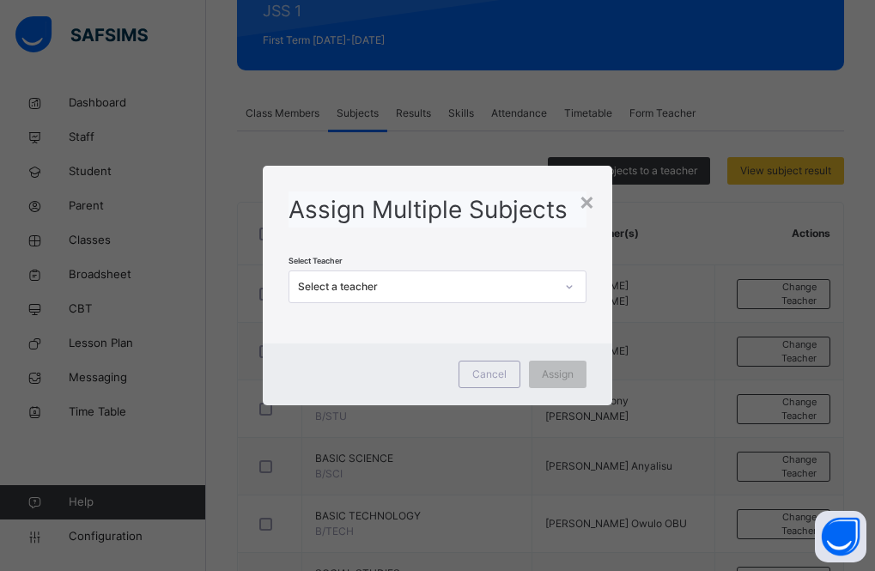
click at [505, 290] on div "Select a teacher" at bounding box center [427, 286] width 258 height 15
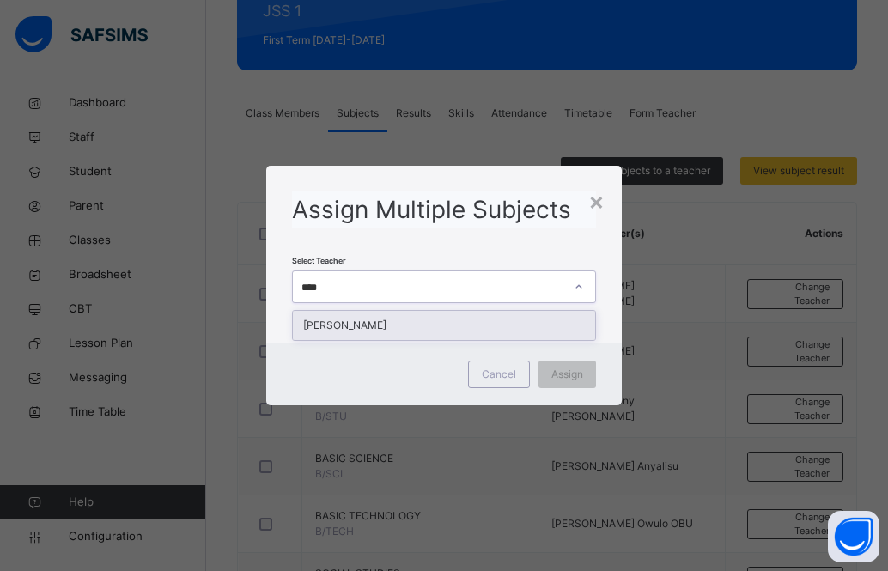
type input "*****"
click at [471, 324] on div "[PERSON_NAME]" at bounding box center [444, 325] width 302 height 29
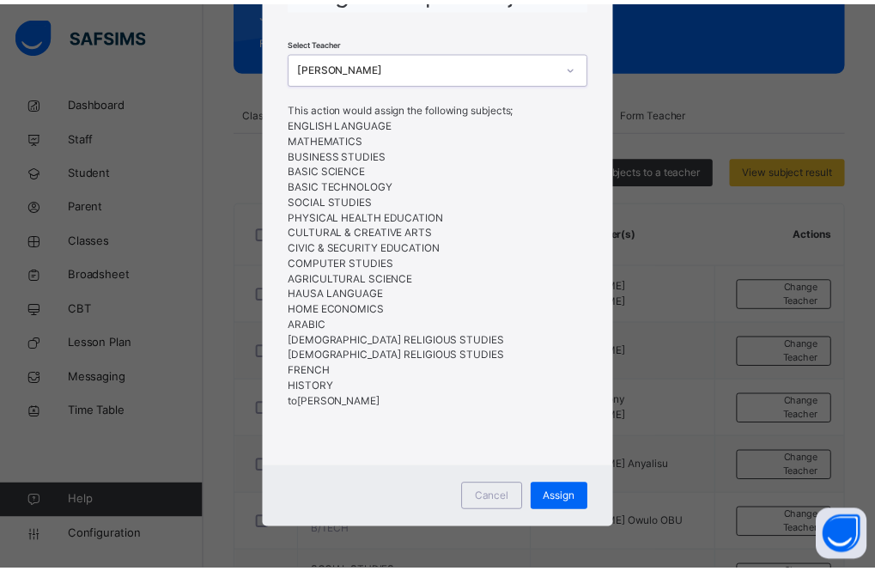
scroll to position [98, 0]
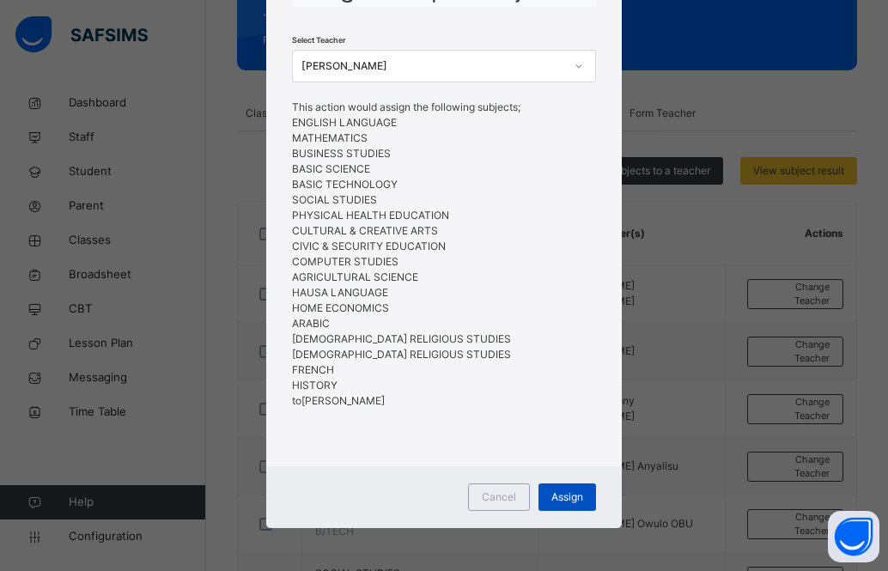
click at [573, 499] on span "Assign" at bounding box center [568, 497] width 32 height 15
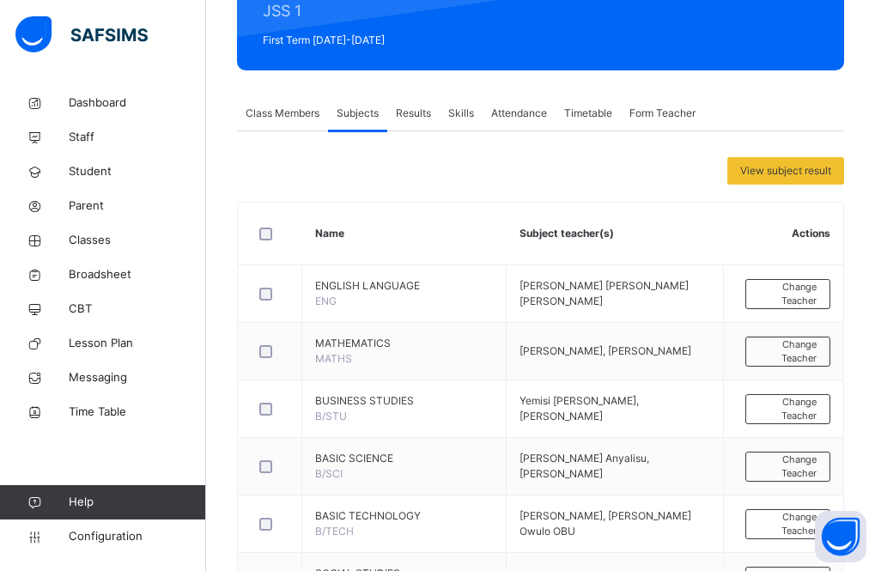
drag, startPoint x: 790, startPoint y: 168, endPoint x: 728, endPoint y: 200, distance: 70.3
click at [792, 168] on span "View subject result" at bounding box center [786, 170] width 91 height 15
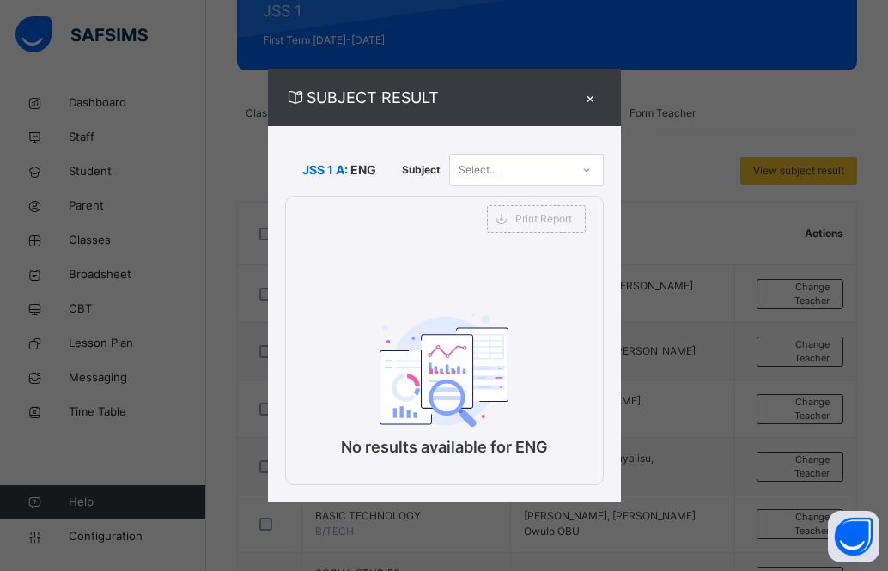
click at [591, 165] on icon at bounding box center [587, 170] width 10 height 17
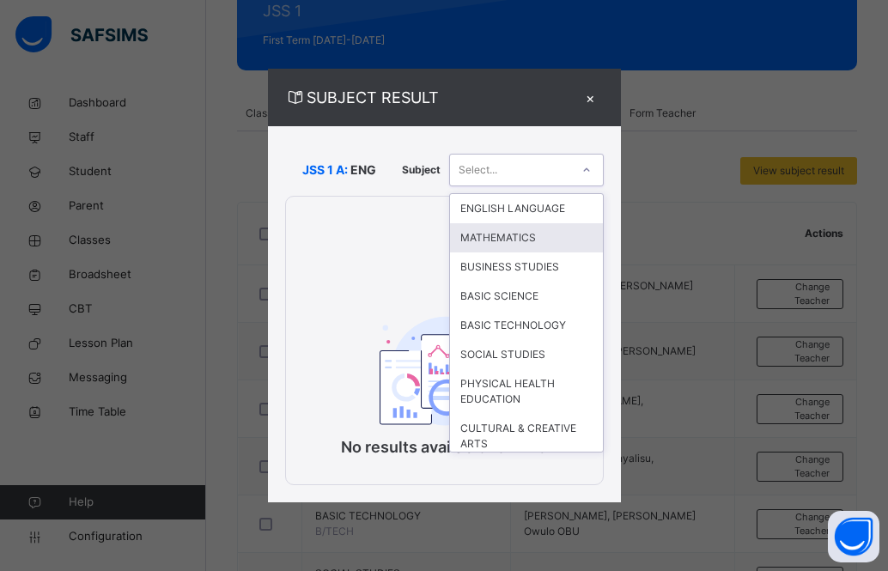
click at [551, 229] on div "MATHEMATICS" at bounding box center [526, 237] width 153 height 29
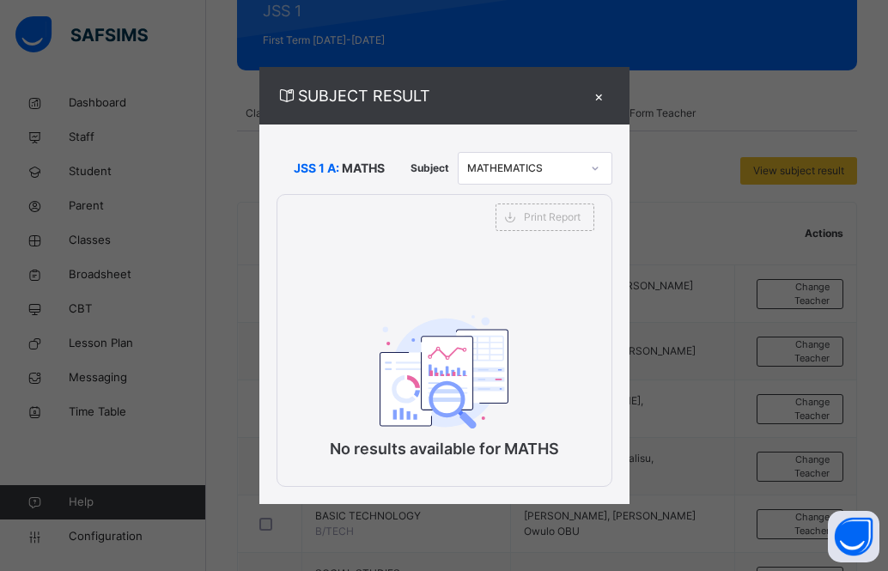
click at [598, 94] on div "×" at bounding box center [600, 95] width 26 height 23
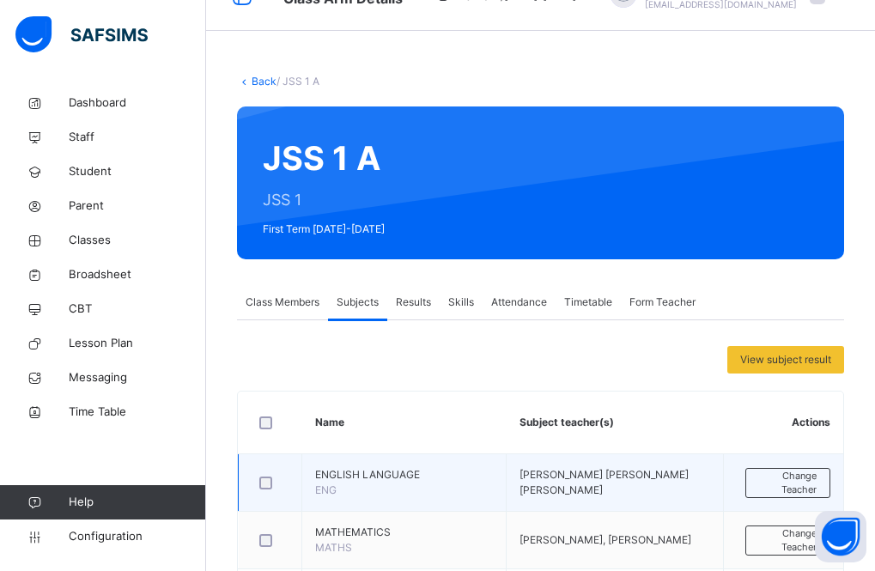
scroll to position [0, 0]
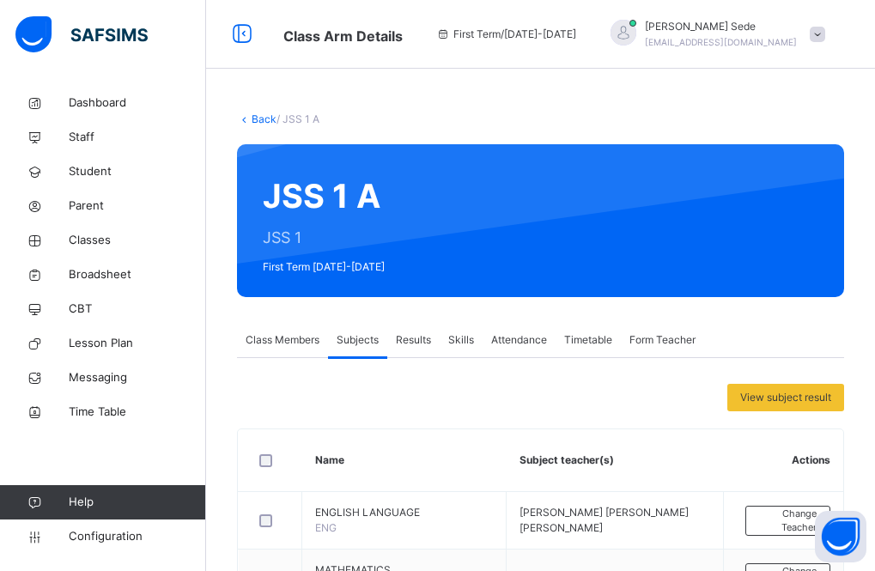
click at [261, 122] on link "Back" at bounding box center [264, 119] width 25 height 13
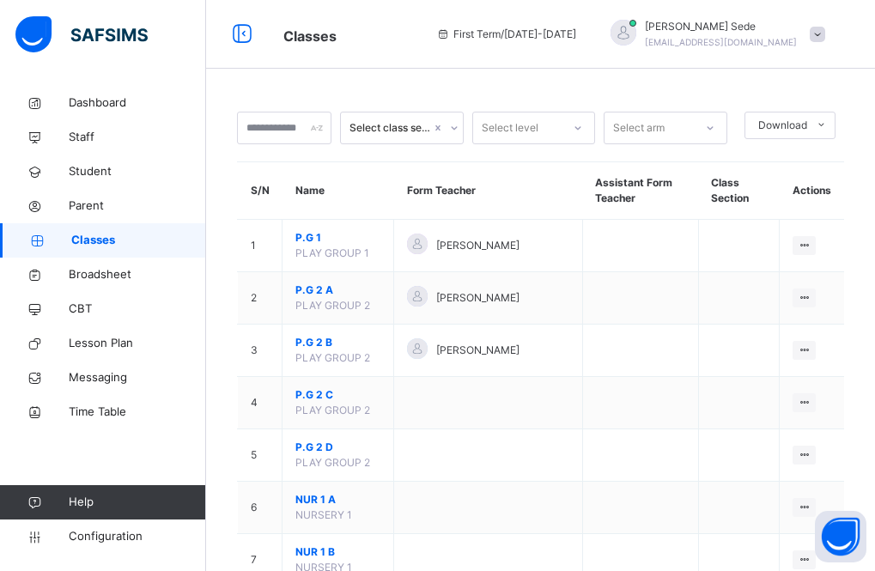
click at [460, 124] on icon at bounding box center [454, 127] width 10 height 17
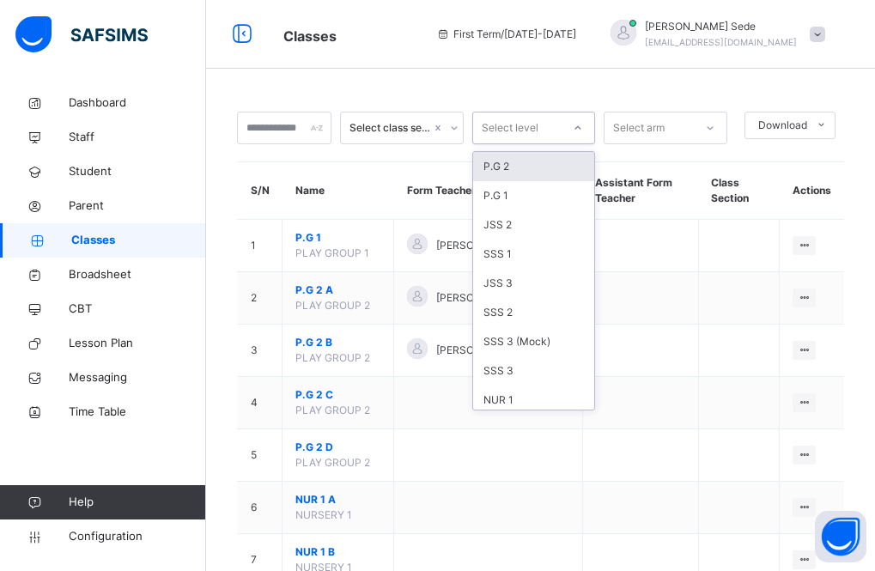
click at [583, 124] on icon at bounding box center [578, 127] width 10 height 17
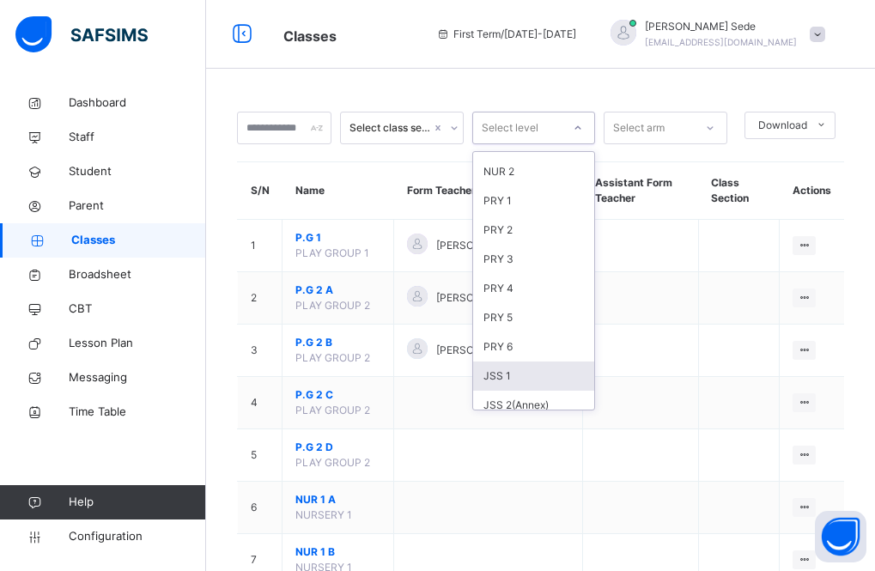
click at [547, 374] on div "JSS 1" at bounding box center [534, 376] width 122 height 29
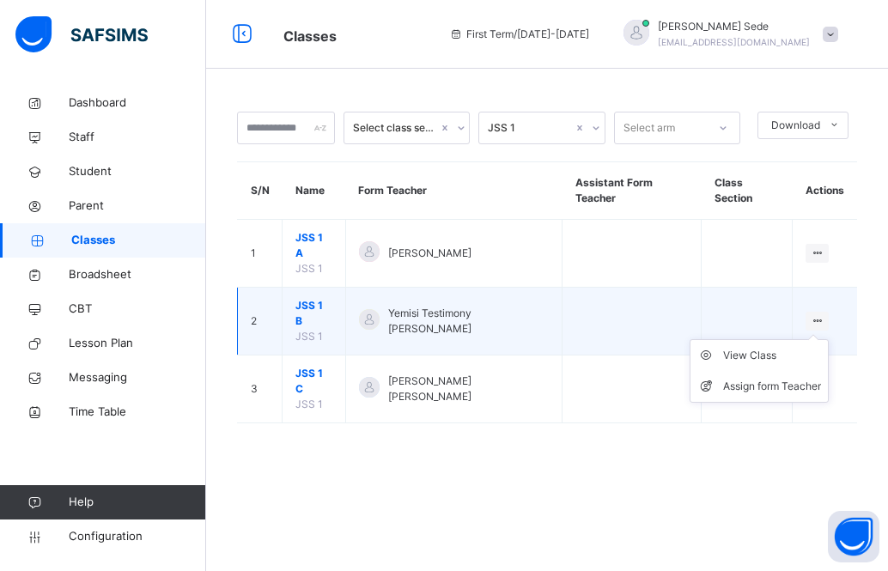
click at [820, 314] on icon at bounding box center [817, 320] width 15 height 13
click at [777, 347] on div "View Class" at bounding box center [772, 355] width 98 height 17
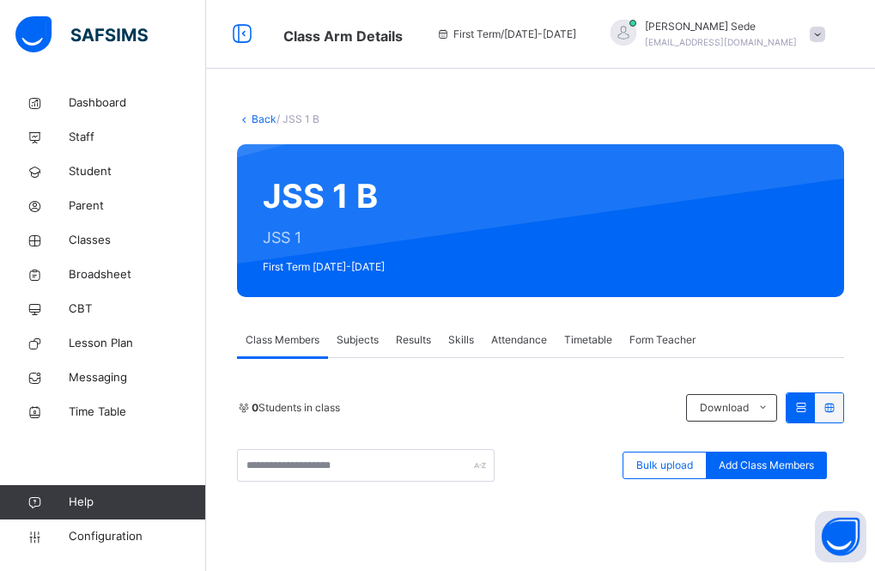
click at [365, 336] on span "Subjects" at bounding box center [358, 339] width 42 height 15
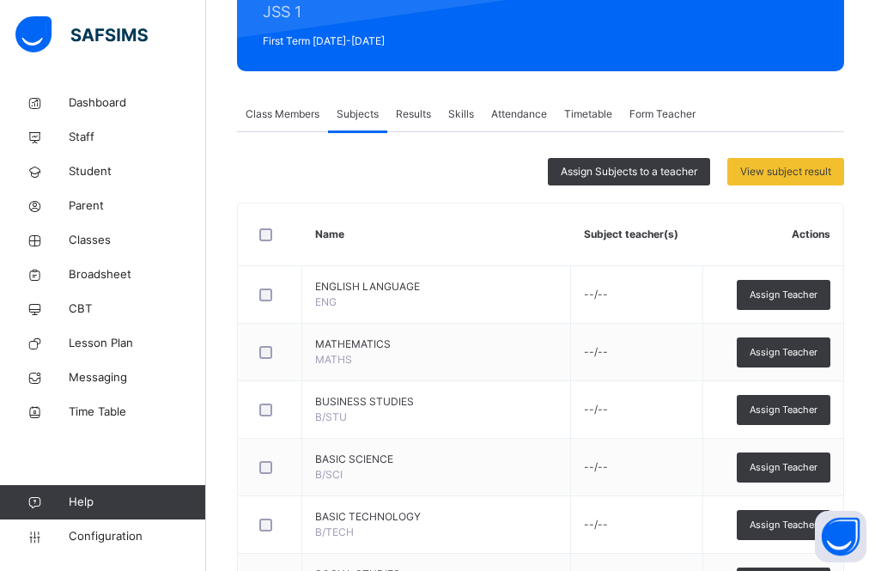
scroll to position [227, 0]
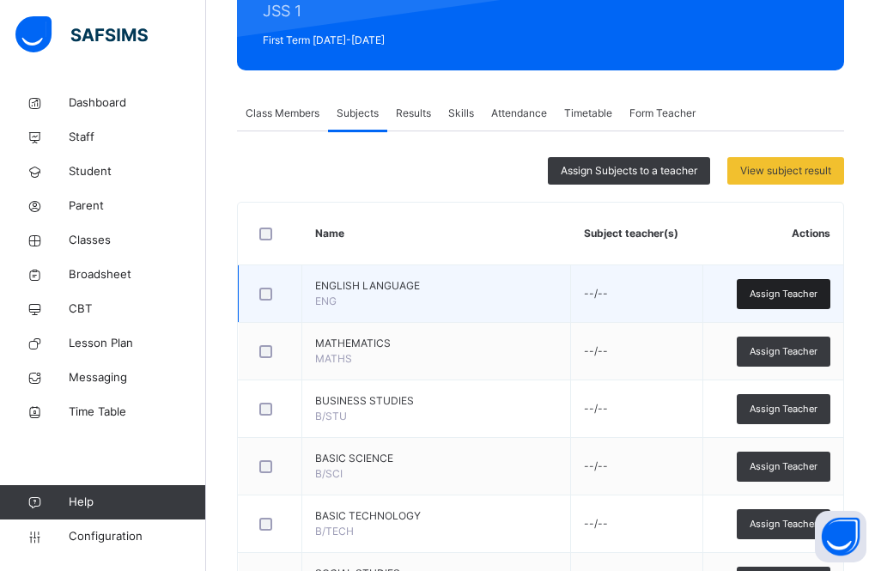
click at [777, 292] on span "Assign Teacher" at bounding box center [784, 294] width 68 height 15
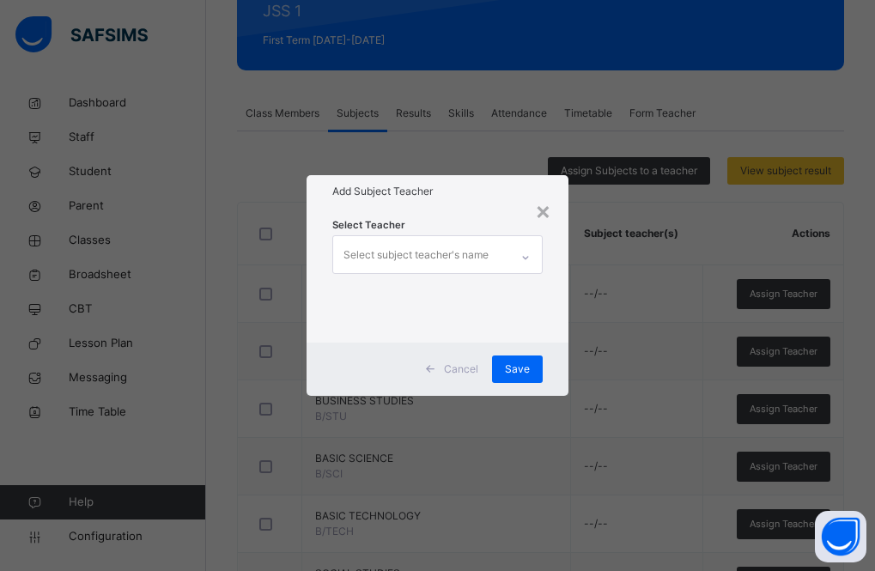
click at [527, 255] on icon at bounding box center [526, 257] width 10 height 17
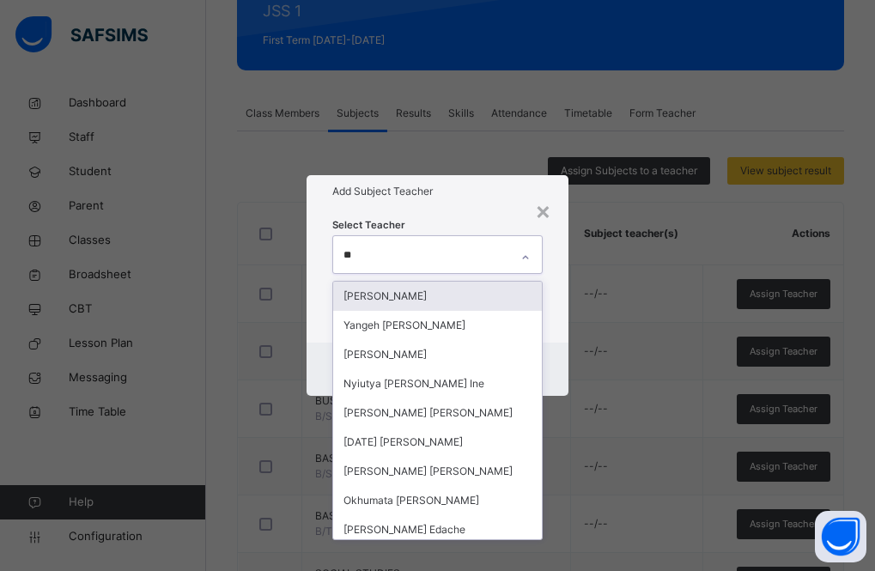
type input "*"
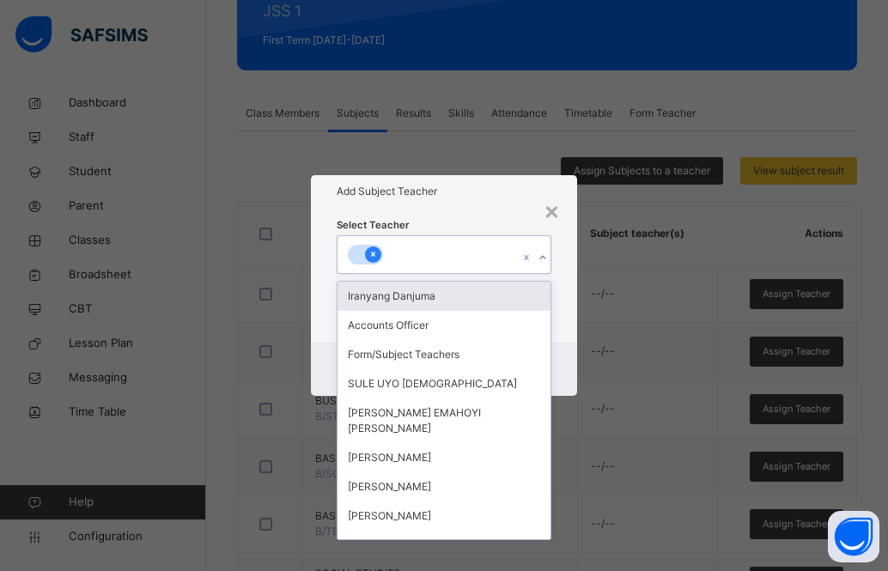
click at [372, 256] on icon at bounding box center [373, 255] width 4 height 5
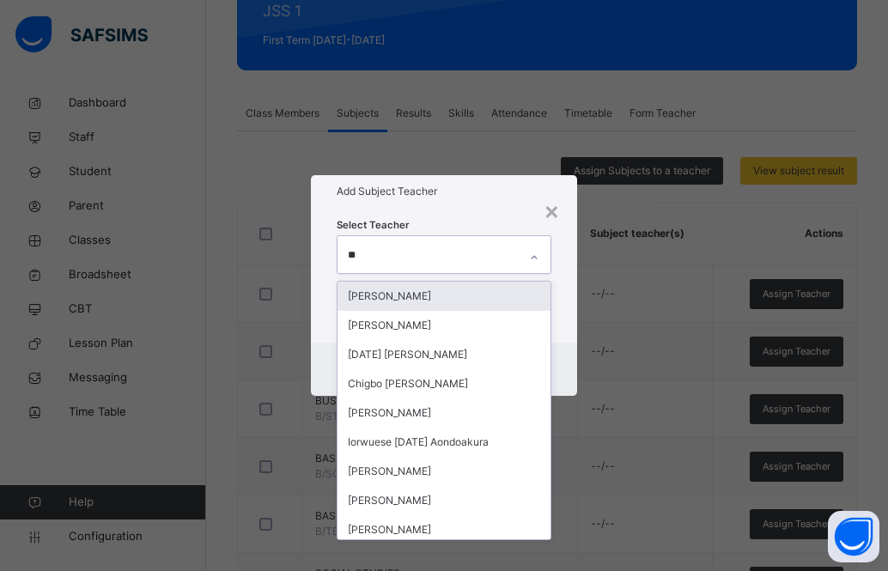
type input "***"
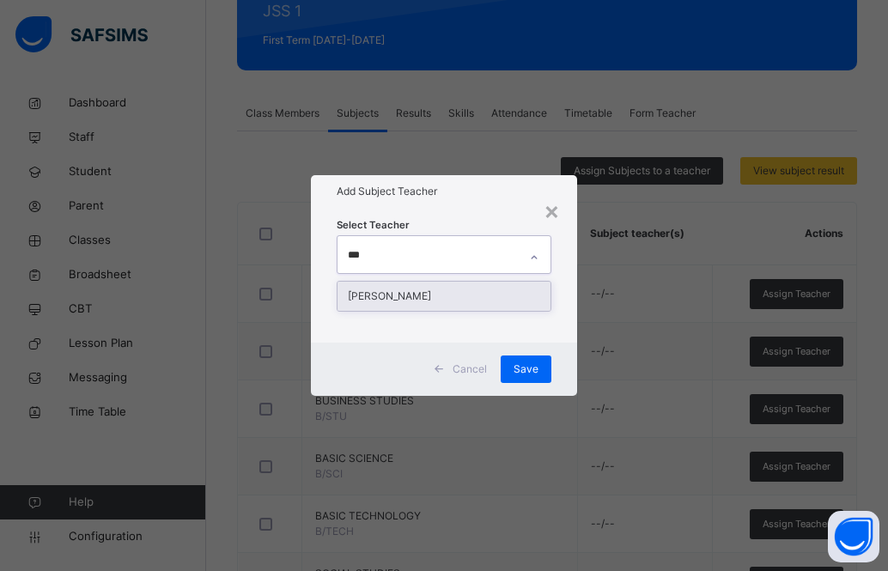
click at [416, 297] on div "[PERSON_NAME]" at bounding box center [444, 296] width 213 height 29
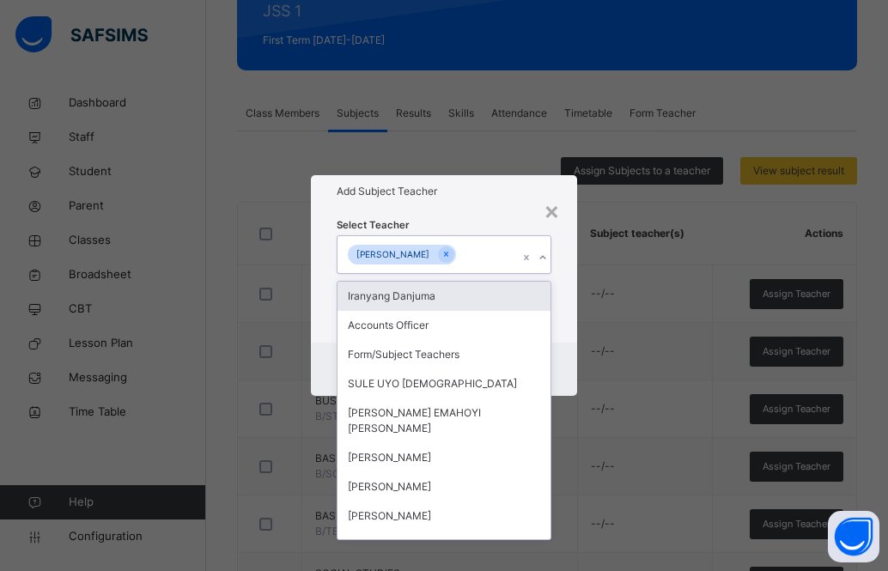
click at [477, 204] on div "Add Subject Teacher" at bounding box center [444, 191] width 266 height 33
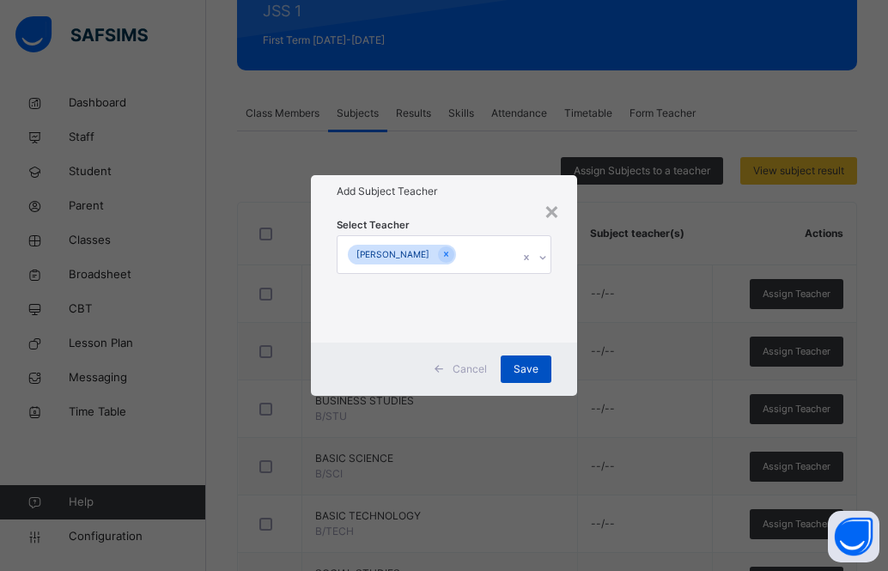
click at [521, 364] on span "Save" at bounding box center [526, 369] width 25 height 15
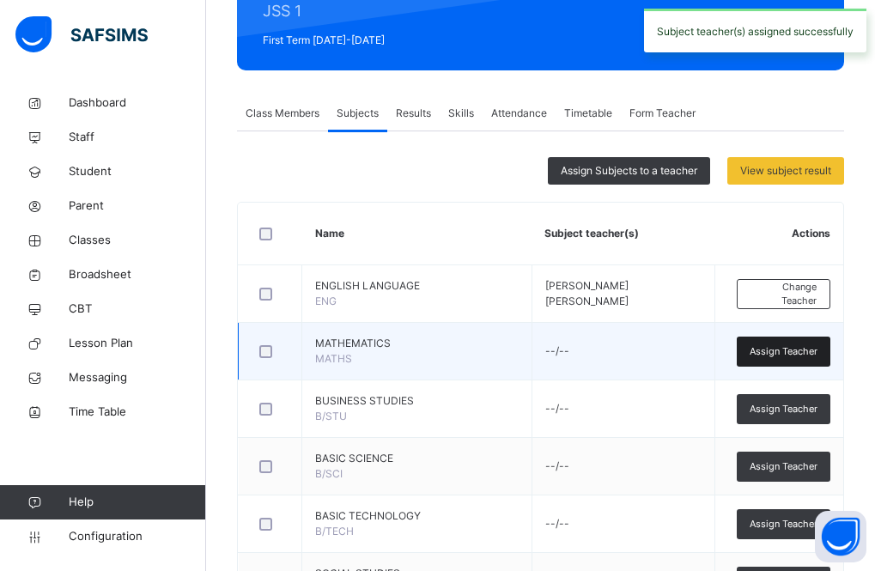
click at [771, 351] on span "Assign Teacher" at bounding box center [784, 351] width 68 height 15
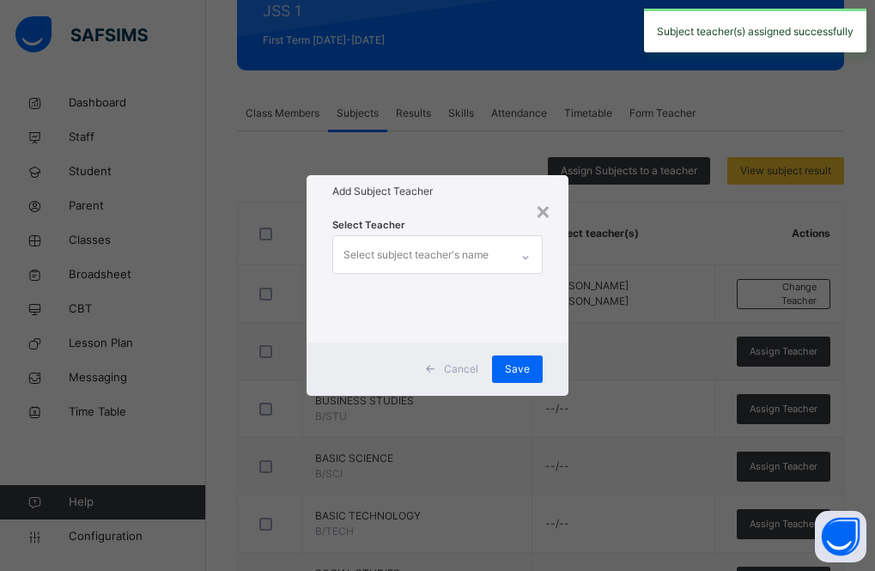
click at [435, 259] on div "Select subject teacher's name" at bounding box center [416, 255] width 145 height 33
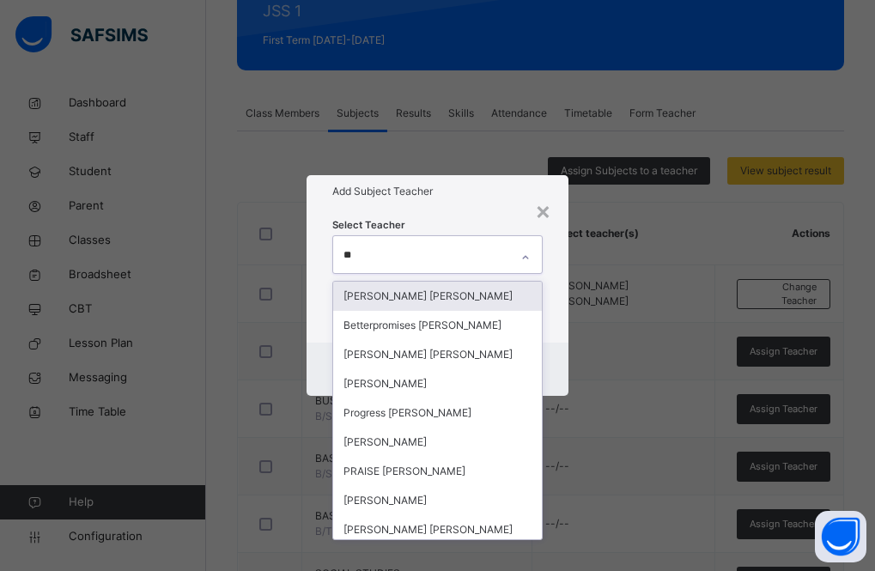
type input "***"
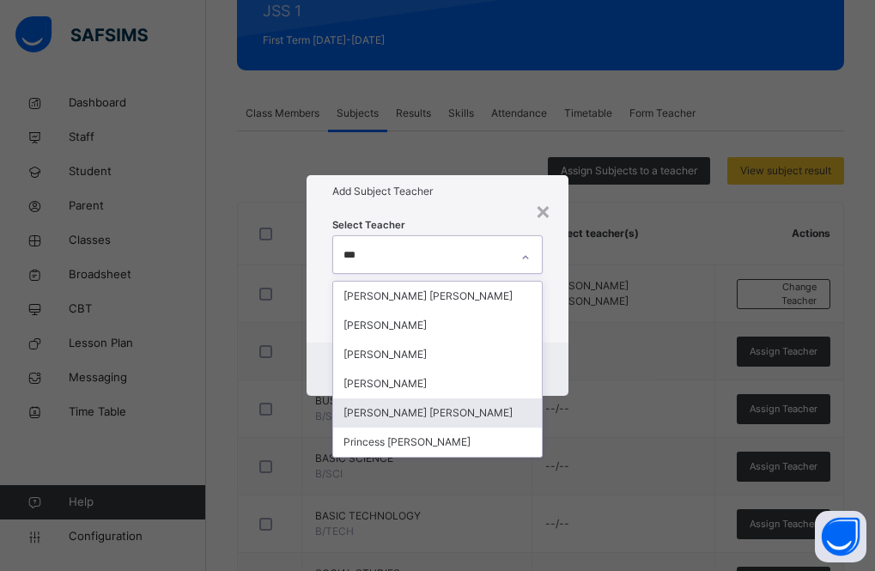
click at [465, 414] on div "[PERSON_NAME] [PERSON_NAME]" at bounding box center [438, 413] width 210 height 29
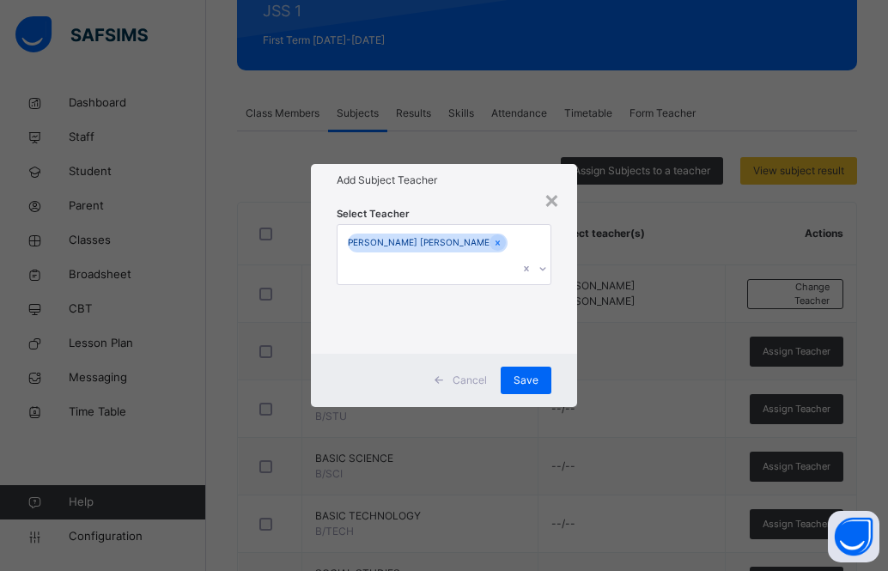
click at [480, 188] on h1 "Add Subject Teacher" at bounding box center [444, 180] width 215 height 15
click at [520, 373] on span "Save" at bounding box center [526, 380] width 25 height 15
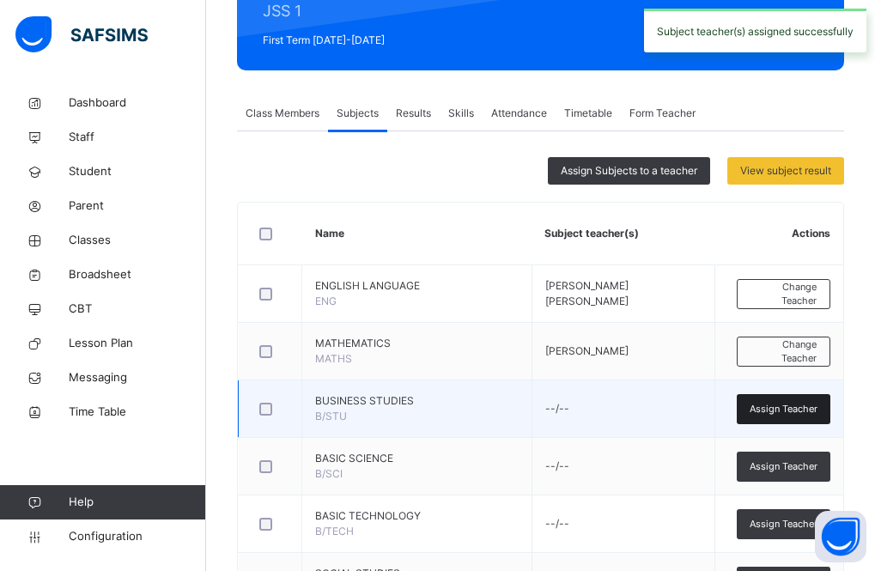
click at [774, 413] on span "Assign Teacher" at bounding box center [784, 409] width 68 height 15
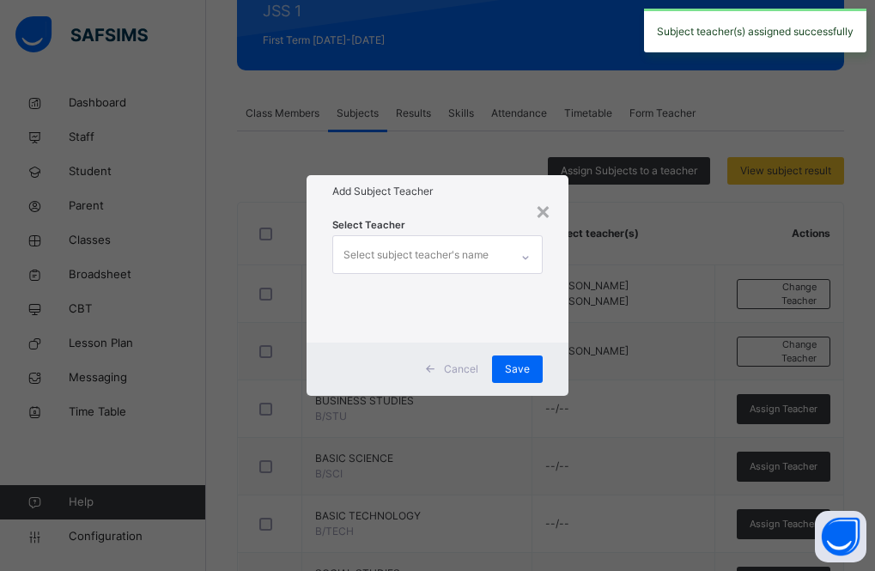
click at [435, 257] on div "Select subject teacher's name" at bounding box center [416, 255] width 145 height 33
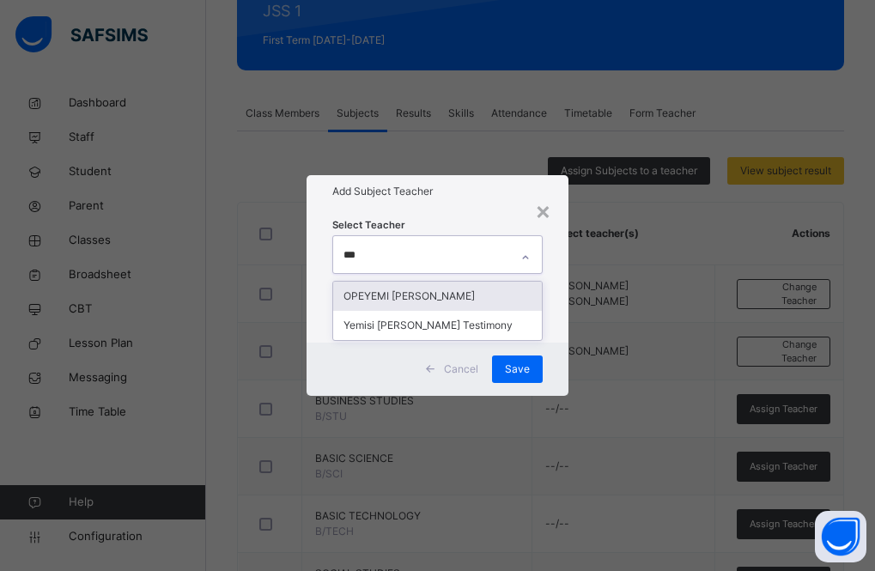
type input "****"
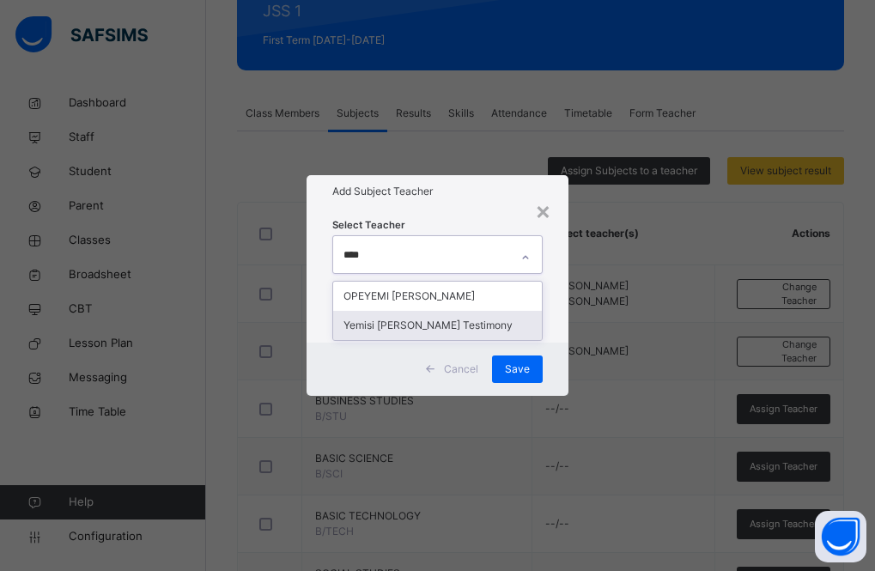
click at [437, 326] on div "Yemisi [PERSON_NAME] Testimony" at bounding box center [438, 325] width 210 height 29
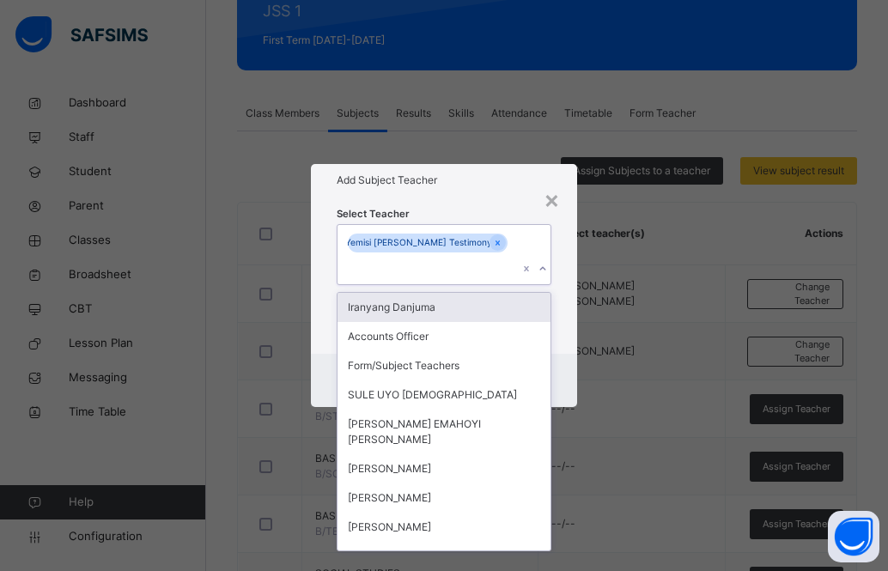
click at [434, 197] on div "Add Subject Teacher" at bounding box center [444, 180] width 266 height 33
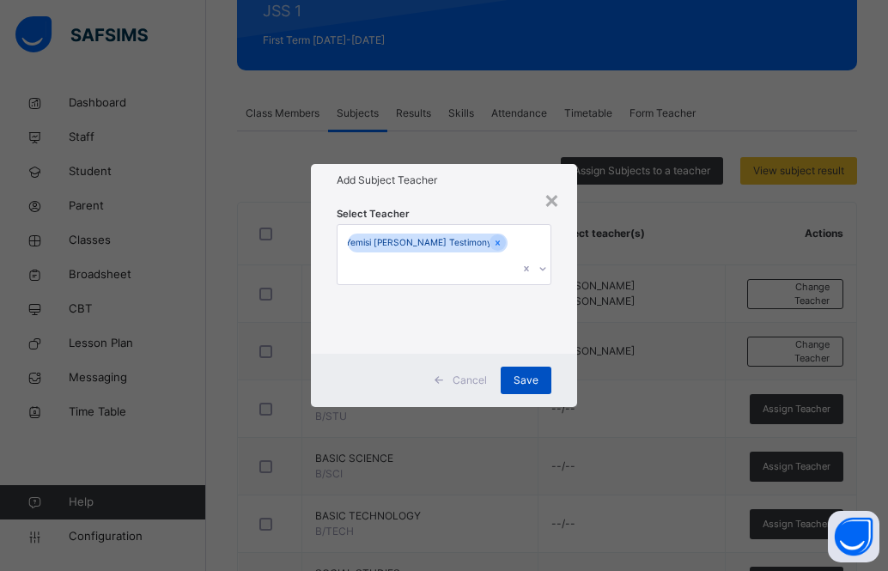
click at [527, 373] on span "Save" at bounding box center [526, 380] width 25 height 15
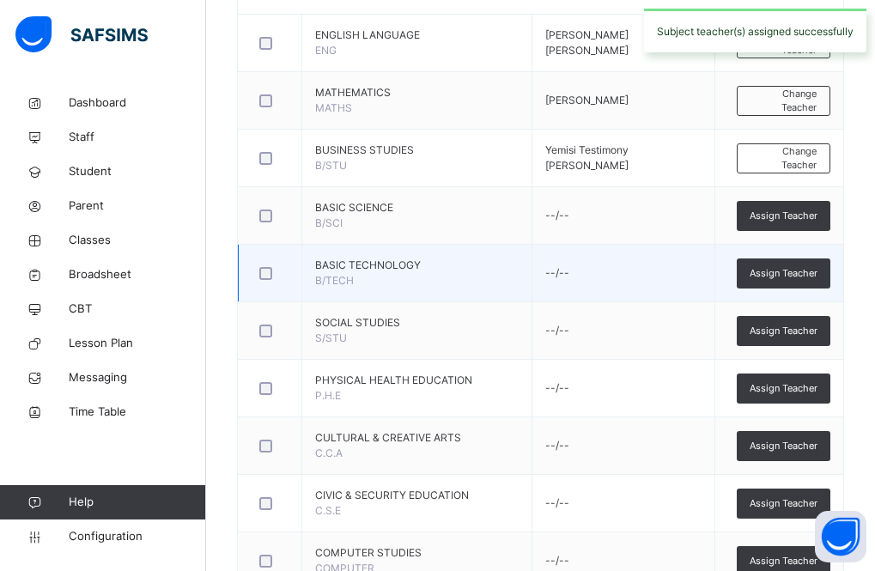
scroll to position [485, 0]
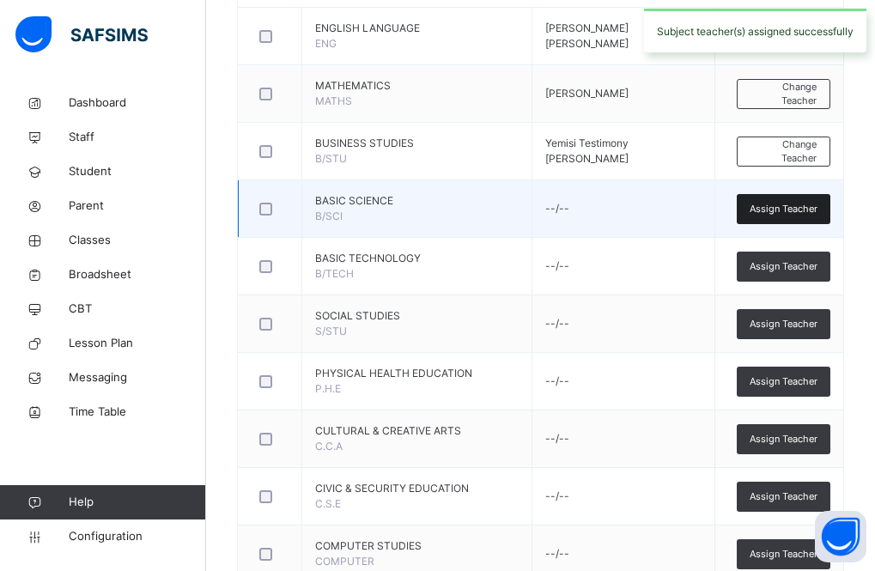
click at [784, 210] on span "Assign Teacher" at bounding box center [784, 209] width 68 height 15
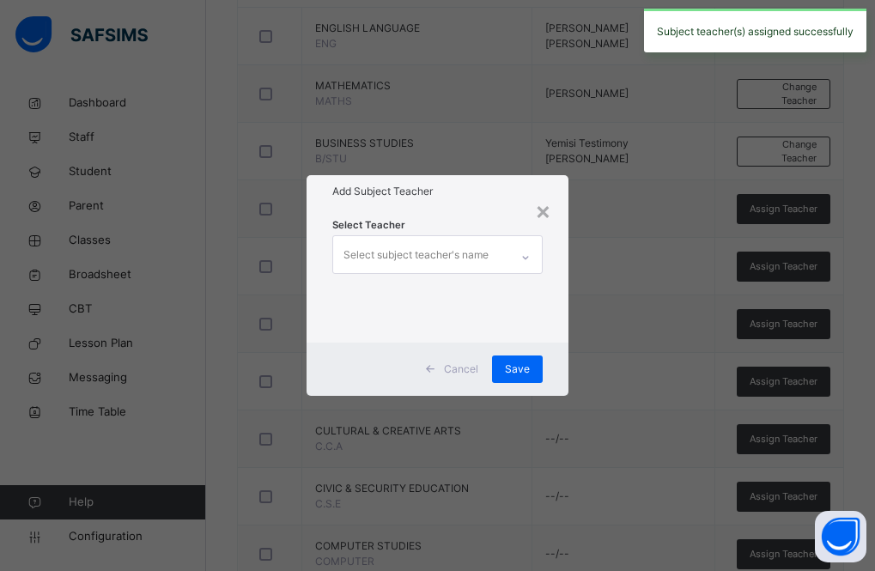
click at [459, 258] on div "Select subject teacher's name" at bounding box center [416, 255] width 145 height 33
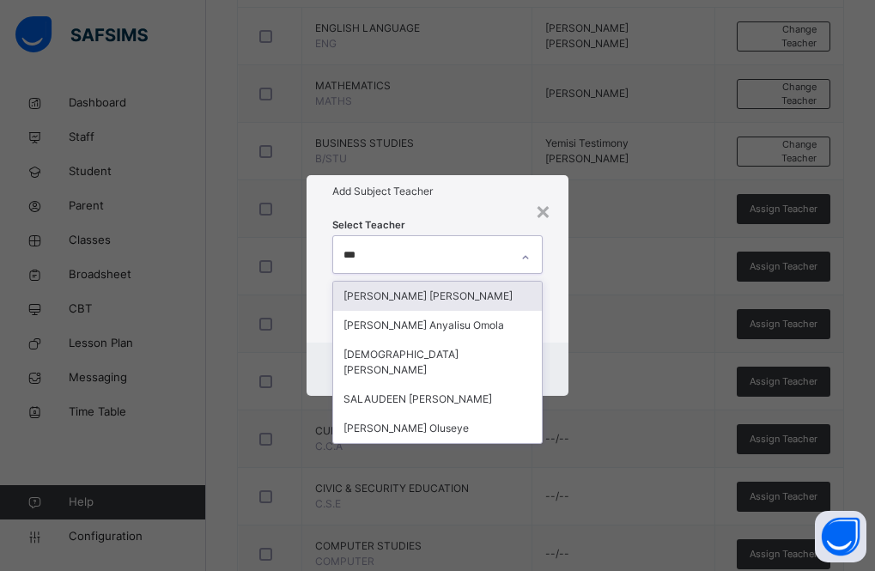
type input "****"
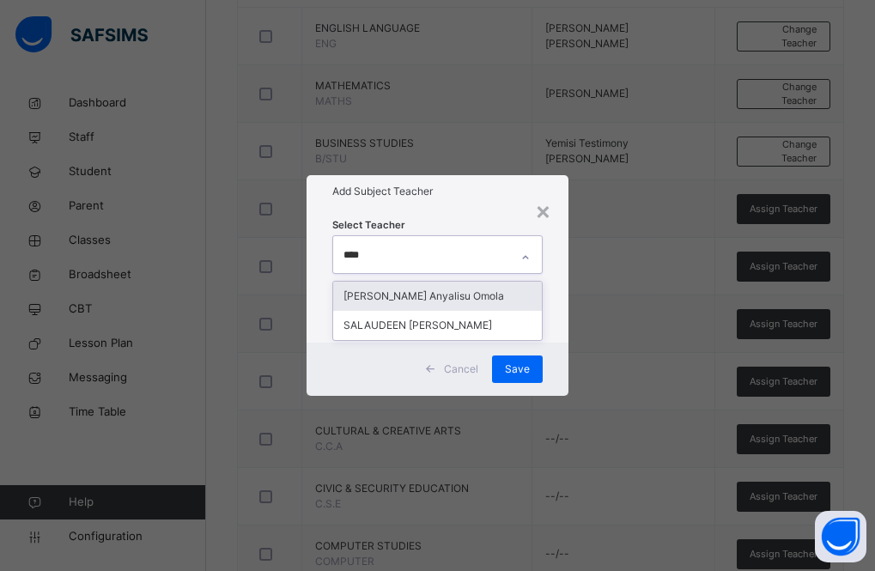
click at [438, 290] on div "[PERSON_NAME] Anyalisu Omola" at bounding box center [438, 296] width 210 height 29
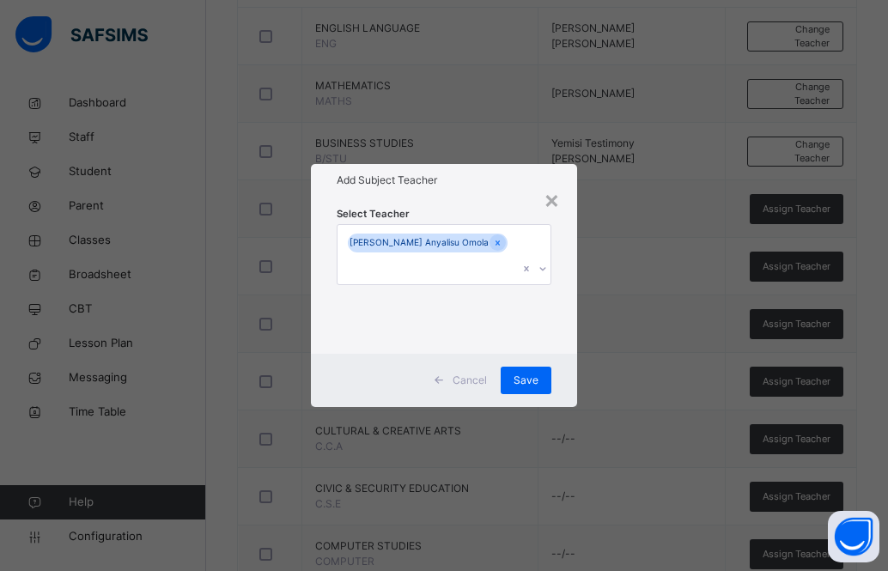
click at [456, 197] on div "Add Subject Teacher" at bounding box center [444, 180] width 266 height 33
click at [521, 373] on span "Save" at bounding box center [526, 380] width 25 height 15
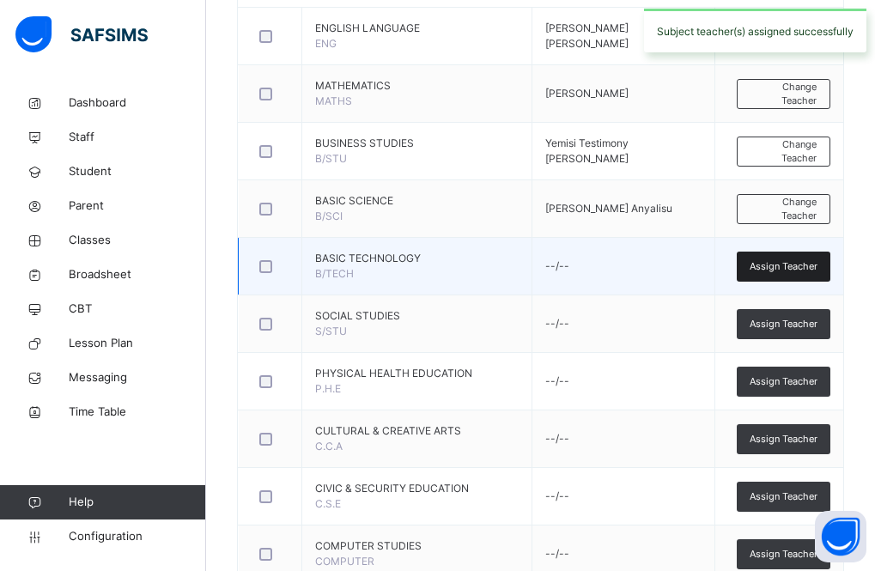
click at [805, 268] on span "Assign Teacher" at bounding box center [784, 266] width 68 height 15
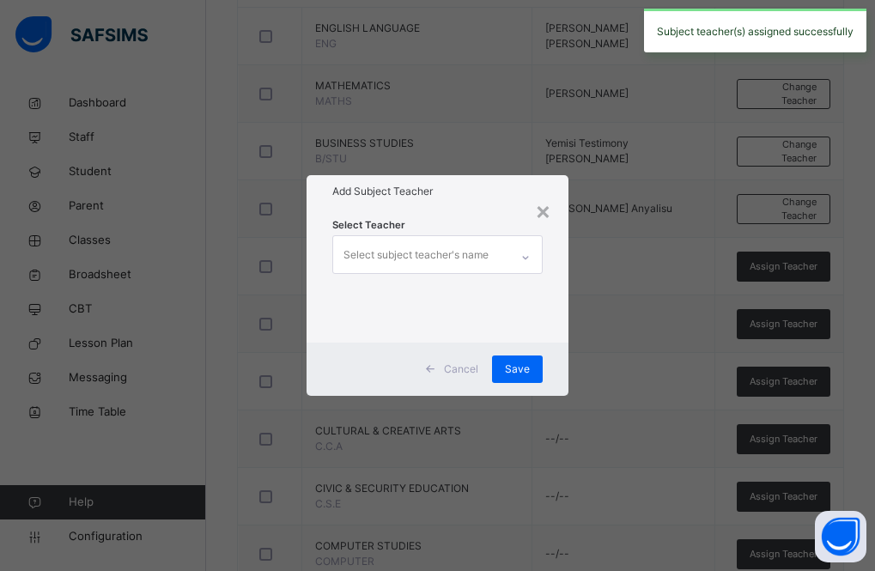
click at [453, 252] on div "Select subject teacher's name" at bounding box center [416, 255] width 145 height 33
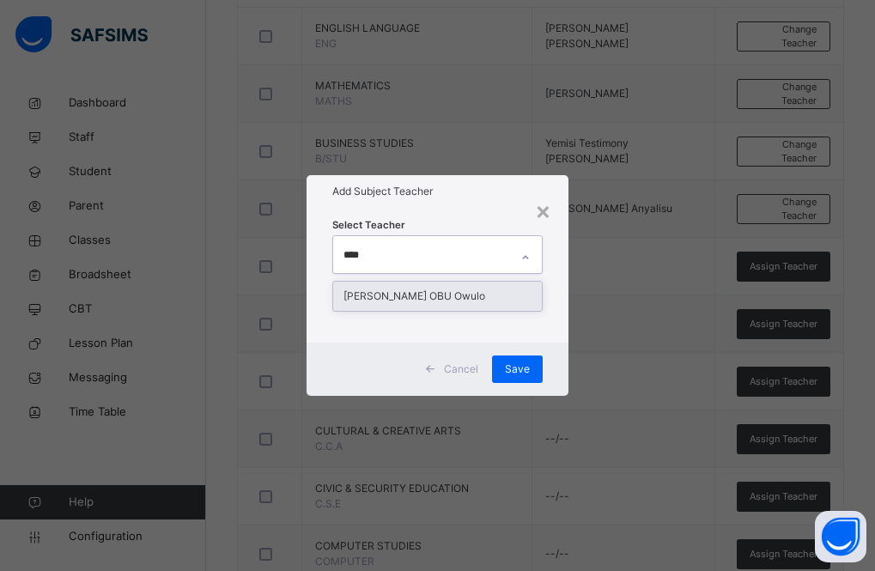
type input "*****"
click at [454, 288] on div "[PERSON_NAME] OBU Owulo" at bounding box center [438, 296] width 210 height 29
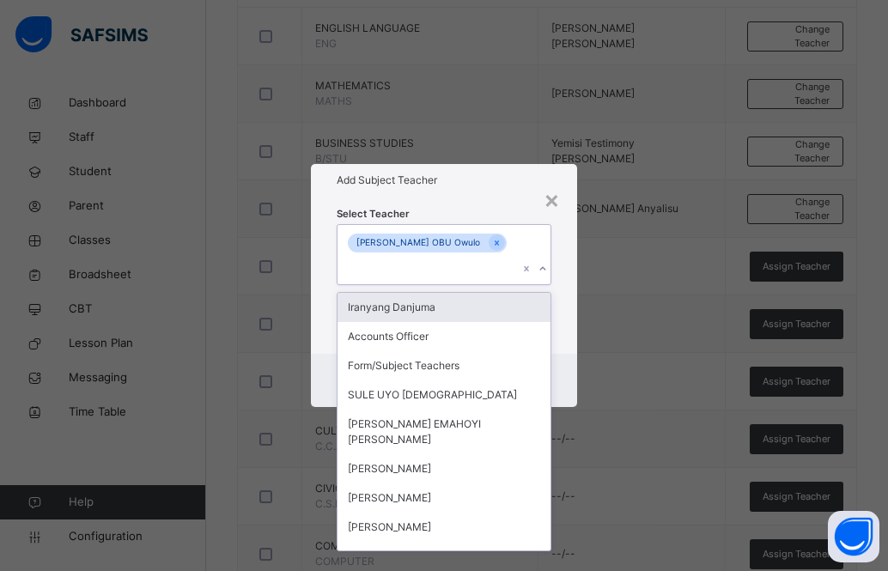
click at [439, 211] on div "Select Teacher option [PERSON_NAME] OBU Owulo, selected. option [DEMOGRAPHIC_DA…" at bounding box center [444, 275] width 266 height 157
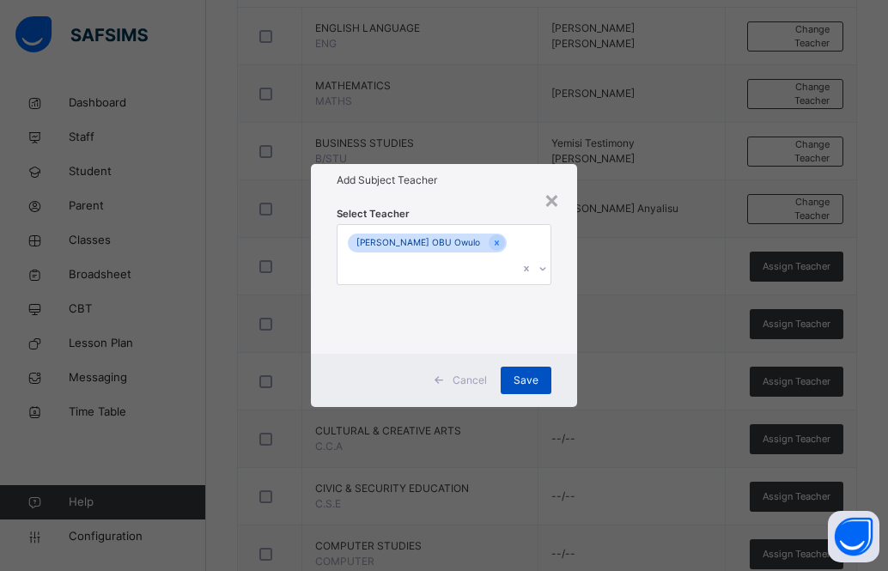
click at [532, 373] on span "Save" at bounding box center [526, 380] width 25 height 15
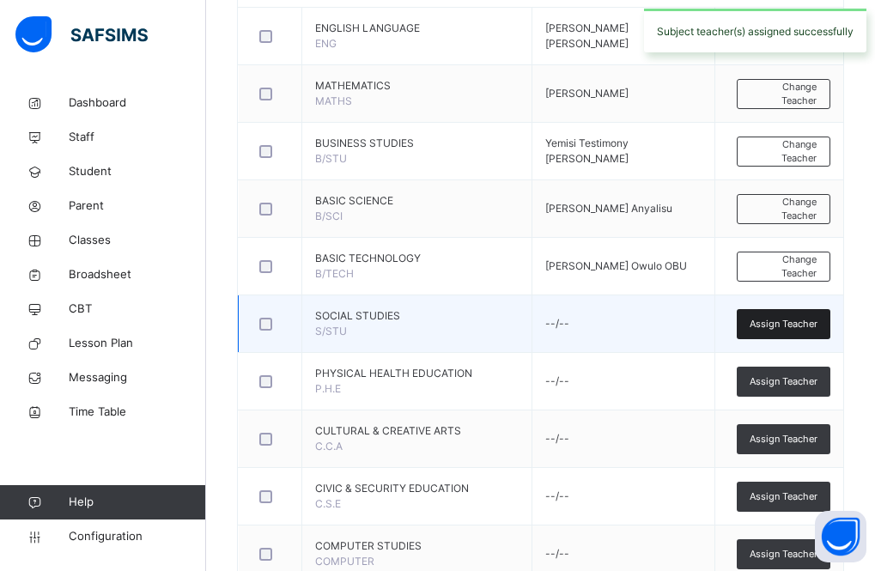
click at [777, 326] on span "Assign Teacher" at bounding box center [784, 324] width 68 height 15
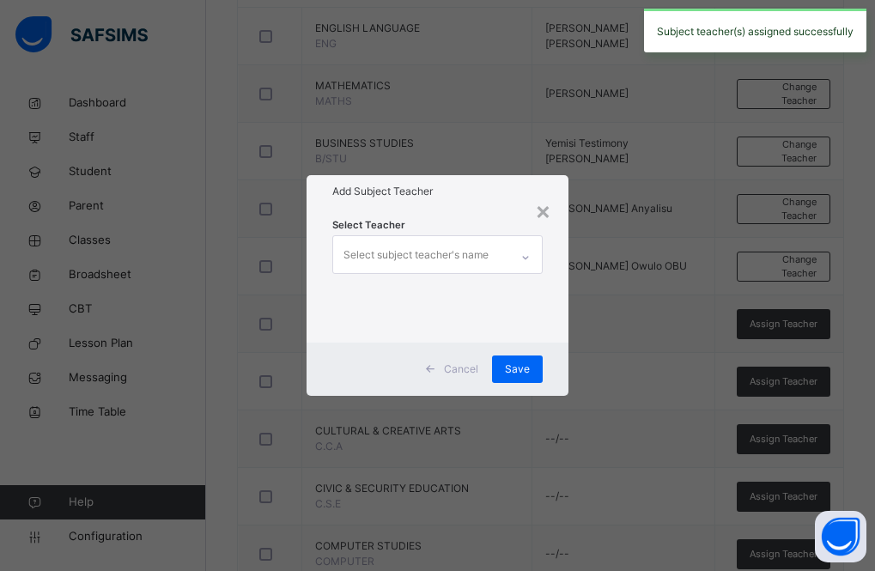
click at [426, 257] on div "Select subject teacher's name" at bounding box center [416, 255] width 145 height 33
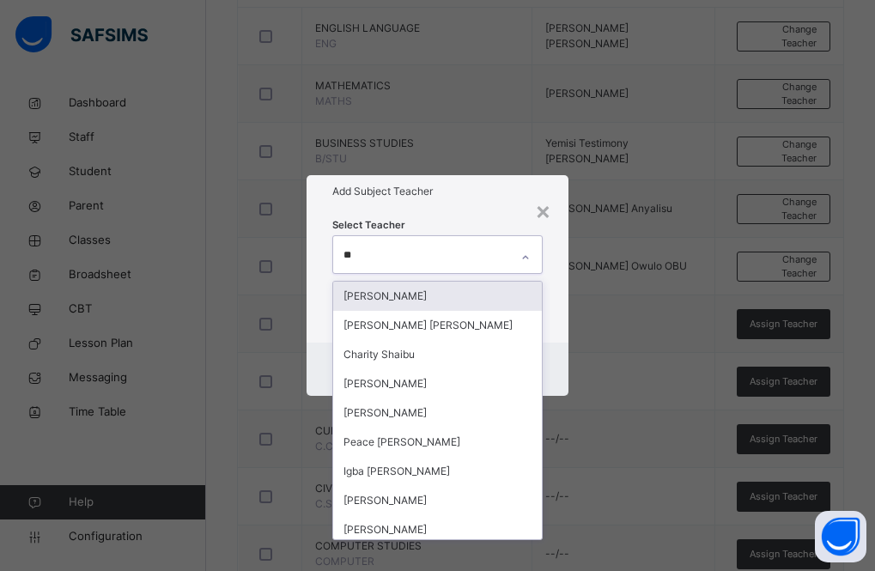
type input "***"
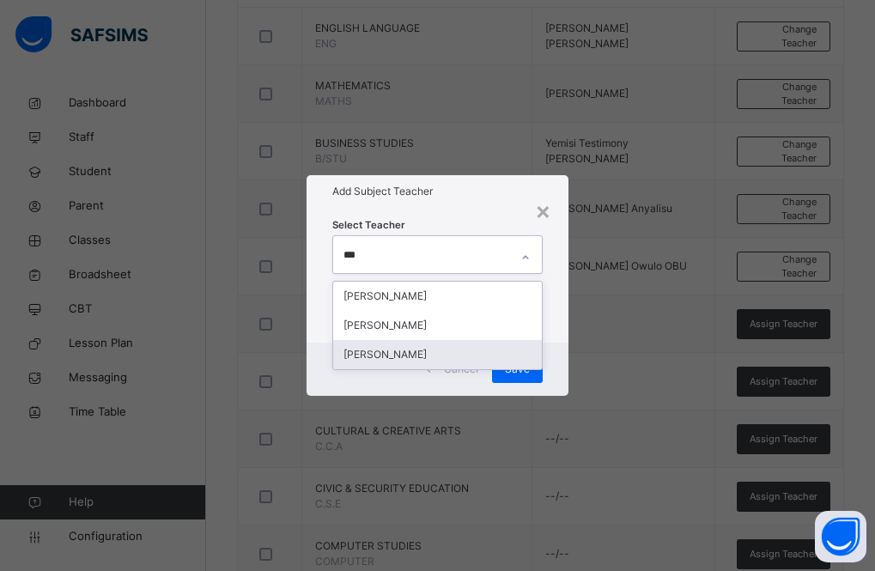
click at [439, 351] on div "[PERSON_NAME]" at bounding box center [438, 354] width 210 height 29
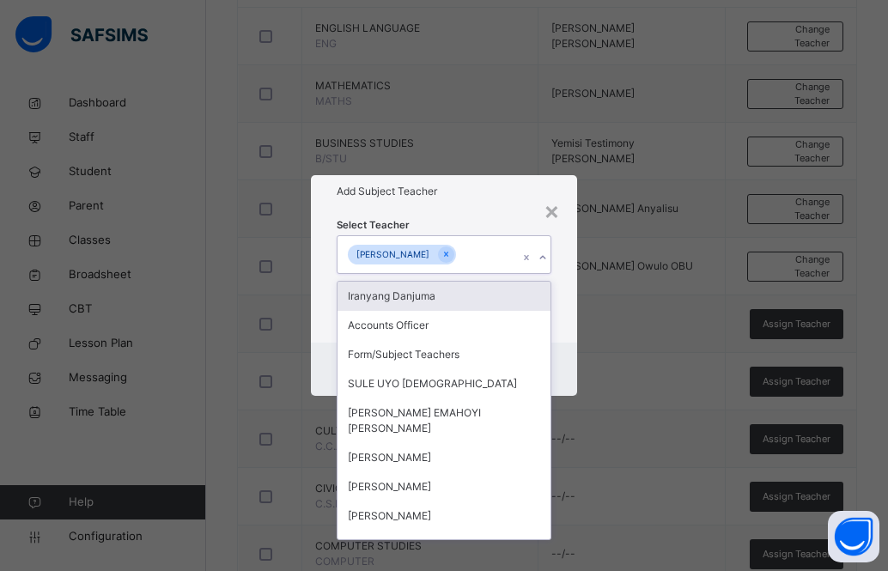
click at [454, 195] on h1 "Add Subject Teacher" at bounding box center [444, 191] width 215 height 15
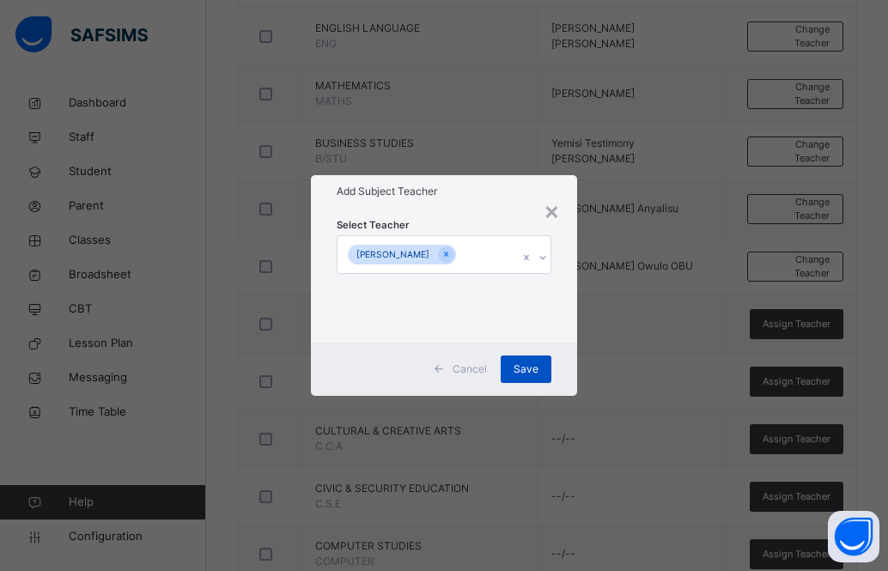
click at [522, 362] on span "Save" at bounding box center [526, 369] width 25 height 15
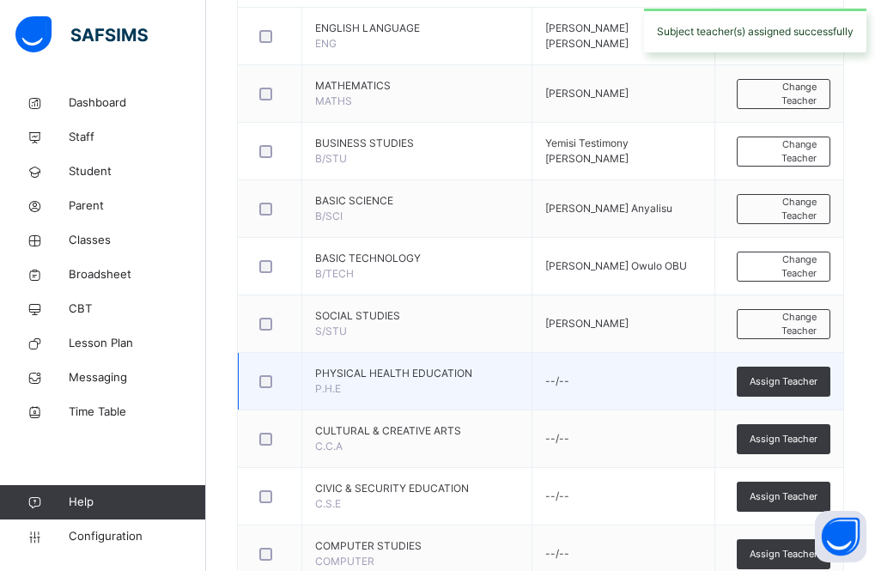
click at [564, 381] on td "--/--" at bounding box center [623, 382] width 183 height 58
click at [802, 375] on span "Assign Teacher" at bounding box center [784, 382] width 68 height 15
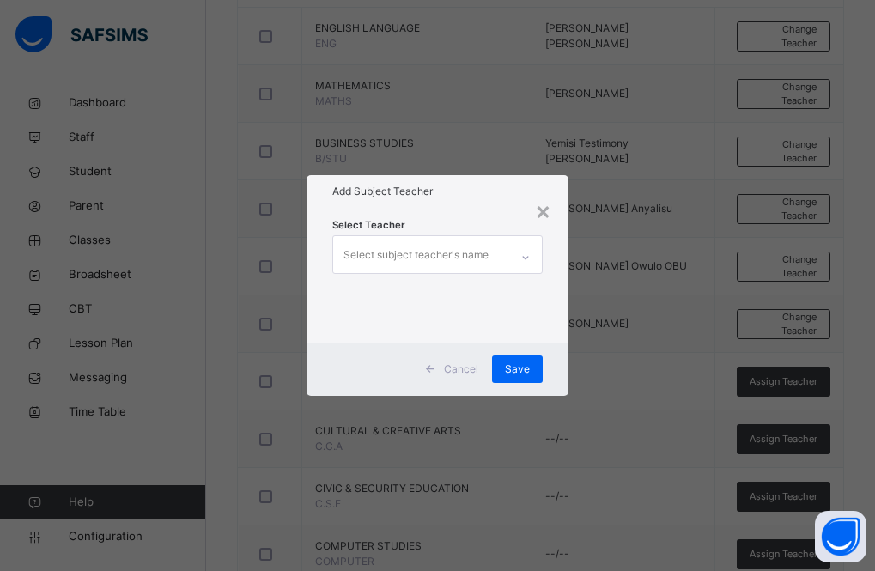
click at [422, 268] on div "Select subject teacher's name" at bounding box center [416, 255] width 145 height 33
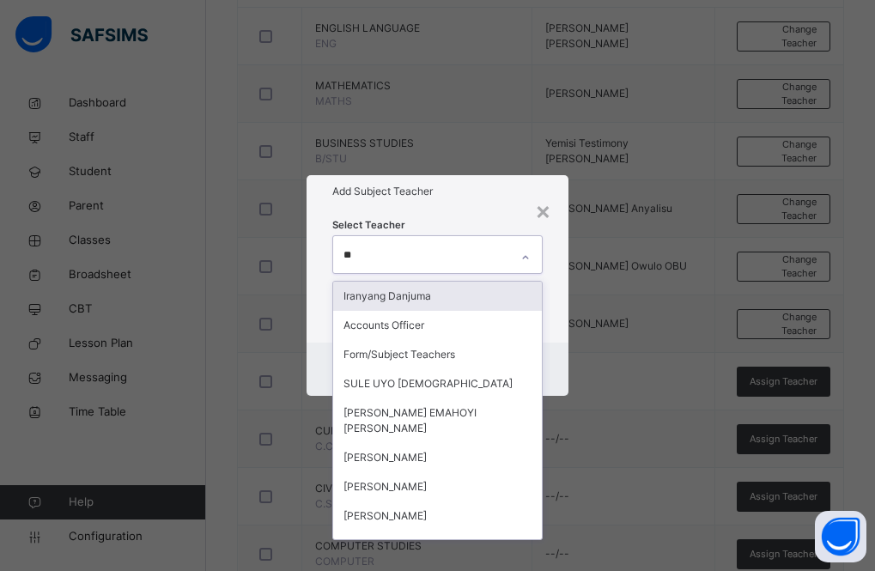
type input "***"
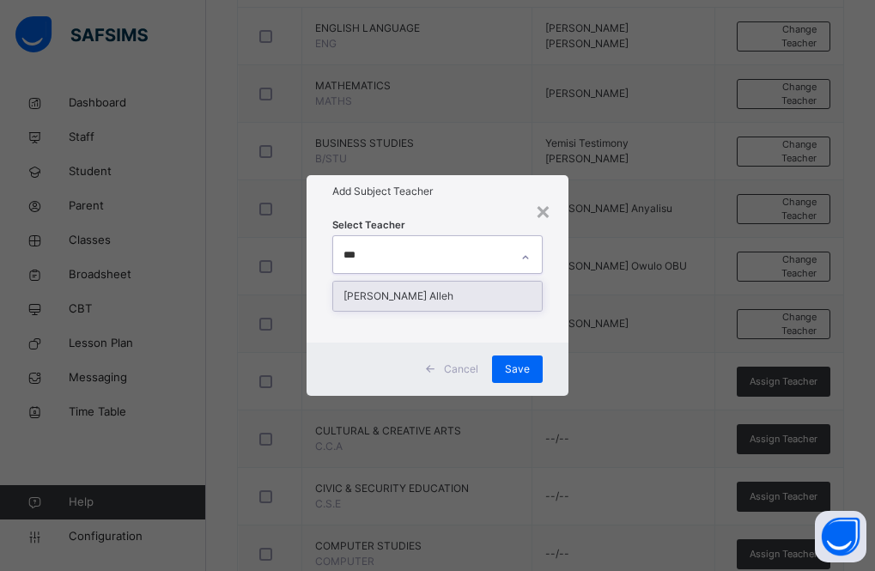
click at [418, 296] on div "[PERSON_NAME] Alleh" at bounding box center [438, 296] width 210 height 29
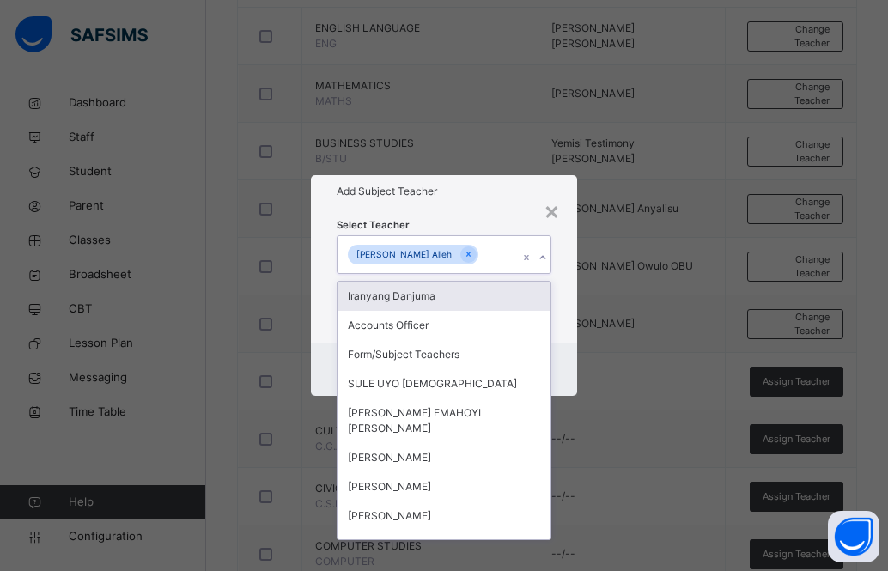
click at [466, 207] on div "Add Subject Teacher" at bounding box center [444, 191] width 266 height 33
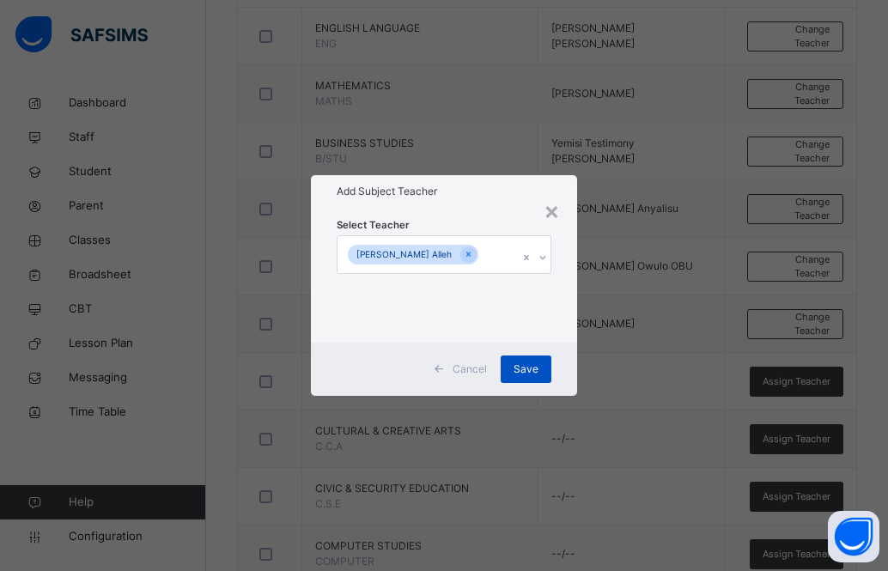
click at [522, 366] on span "Save" at bounding box center [526, 369] width 25 height 15
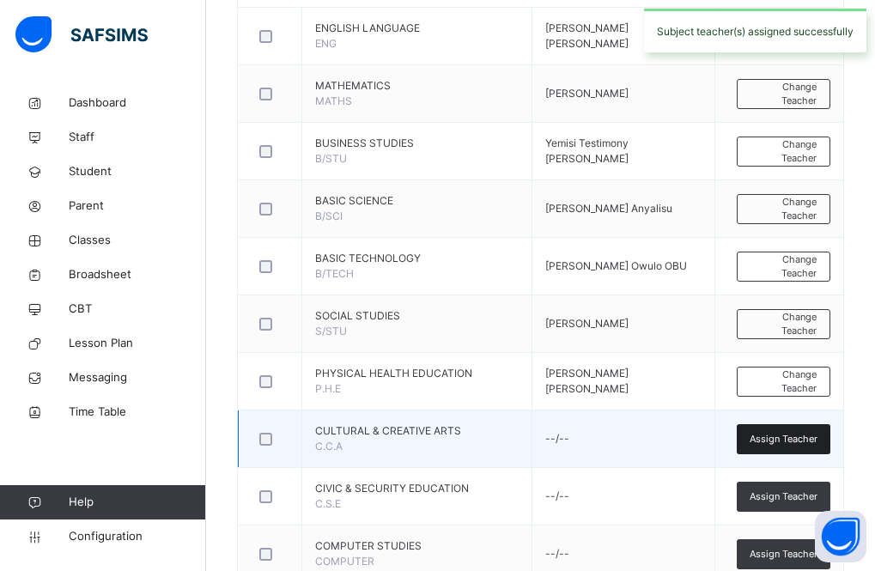
click at [800, 428] on div "Assign Teacher" at bounding box center [784, 439] width 94 height 30
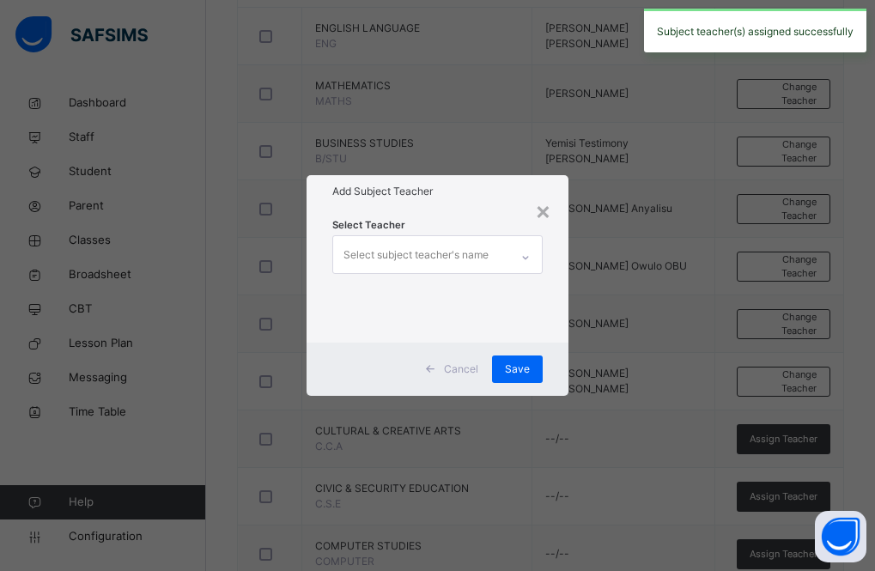
click at [393, 253] on div "Select subject teacher's name" at bounding box center [416, 255] width 145 height 33
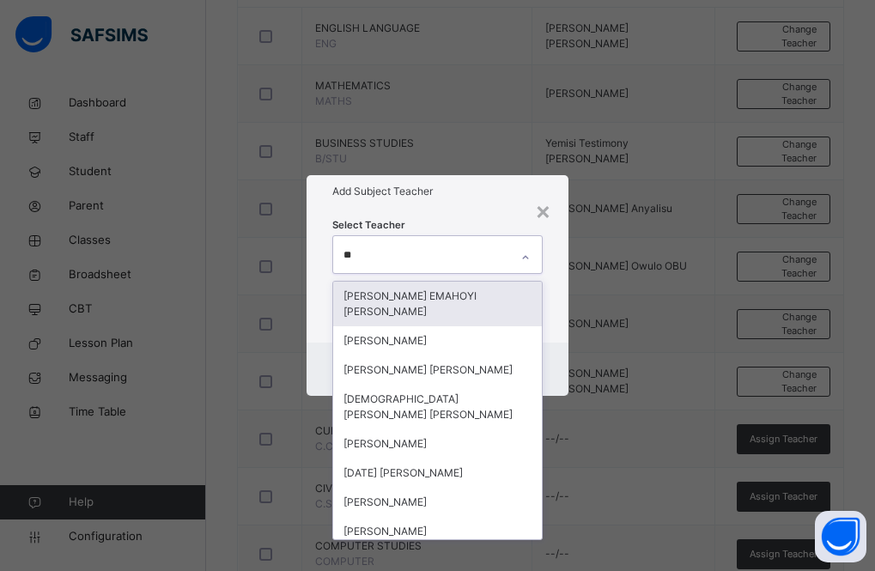
type input "***"
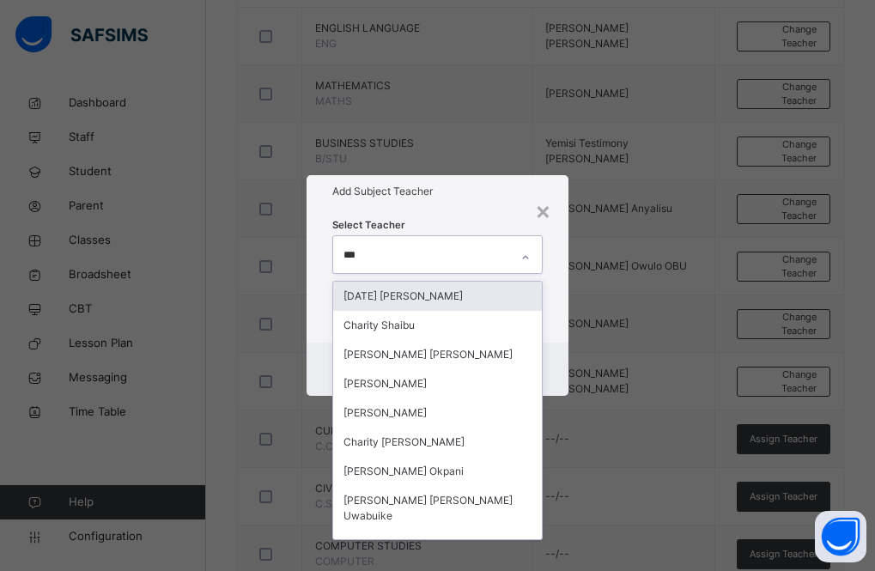
click at [391, 295] on div "[DATE] [PERSON_NAME]" at bounding box center [438, 296] width 210 height 29
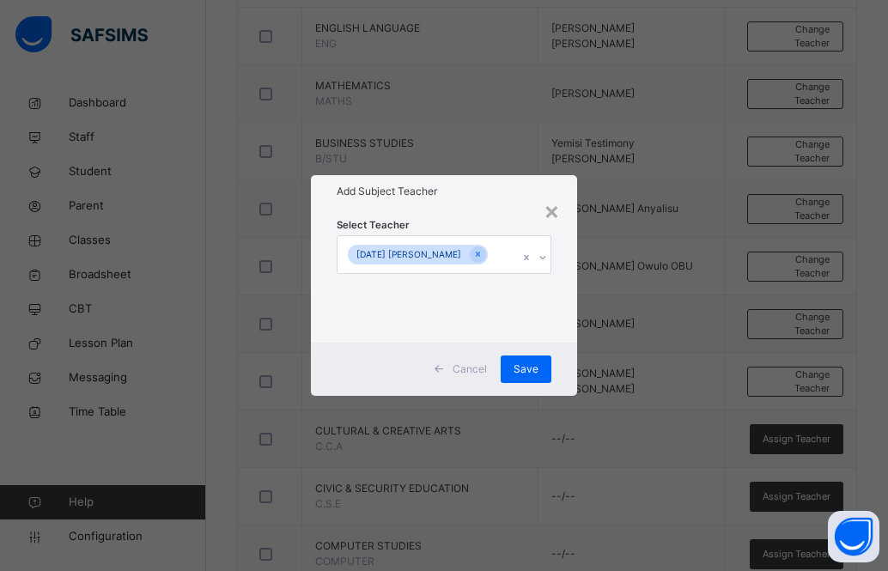
click at [442, 191] on div "Add Subject Teacher" at bounding box center [444, 191] width 266 height 33
click at [515, 373] on span "Save" at bounding box center [526, 369] width 25 height 15
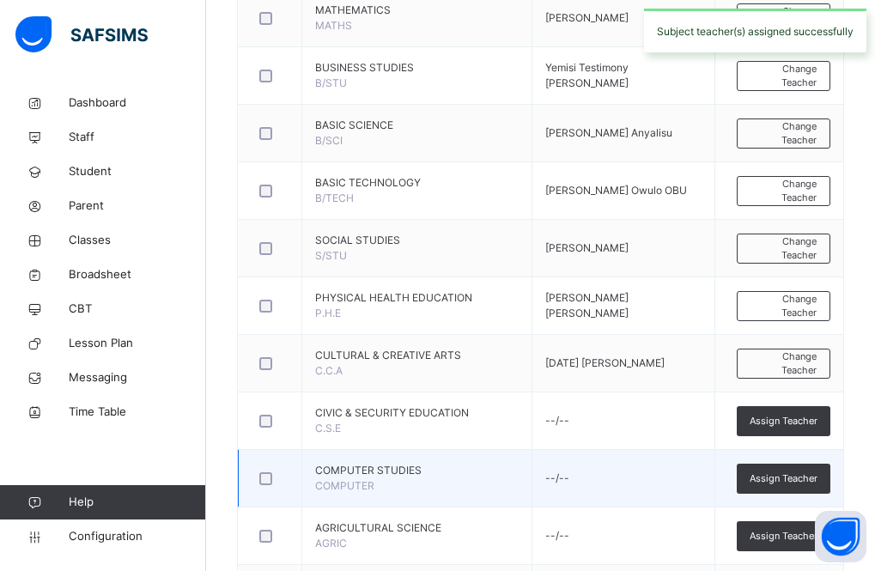
scroll to position [656, 0]
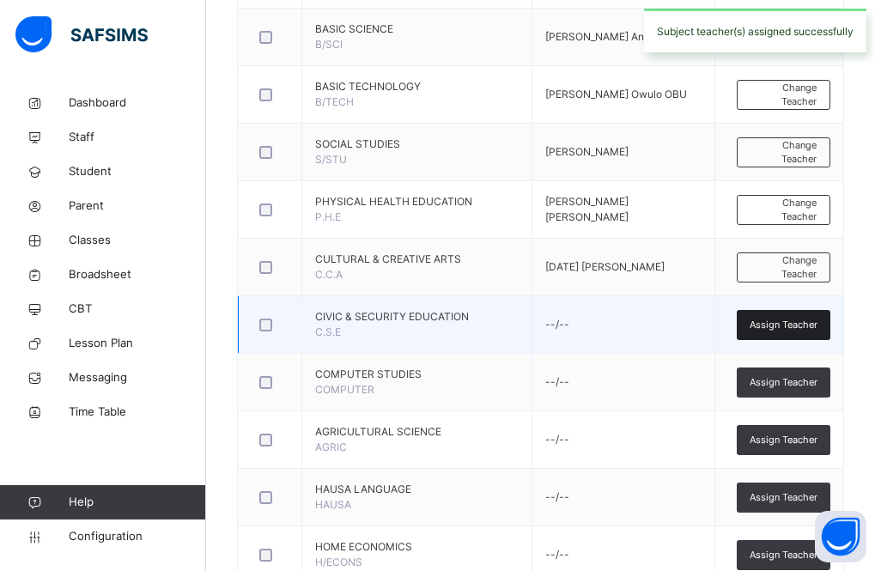
click at [790, 328] on span "Assign Teacher" at bounding box center [784, 325] width 68 height 15
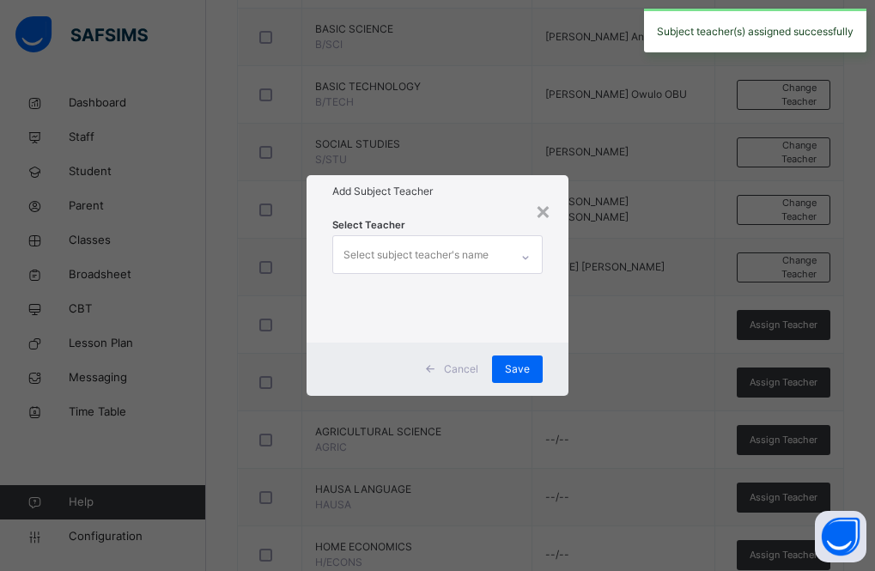
click at [430, 259] on div "Select subject teacher's name" at bounding box center [416, 255] width 145 height 33
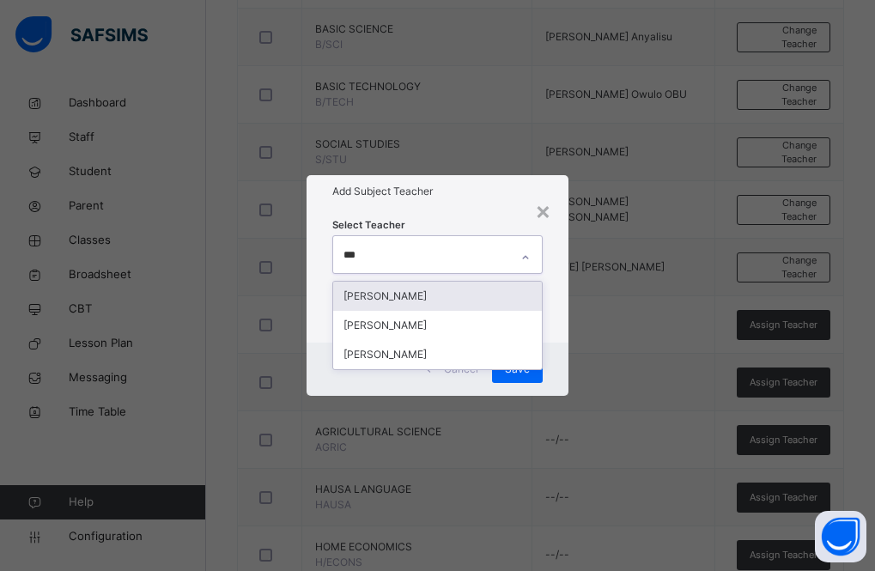
type input "****"
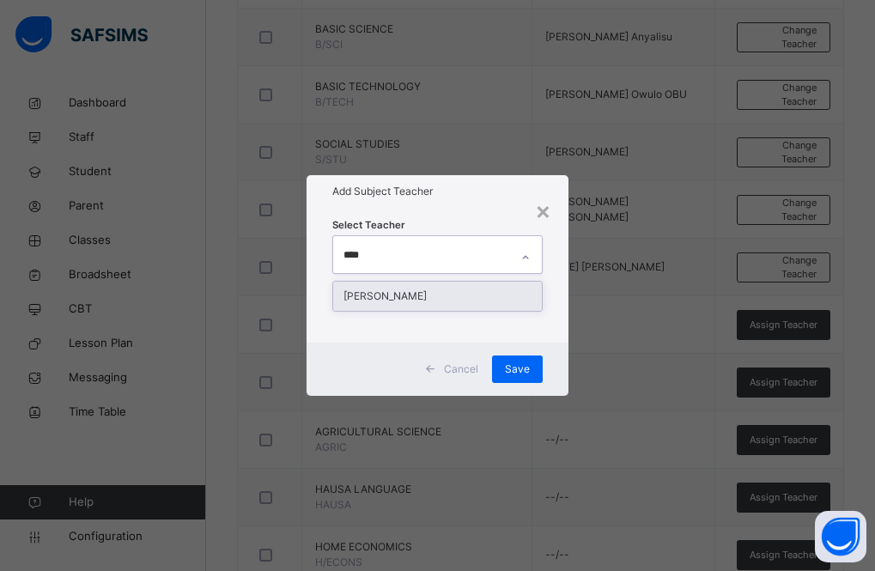
click at [425, 297] on div "[PERSON_NAME]" at bounding box center [438, 296] width 210 height 29
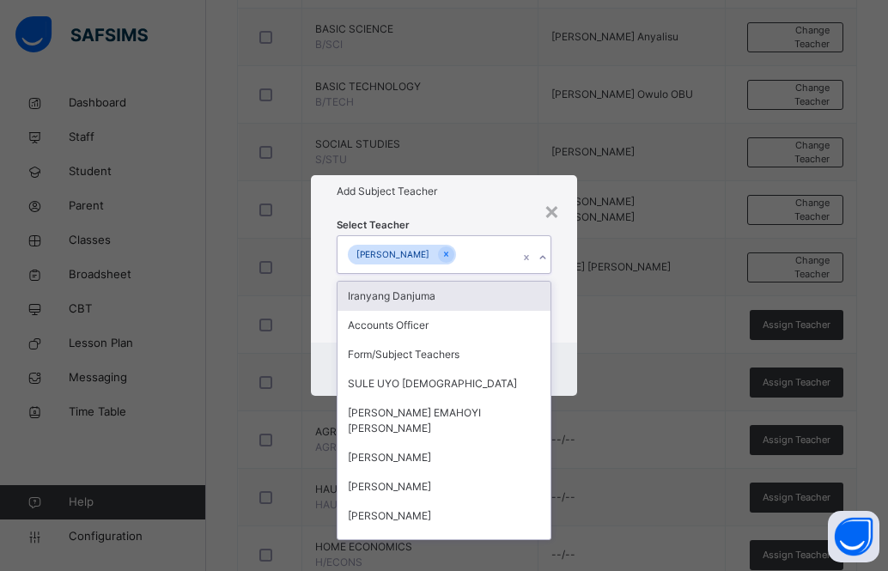
click at [475, 200] on div "Add Subject Teacher" at bounding box center [444, 191] width 266 height 33
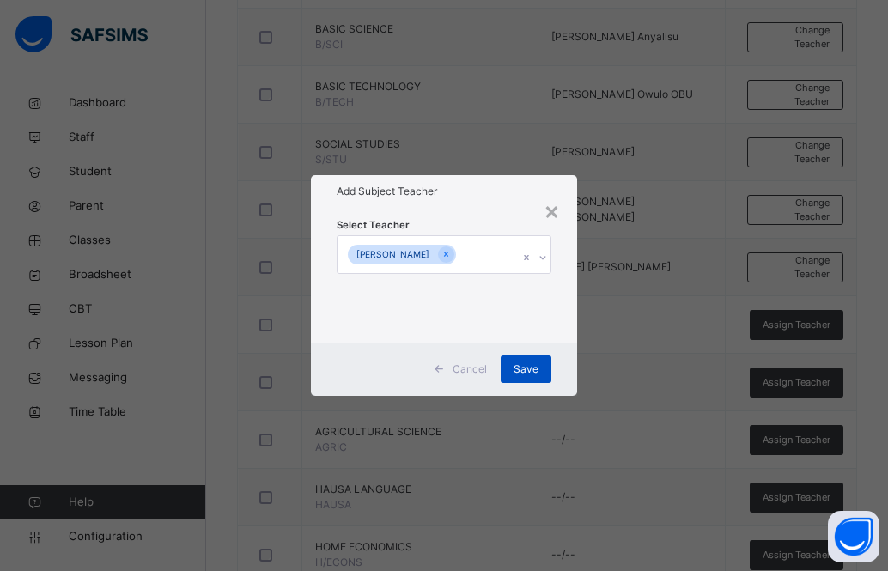
click at [518, 367] on span "Save" at bounding box center [526, 369] width 25 height 15
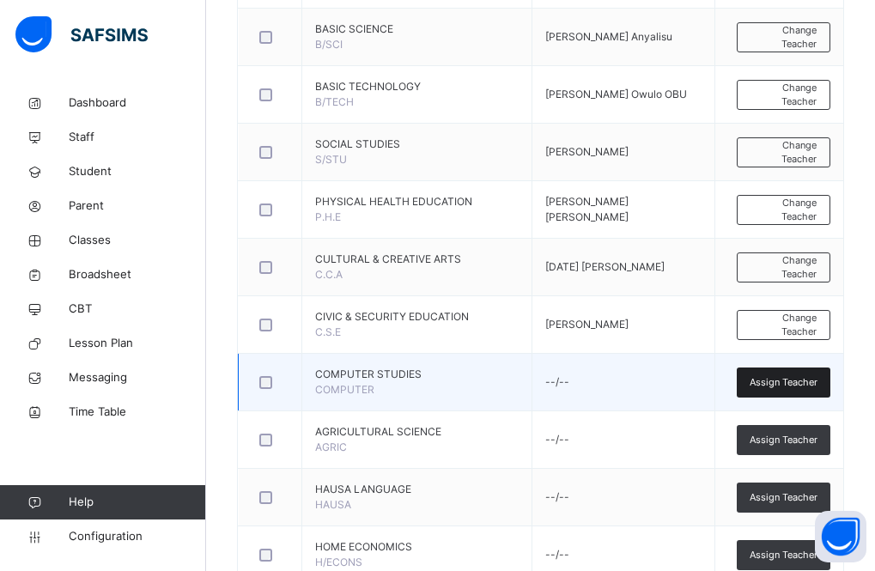
click at [810, 385] on span "Assign Teacher" at bounding box center [784, 382] width 68 height 15
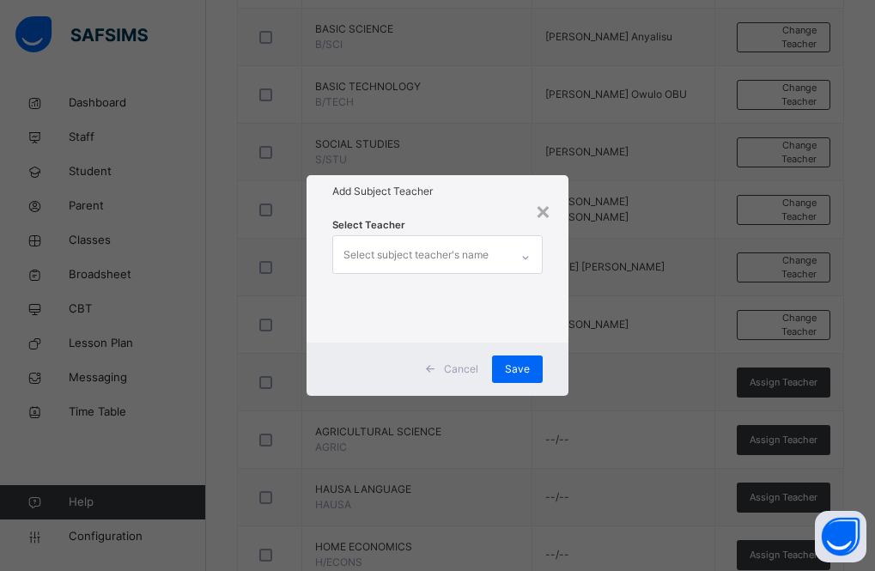
click at [434, 257] on div "Select subject teacher's name" at bounding box center [416, 255] width 145 height 33
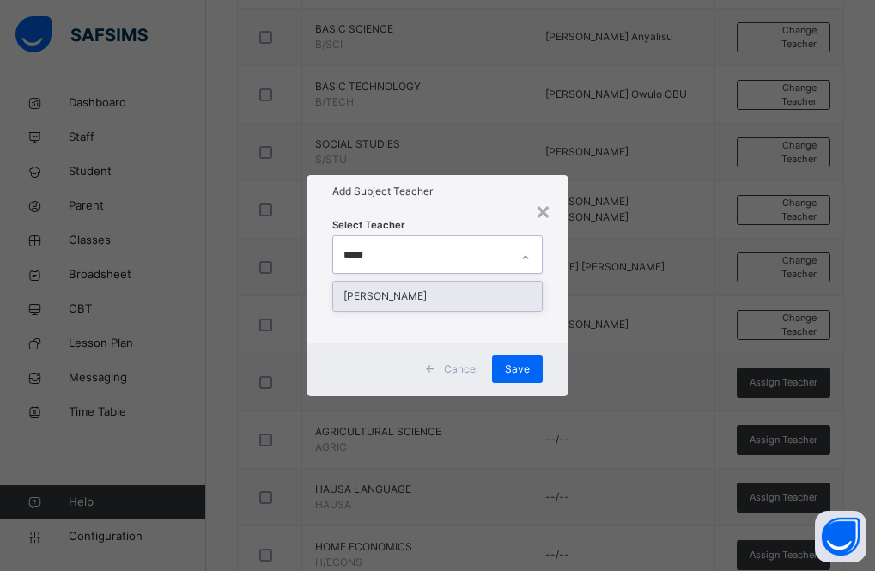
type input "******"
click at [447, 294] on div "[PERSON_NAME]" at bounding box center [438, 296] width 210 height 29
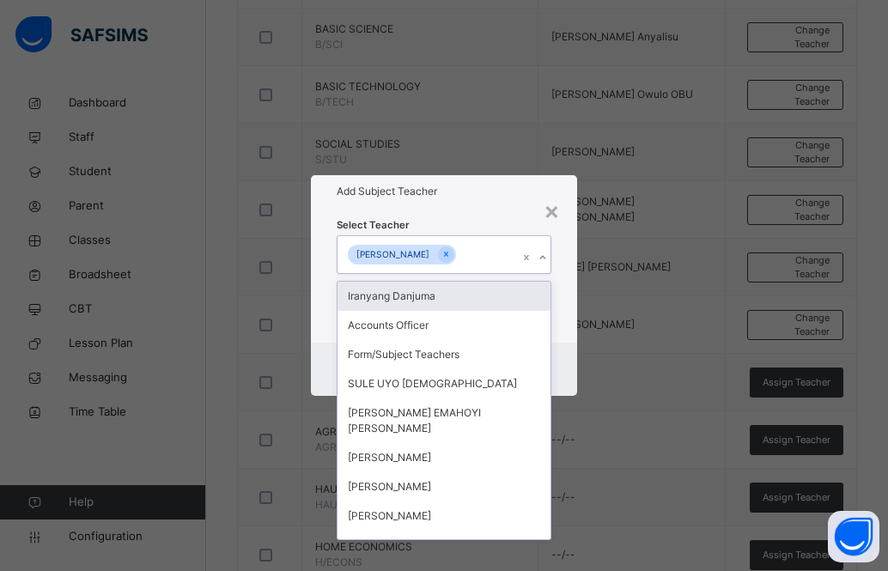
click at [472, 194] on h1 "Add Subject Teacher" at bounding box center [444, 191] width 215 height 15
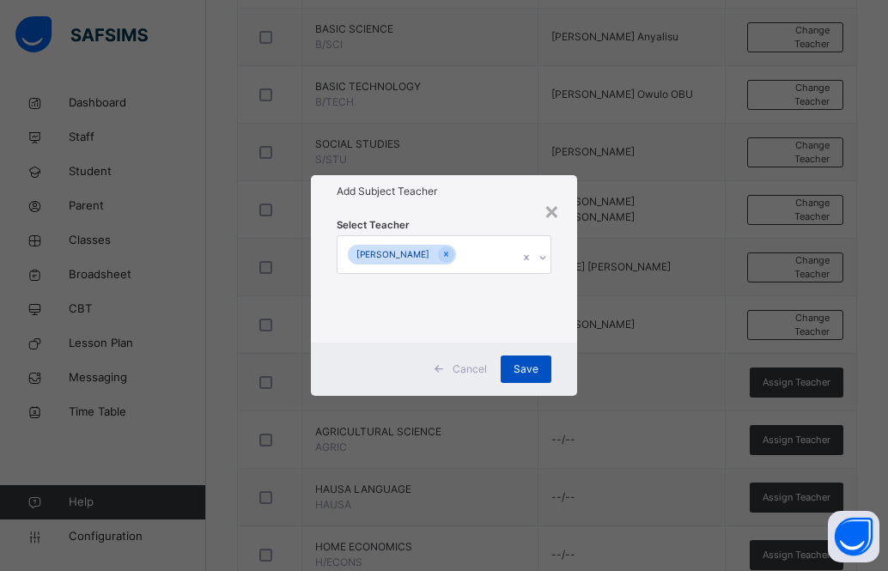
click at [527, 366] on span "Save" at bounding box center [526, 369] width 25 height 15
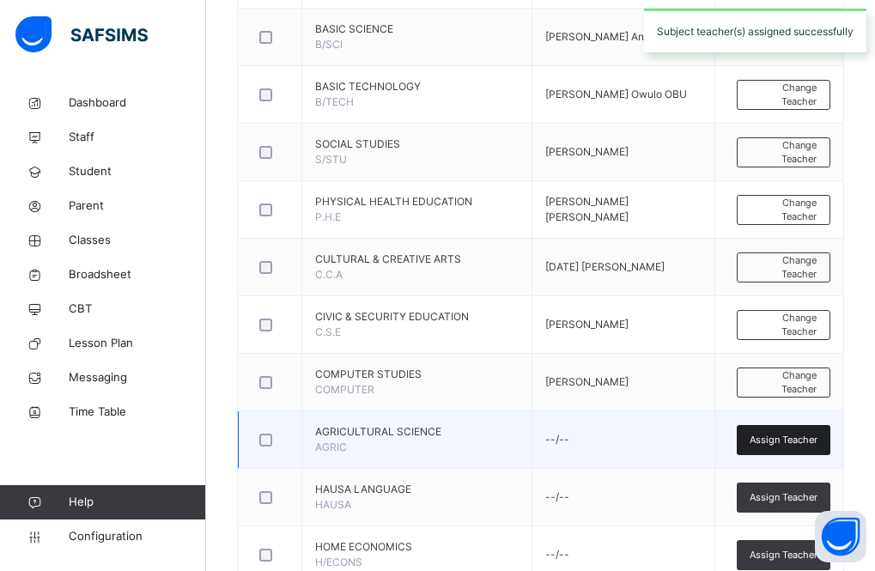
click at [809, 437] on span "Assign Teacher" at bounding box center [784, 440] width 68 height 15
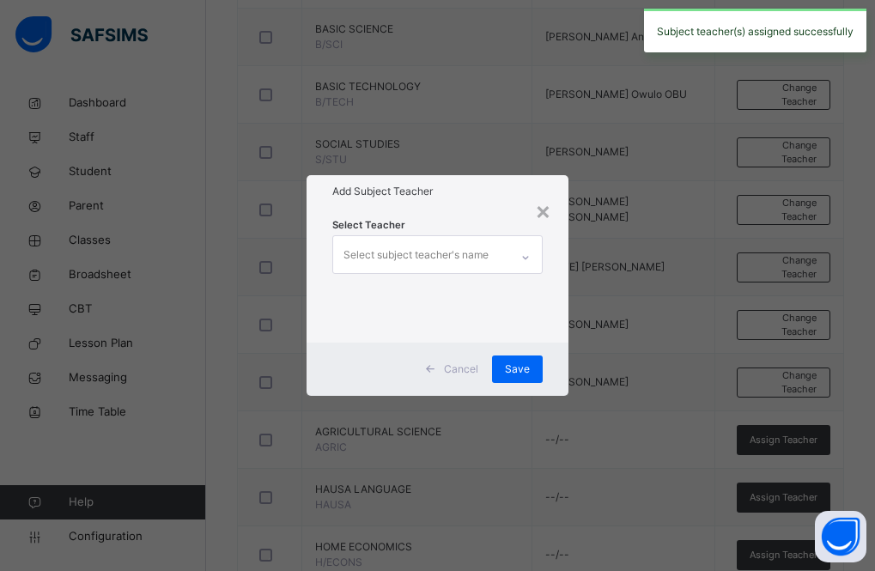
click at [422, 258] on div "Select subject teacher's name" at bounding box center [416, 255] width 145 height 33
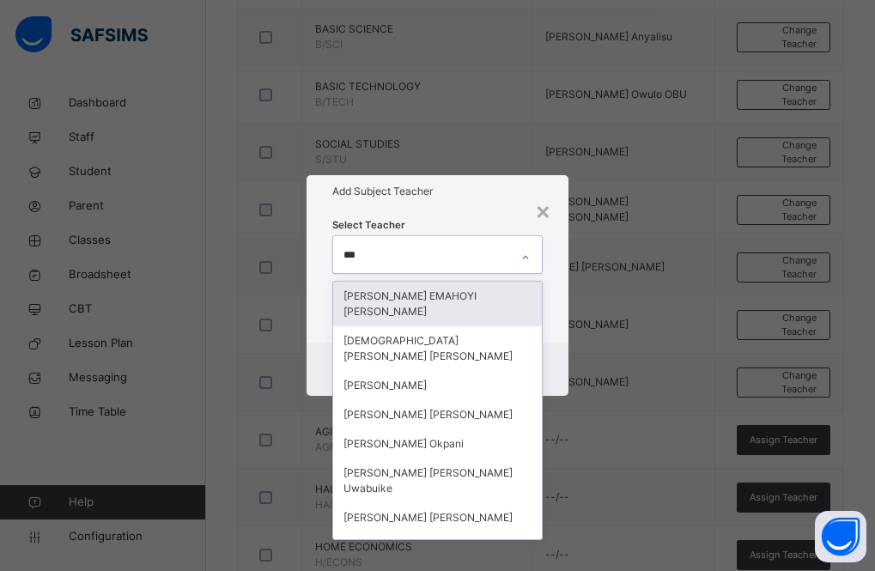
type input "****"
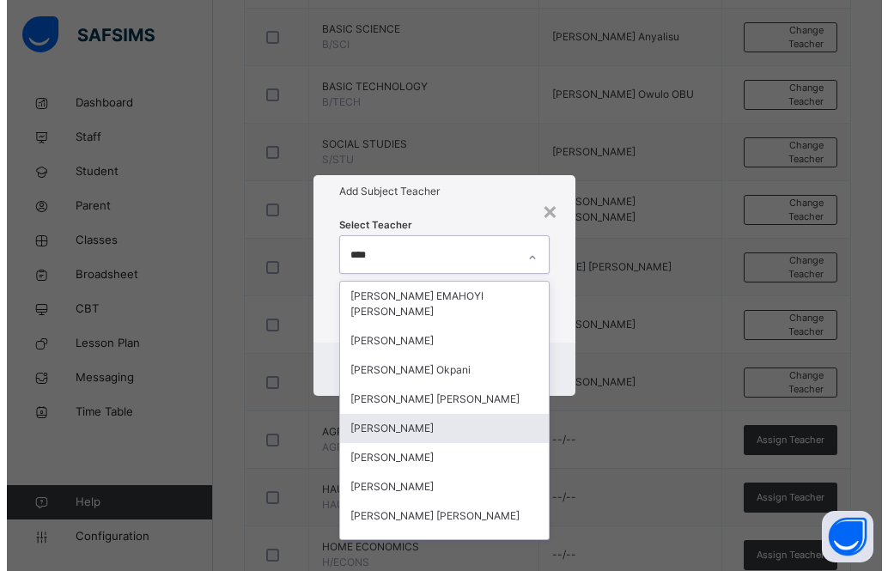
scroll to position [151, 0]
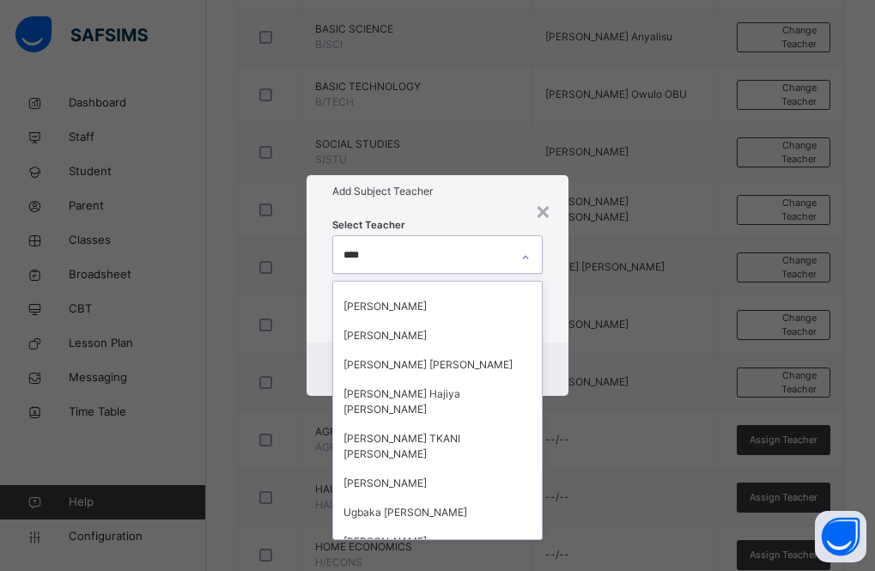
click at [453, 557] on div "[PERSON_NAME]" at bounding box center [438, 571] width 210 height 29
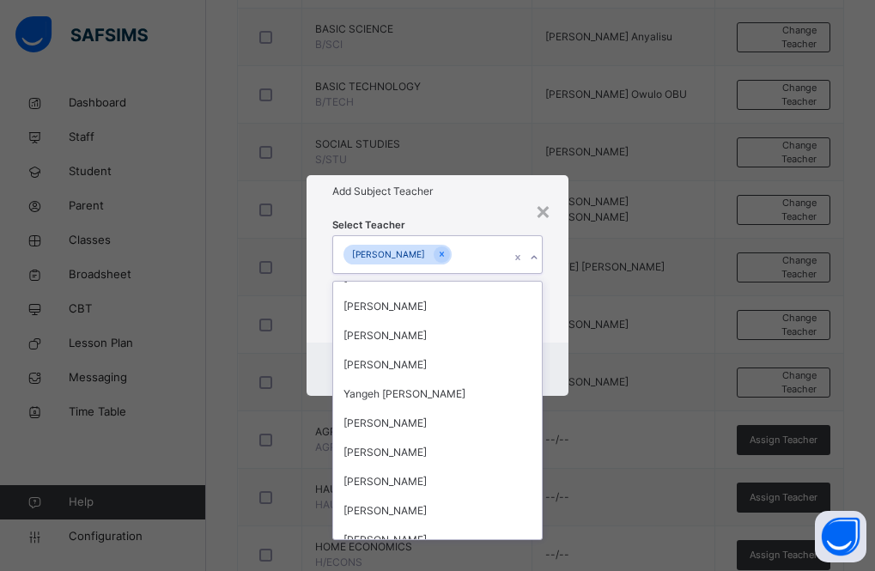
scroll to position [5426, 0]
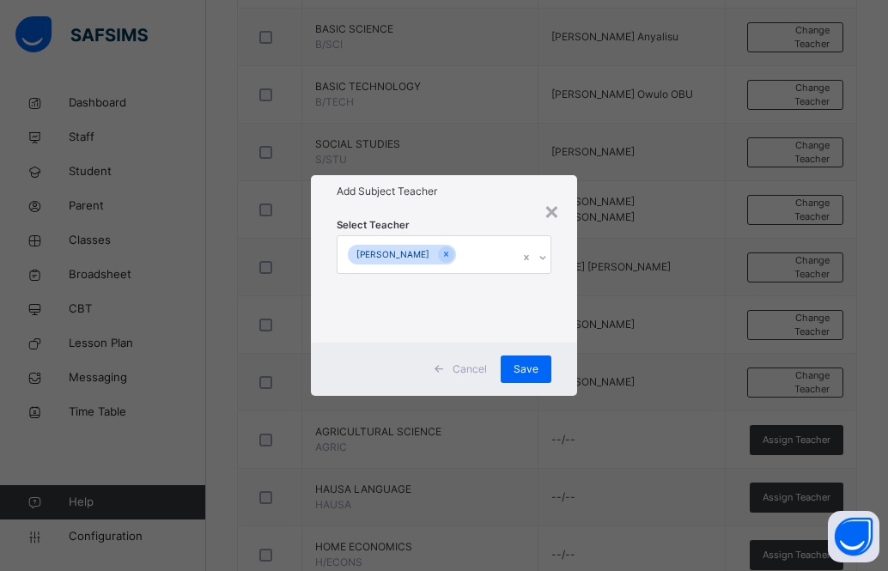
click at [466, 204] on div "Add Subject Teacher" at bounding box center [444, 191] width 266 height 33
click at [521, 364] on span "Save" at bounding box center [526, 369] width 25 height 15
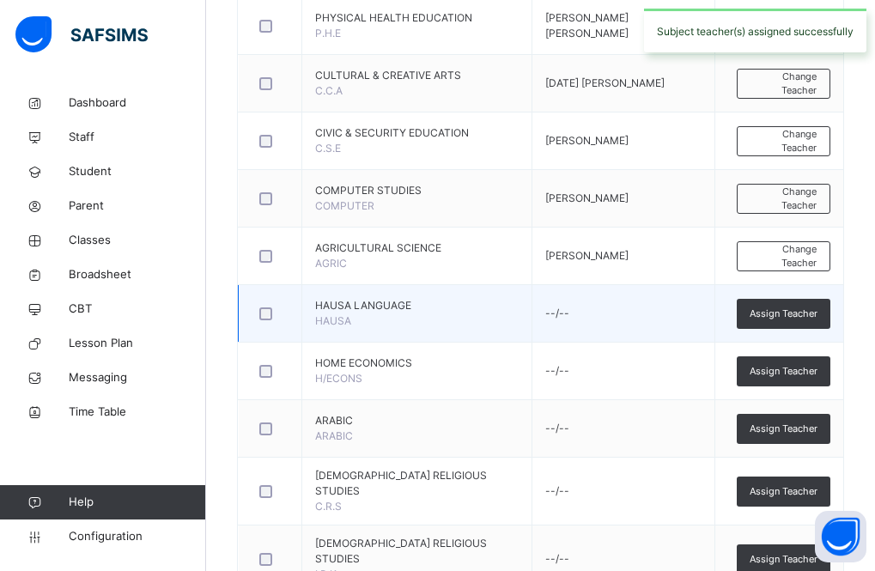
scroll to position [914, 0]
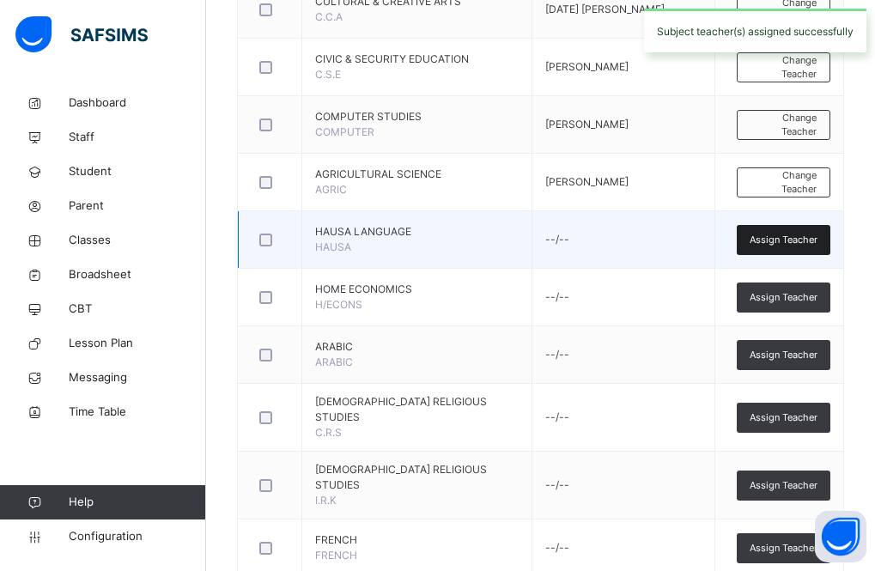
click at [818, 236] on span "Assign Teacher" at bounding box center [784, 240] width 68 height 15
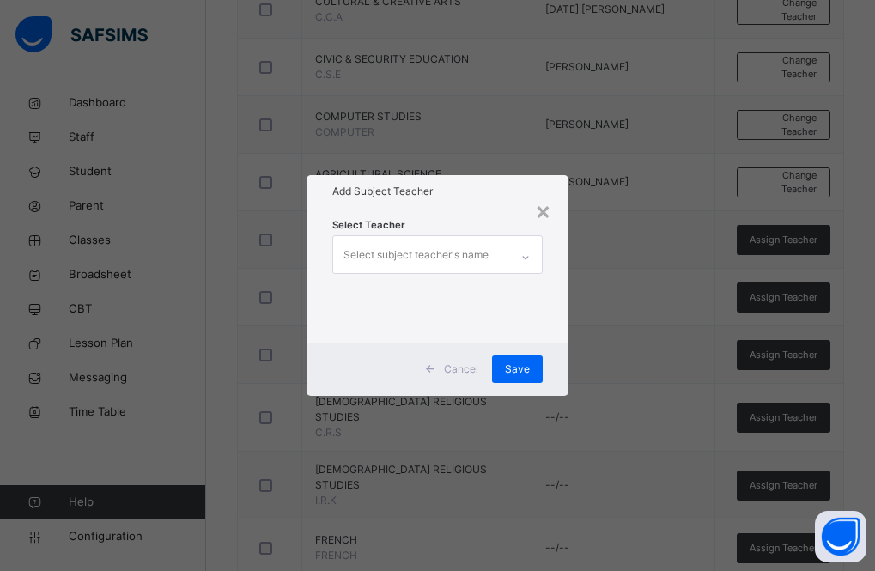
click at [431, 259] on div "Select subject teacher's name" at bounding box center [416, 255] width 145 height 33
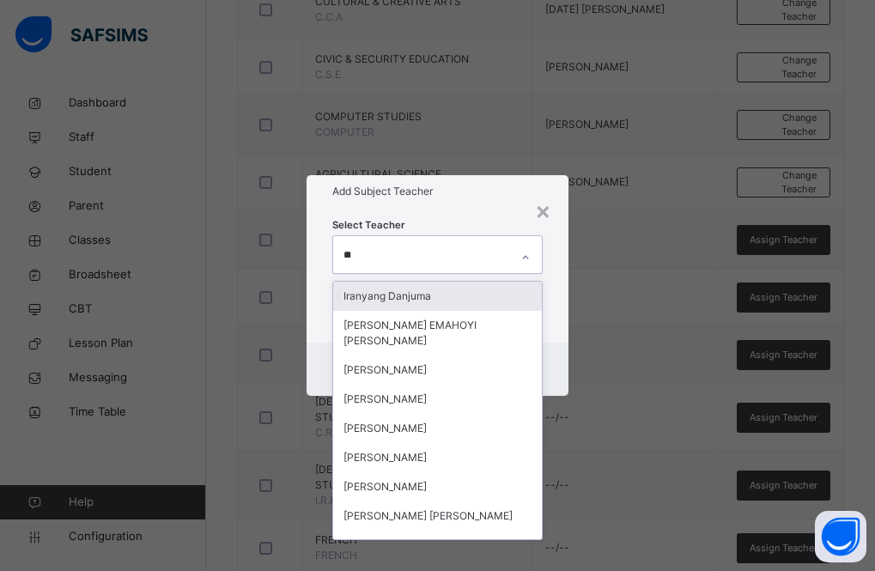
type input "***"
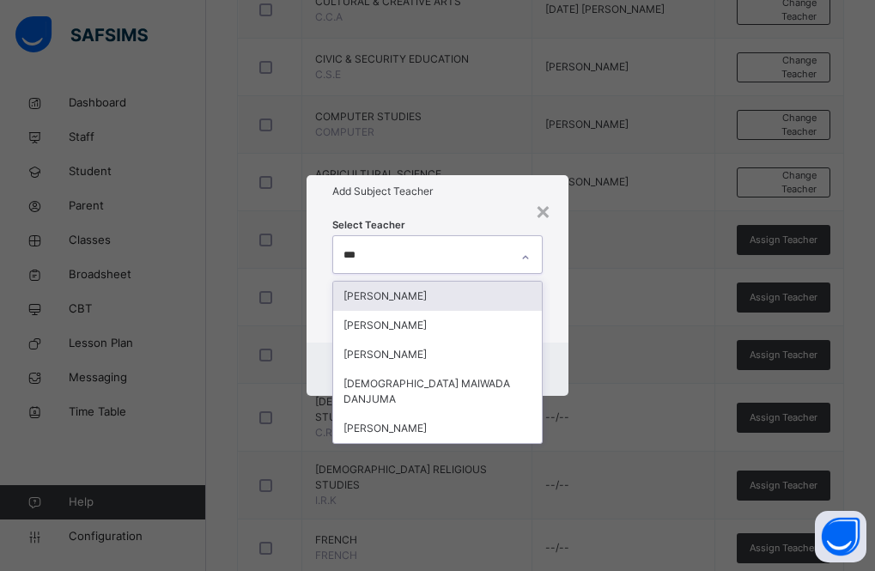
click at [433, 292] on div "[PERSON_NAME]" at bounding box center [438, 296] width 210 height 29
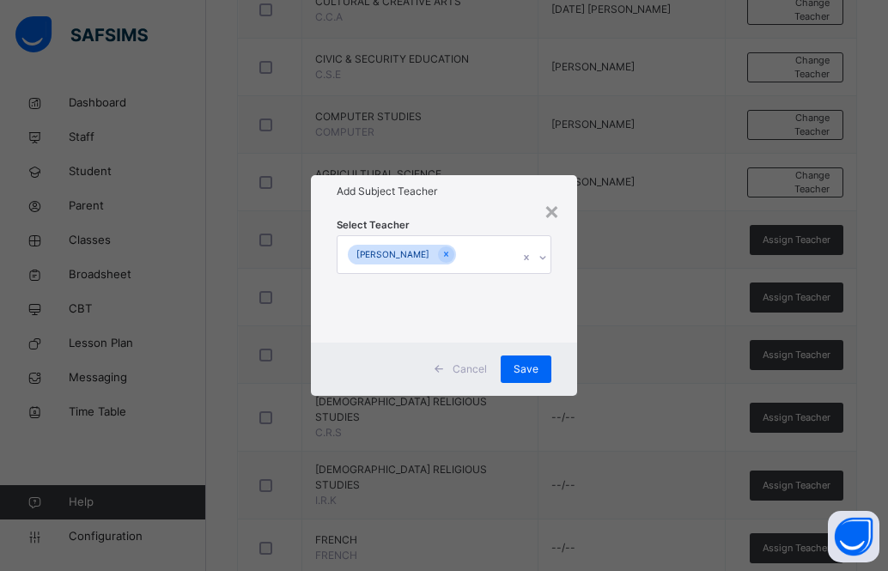
click at [485, 205] on div "Add Subject Teacher" at bounding box center [444, 191] width 266 height 33
click at [525, 357] on div "Save" at bounding box center [526, 369] width 51 height 27
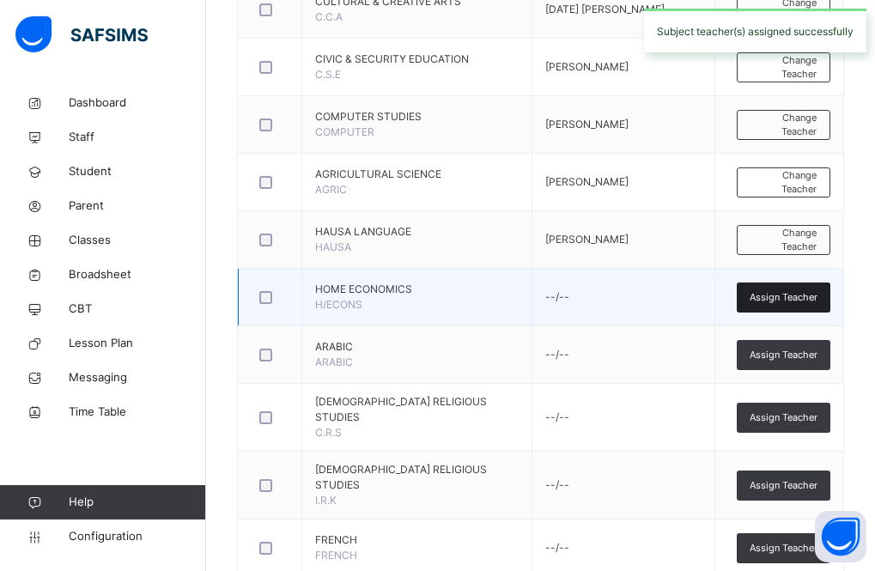
click at [795, 301] on span "Assign Teacher" at bounding box center [784, 297] width 68 height 15
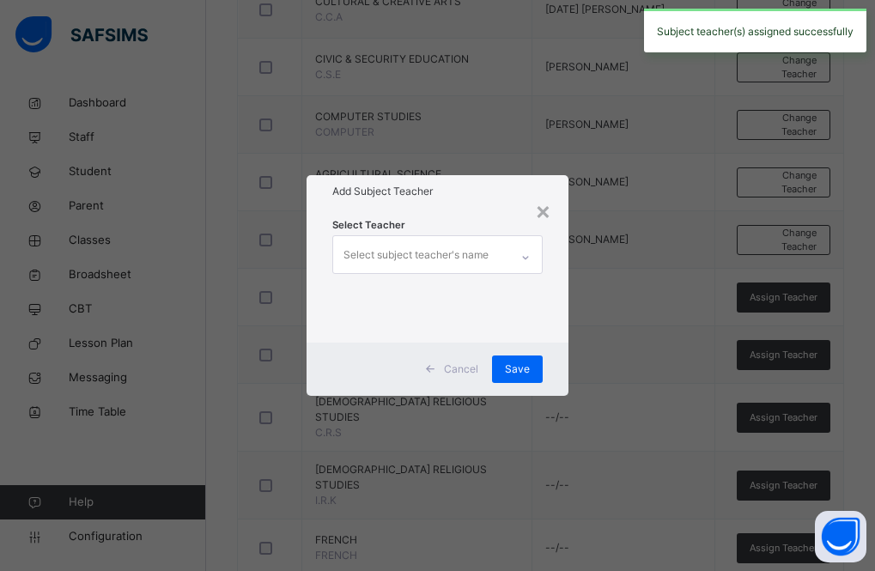
click at [456, 250] on div "Select subject teacher's name" at bounding box center [416, 255] width 145 height 33
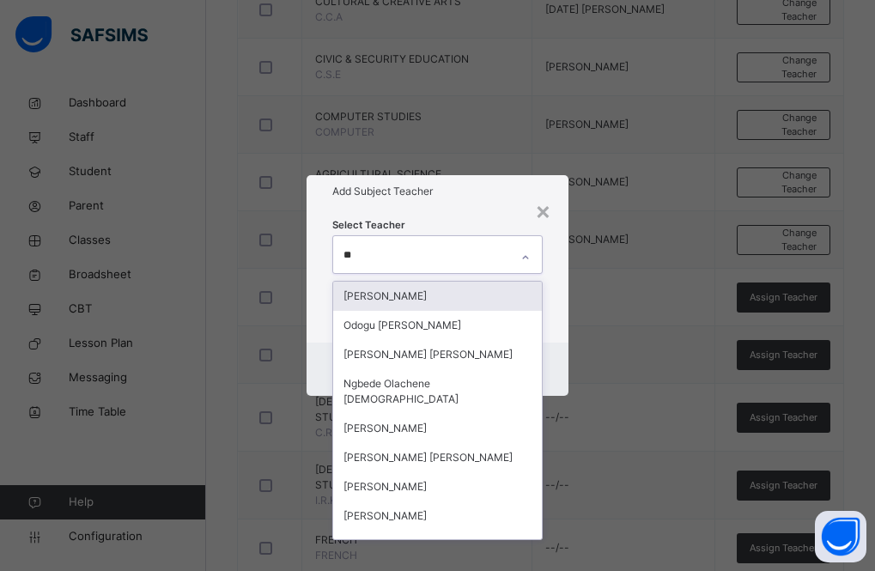
type input "***"
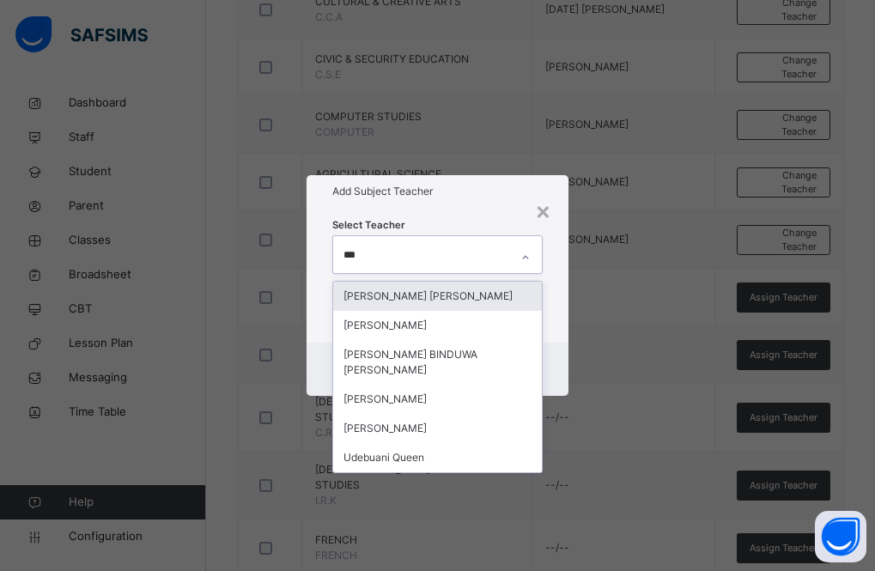
click at [460, 295] on div "[PERSON_NAME] [PERSON_NAME]" at bounding box center [438, 296] width 210 height 29
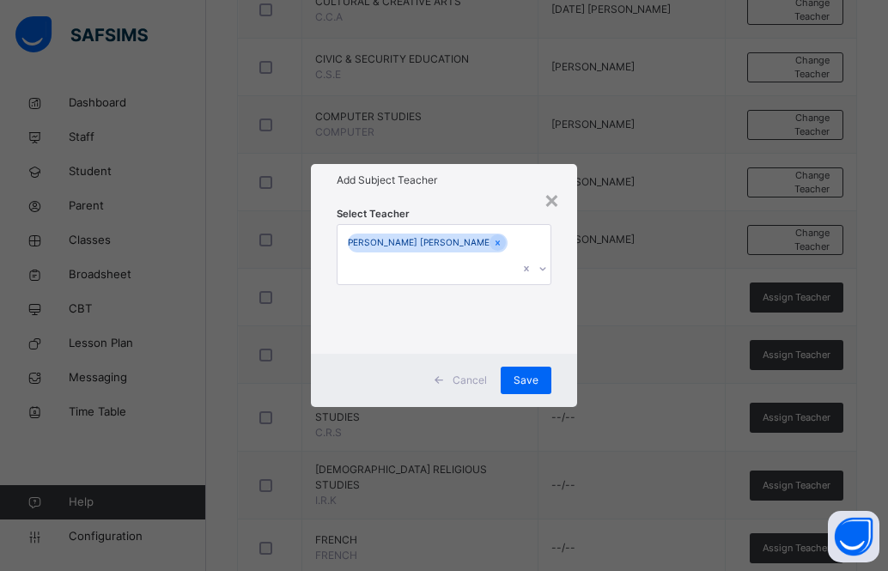
click at [448, 197] on div "Add Subject Teacher" at bounding box center [444, 180] width 266 height 33
click at [522, 373] on span "Save" at bounding box center [526, 380] width 25 height 15
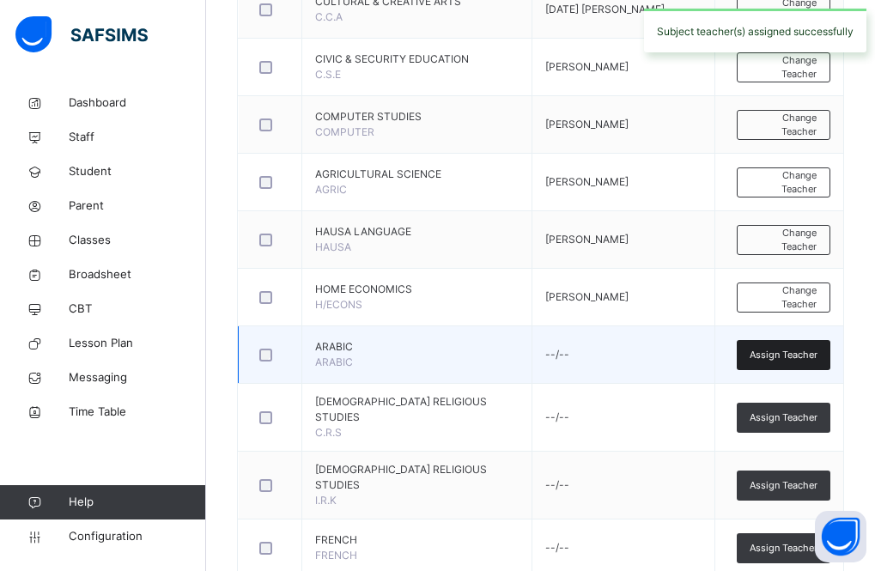
click at [790, 357] on span "Assign Teacher" at bounding box center [784, 355] width 68 height 15
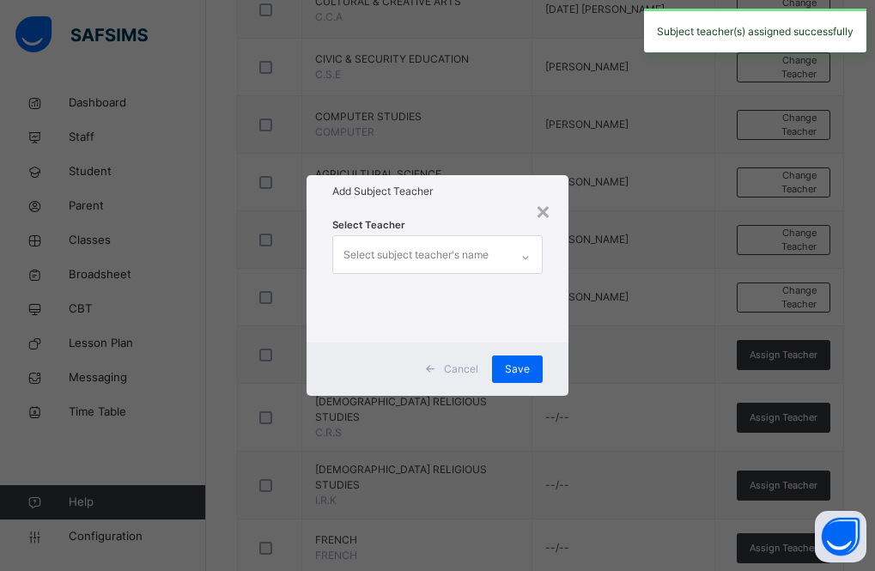
click at [446, 261] on div "Select subject teacher's name" at bounding box center [416, 255] width 145 height 33
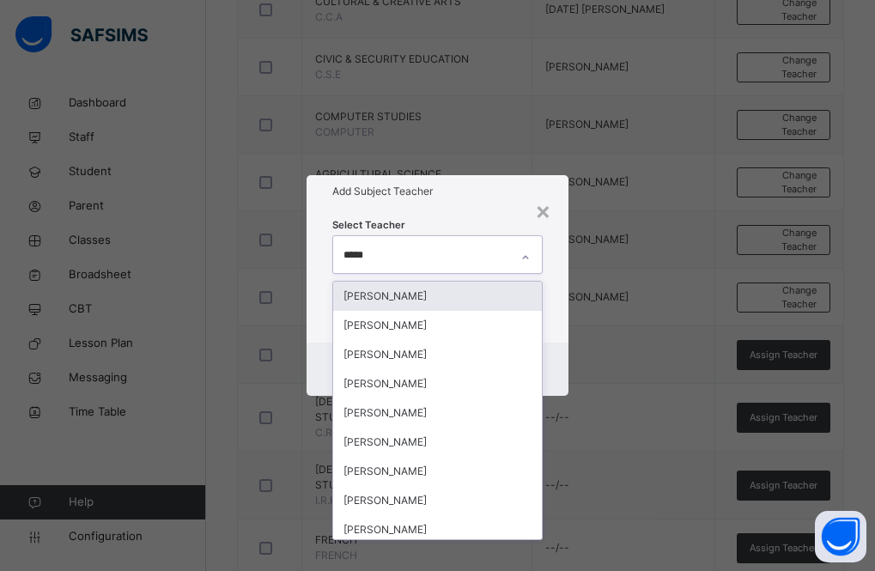
type input "******"
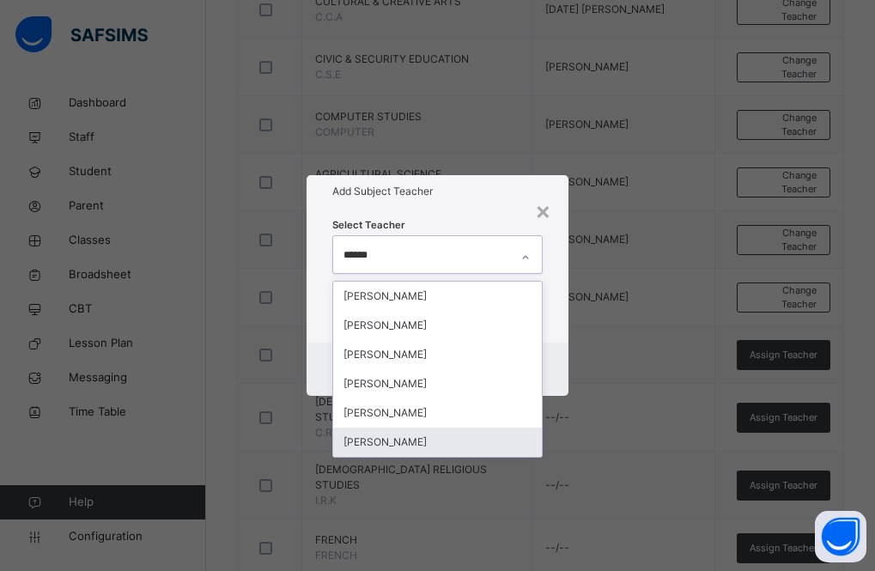
click at [430, 434] on div "[PERSON_NAME]" at bounding box center [438, 442] width 210 height 29
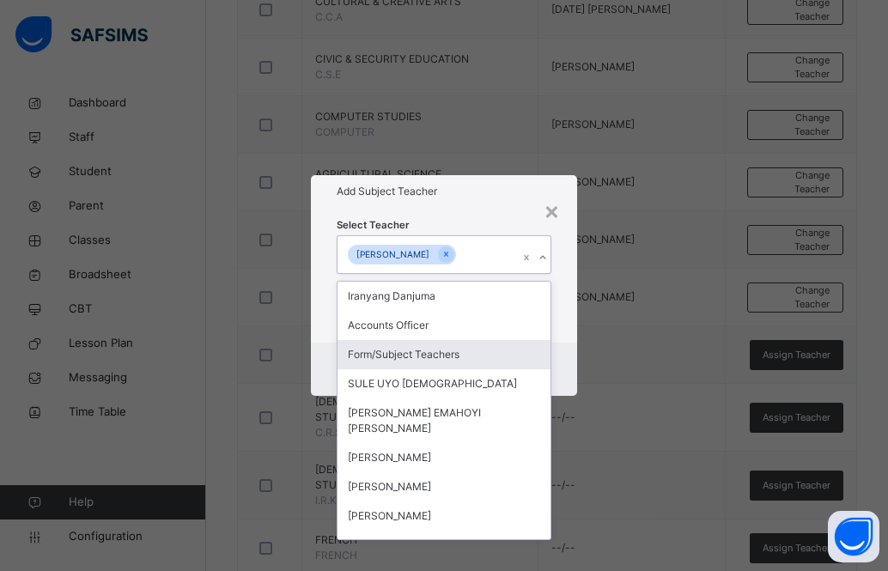
click at [465, 209] on div "Select Teacher option [PERSON_NAME], selected. option Form/Subject Teachers foc…" at bounding box center [444, 275] width 266 height 134
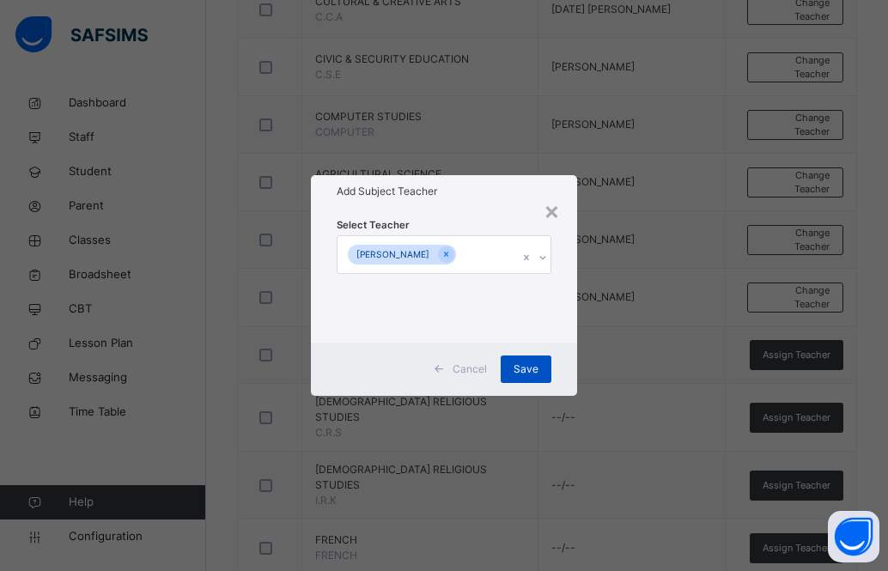
click at [517, 367] on span "Save" at bounding box center [526, 369] width 25 height 15
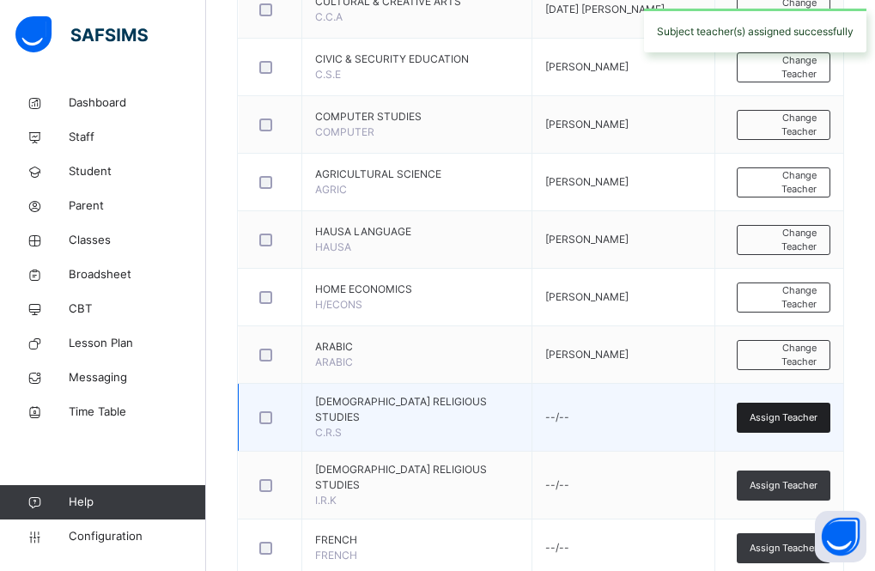
click at [776, 411] on span "Assign Teacher" at bounding box center [784, 418] width 68 height 15
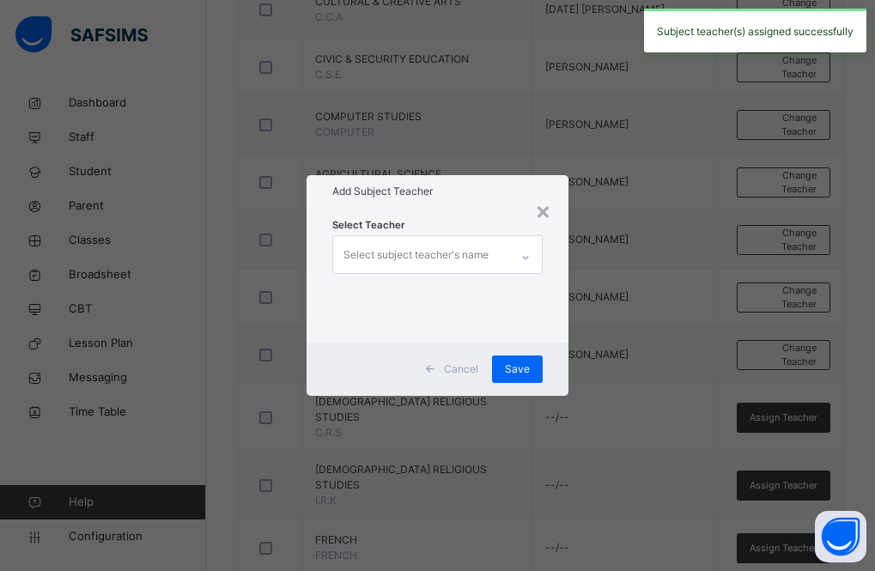
click at [421, 259] on div "Select subject teacher's name" at bounding box center [416, 255] width 145 height 33
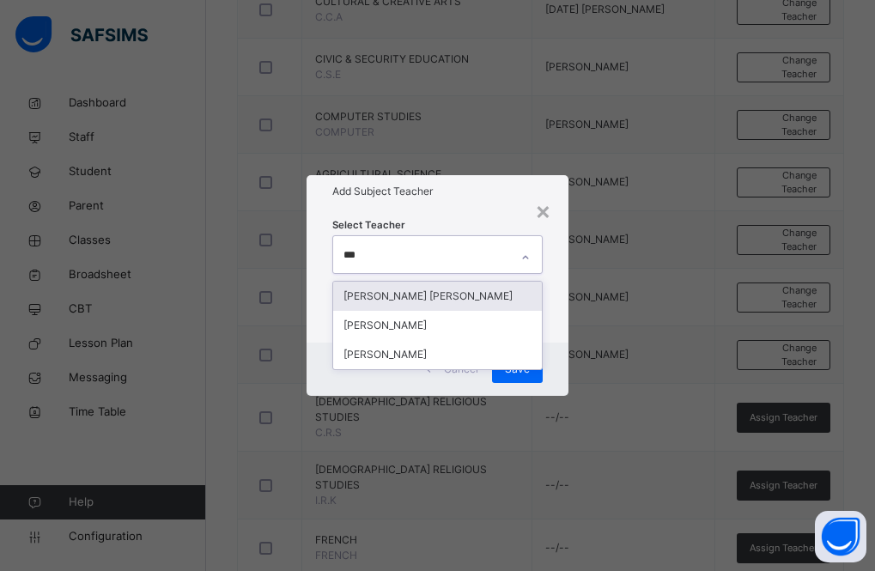
type input "****"
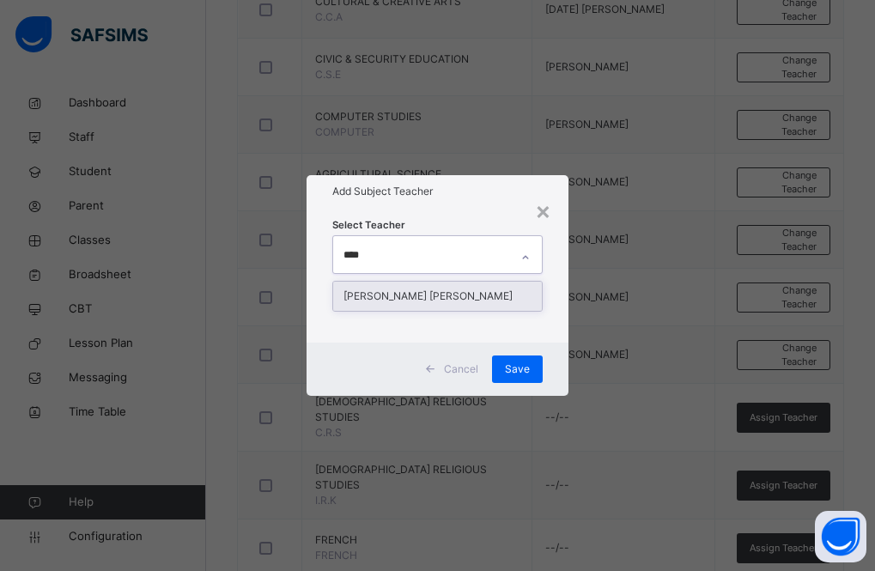
click at [424, 292] on div "[PERSON_NAME] [PERSON_NAME]" at bounding box center [438, 296] width 210 height 29
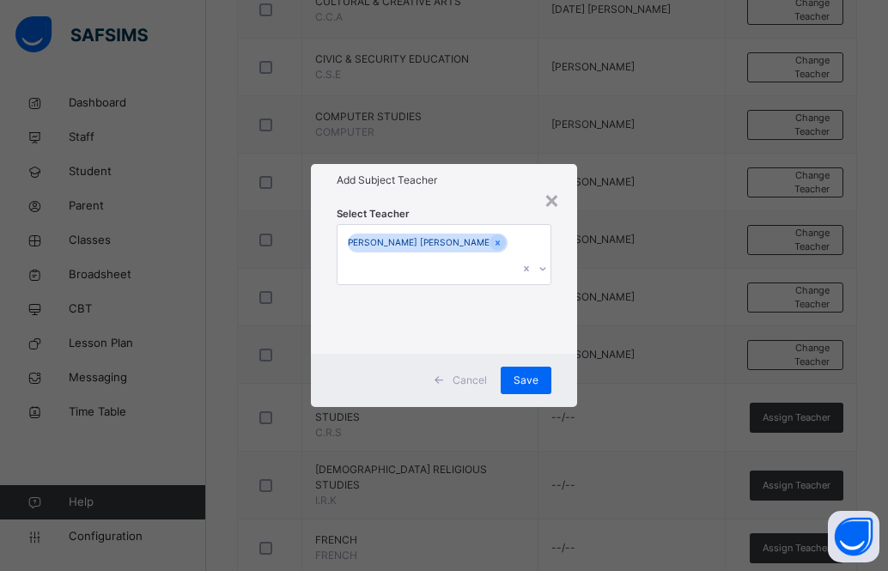
click at [430, 197] on div "Add Subject Teacher" at bounding box center [444, 180] width 266 height 33
click at [531, 373] on span "Save" at bounding box center [526, 380] width 25 height 15
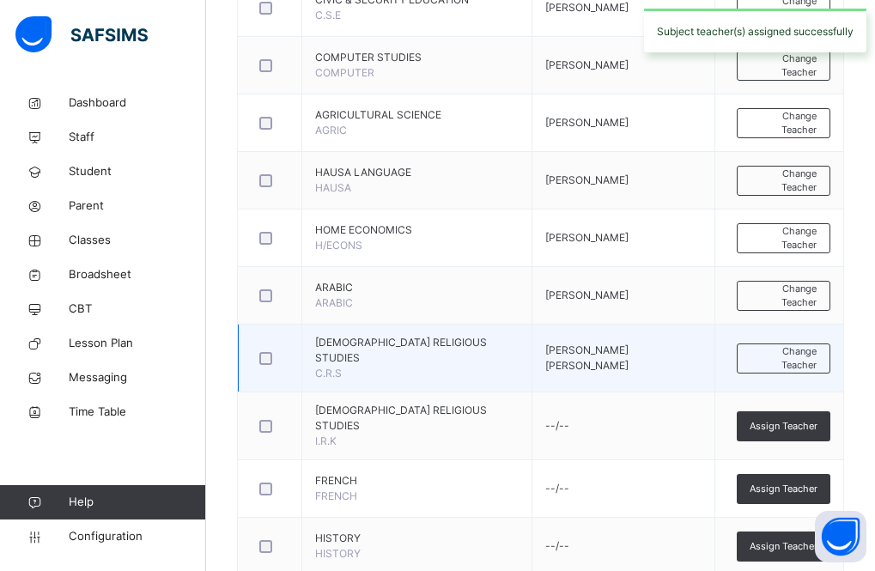
scroll to position [1000, 0]
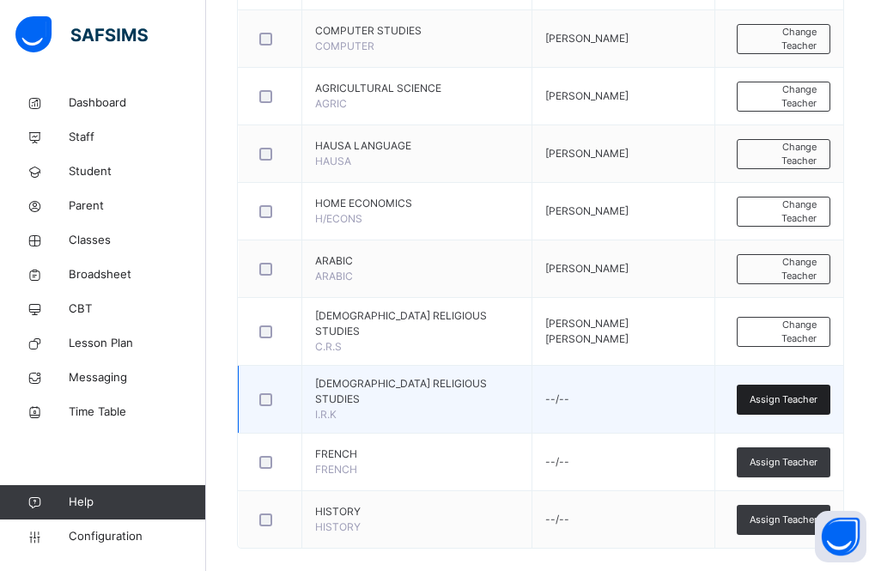
click at [793, 393] on span "Assign Teacher" at bounding box center [784, 400] width 68 height 15
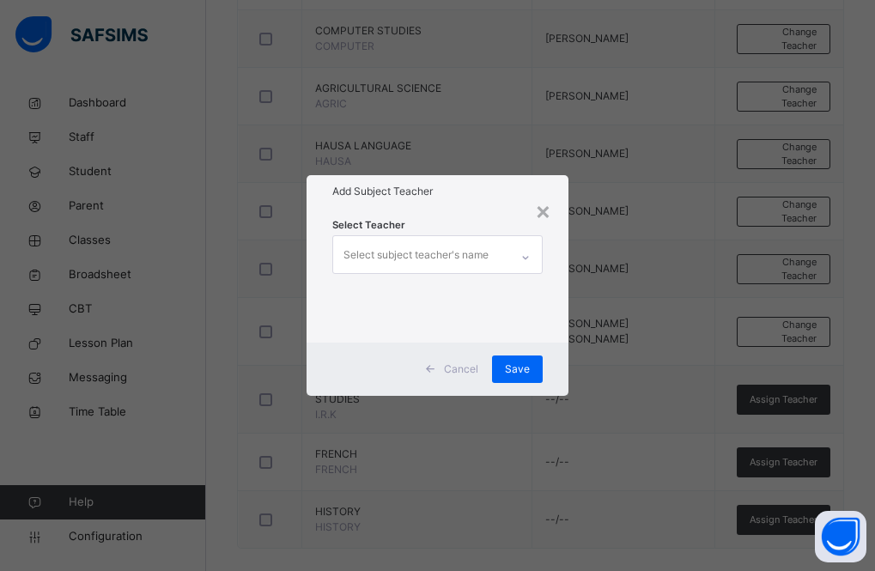
click at [400, 259] on div "Select subject teacher's name" at bounding box center [416, 255] width 145 height 33
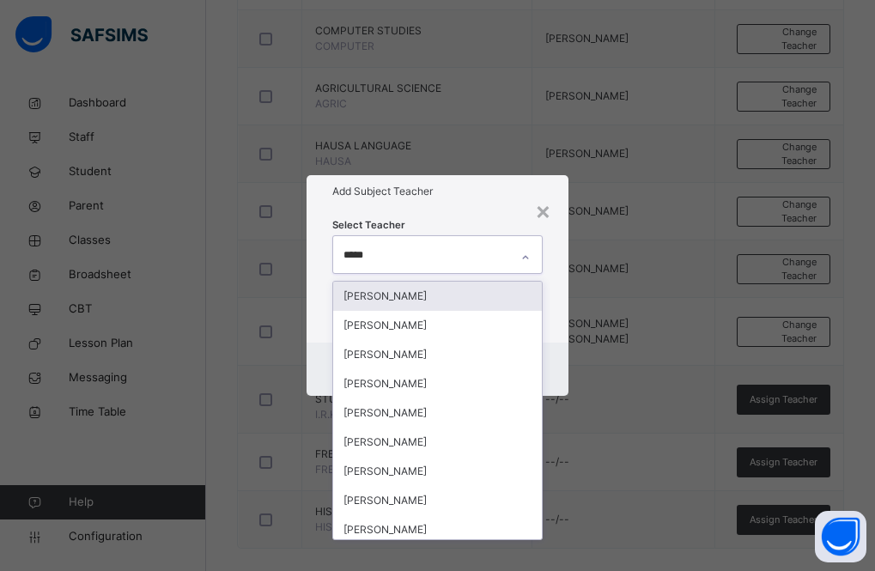
type input "******"
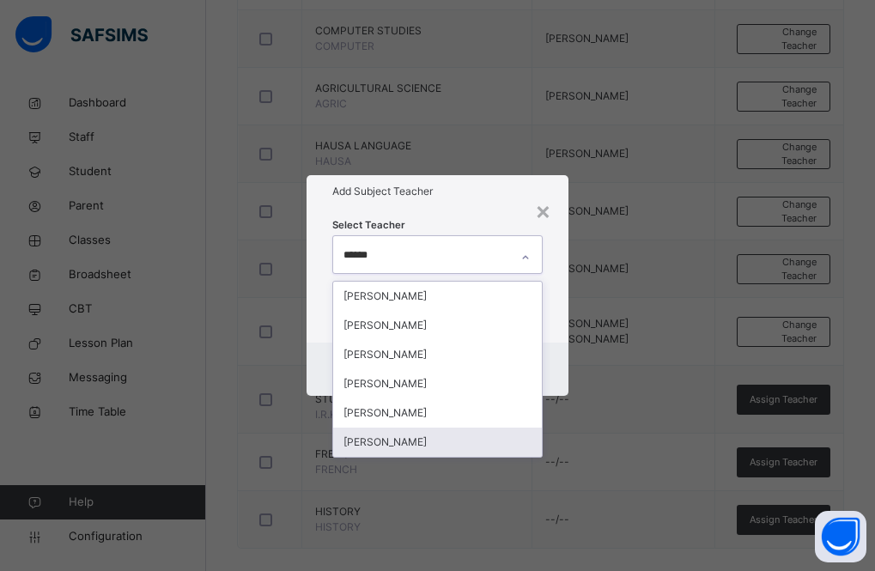
click at [458, 440] on div "[PERSON_NAME]" at bounding box center [438, 442] width 210 height 29
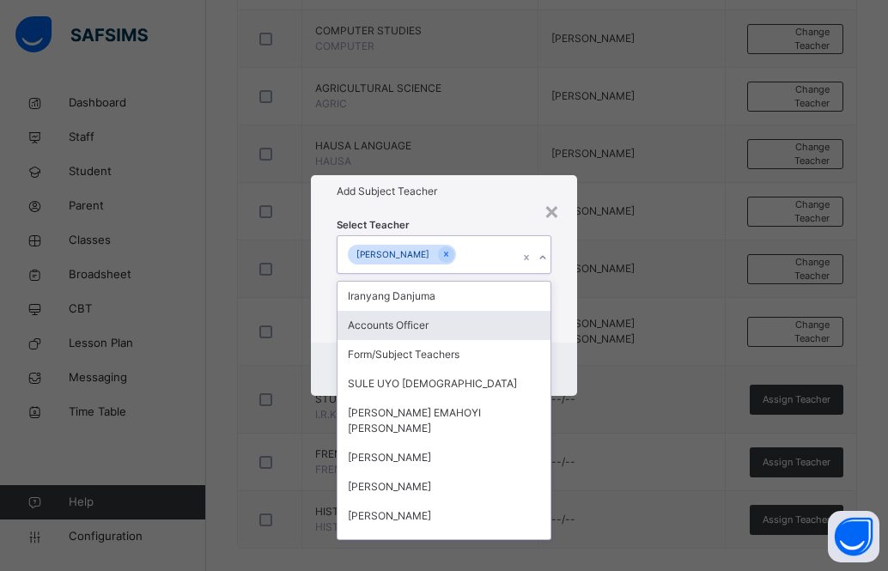
click at [453, 198] on h1 "Add Subject Teacher" at bounding box center [444, 191] width 215 height 15
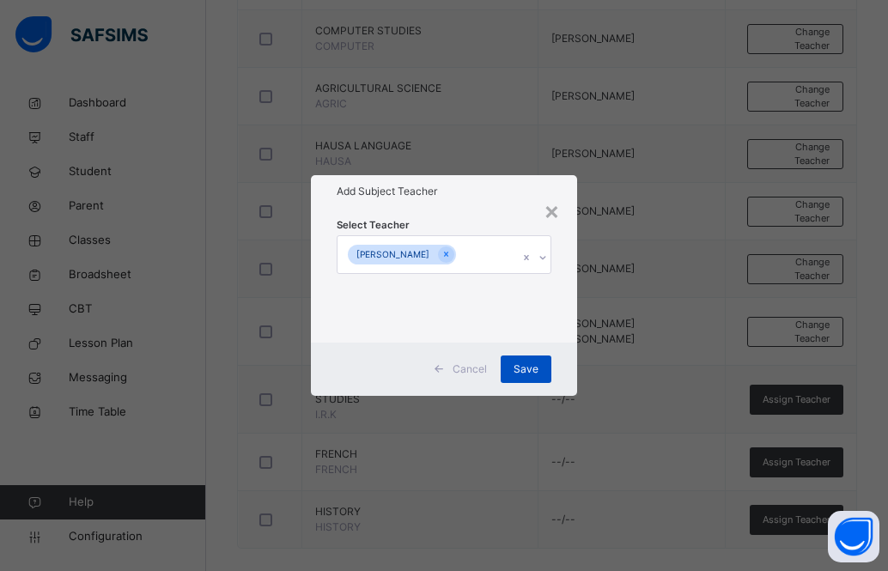
click at [524, 358] on div "Save" at bounding box center [526, 369] width 51 height 27
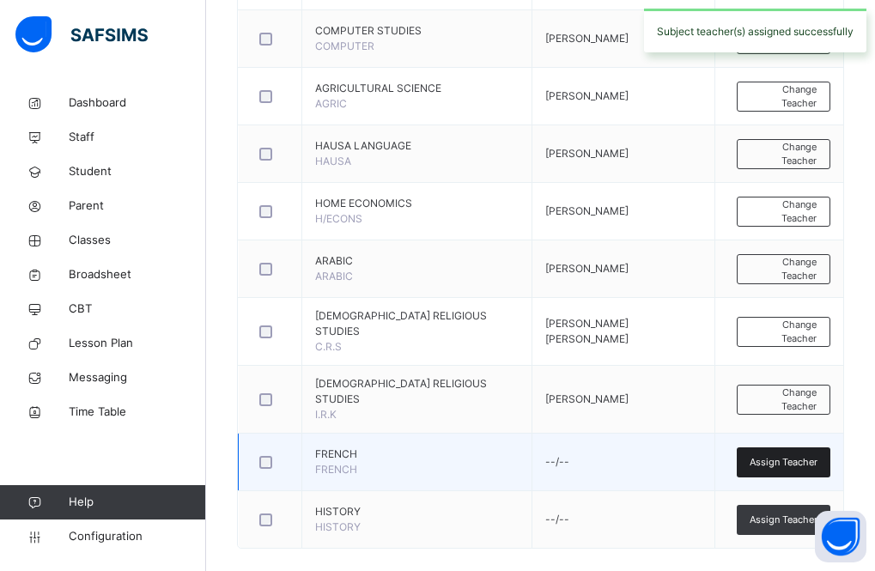
click at [783, 455] on span "Assign Teacher" at bounding box center [784, 462] width 68 height 15
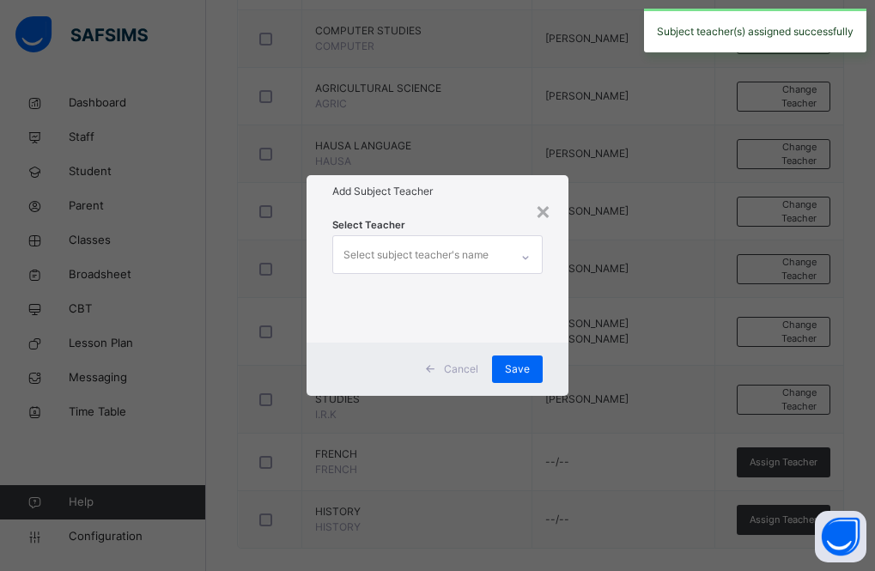
click at [417, 262] on div "Select subject teacher's name" at bounding box center [416, 255] width 145 height 33
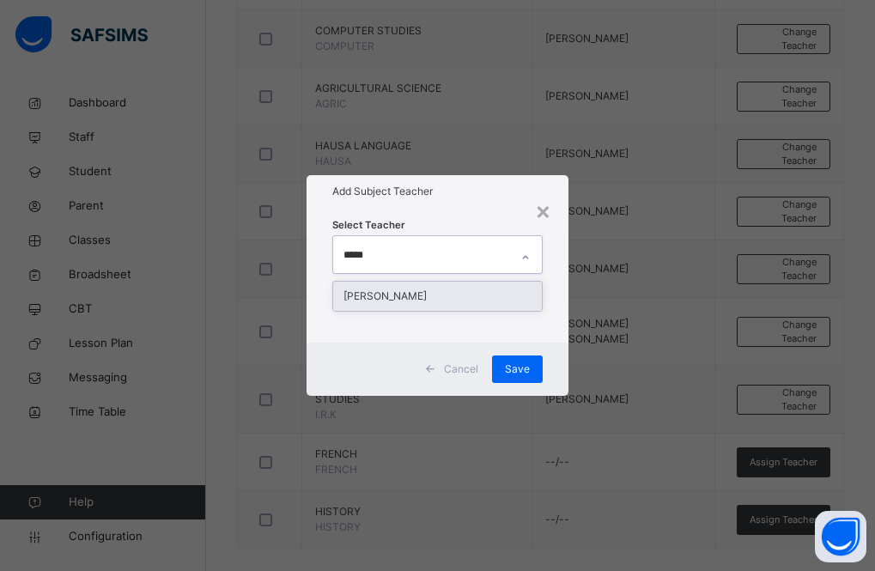
type input "******"
click at [444, 290] on div "[PERSON_NAME]" at bounding box center [438, 296] width 210 height 29
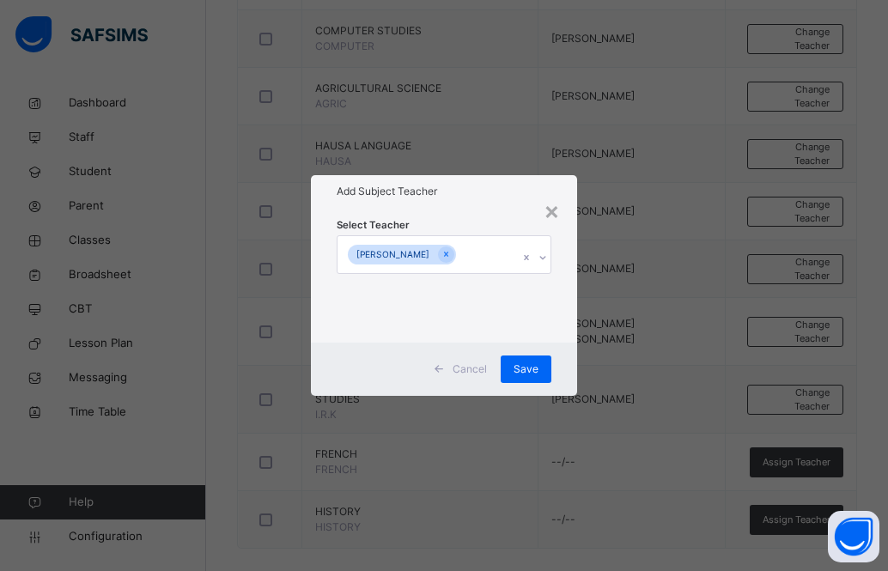
click at [451, 206] on div "× Add Subject Teacher Select Teacher [PERSON_NAME] Cancel Save" at bounding box center [444, 285] width 266 height 220
click at [521, 363] on span "Save" at bounding box center [526, 369] width 25 height 15
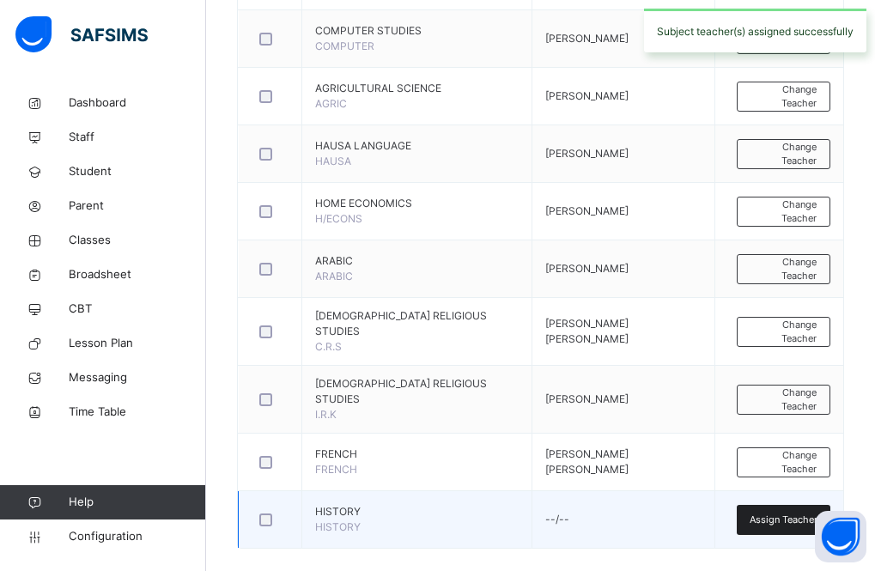
click at [776, 513] on span "Assign Teacher" at bounding box center [784, 520] width 68 height 15
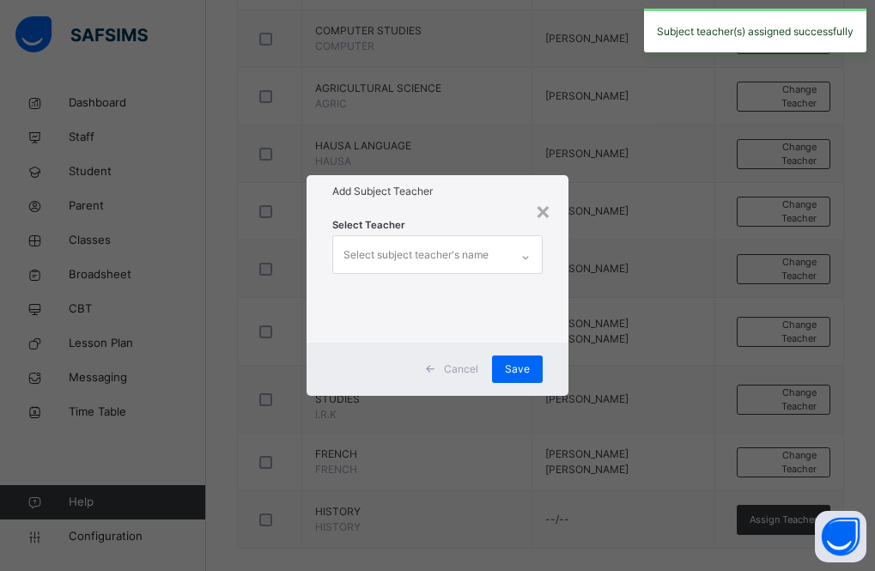
click at [396, 256] on div "Select subject teacher's name" at bounding box center [416, 255] width 145 height 33
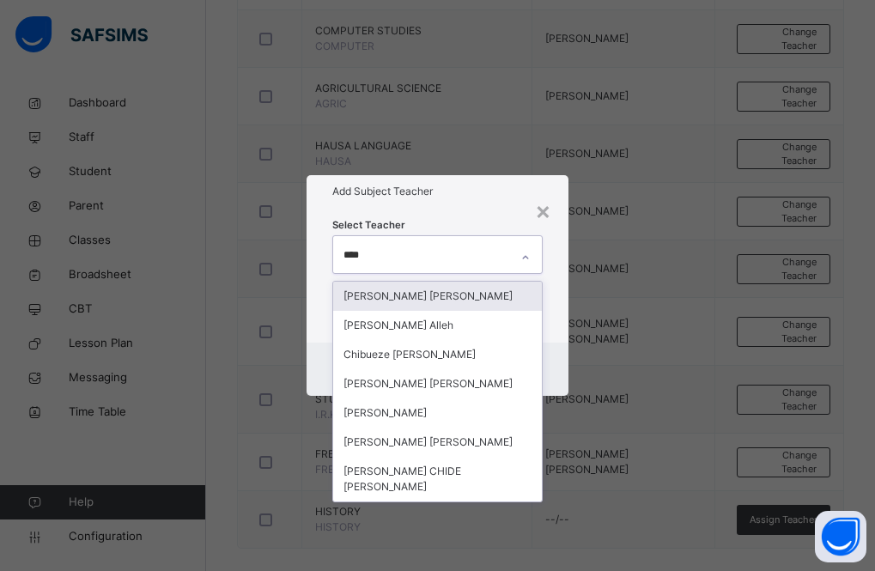
type input "*****"
click at [397, 292] on div "[PERSON_NAME] [PERSON_NAME]" at bounding box center [438, 296] width 210 height 29
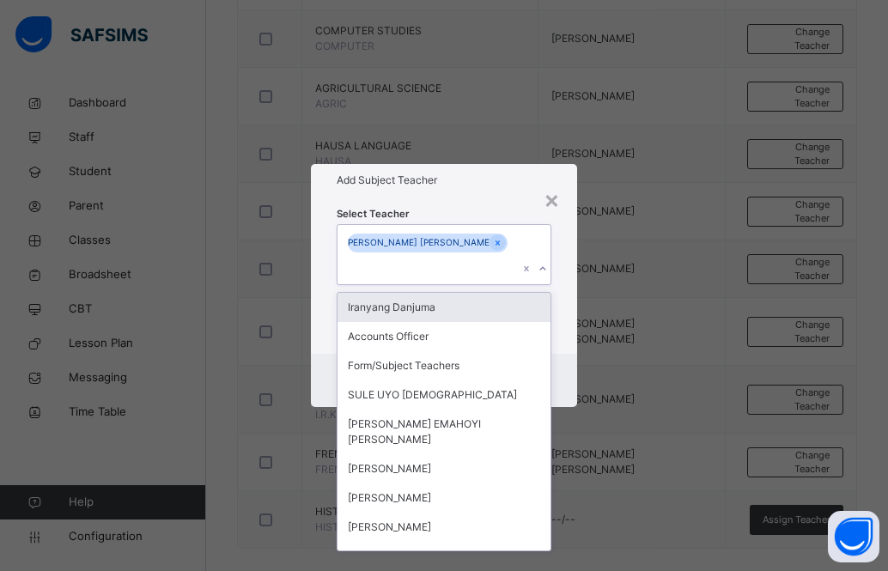
click at [454, 197] on div "Add Subject Teacher" at bounding box center [444, 180] width 266 height 33
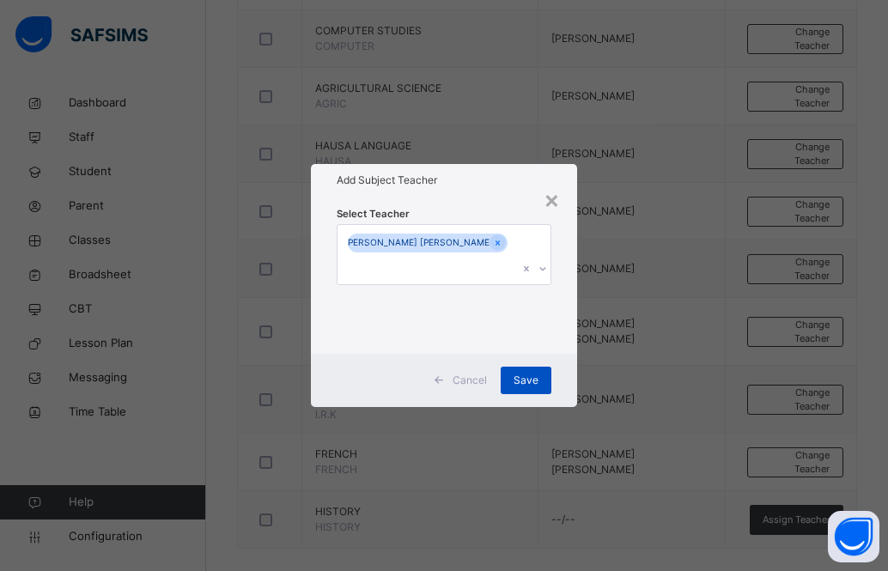
click at [523, 373] on span "Save" at bounding box center [526, 380] width 25 height 15
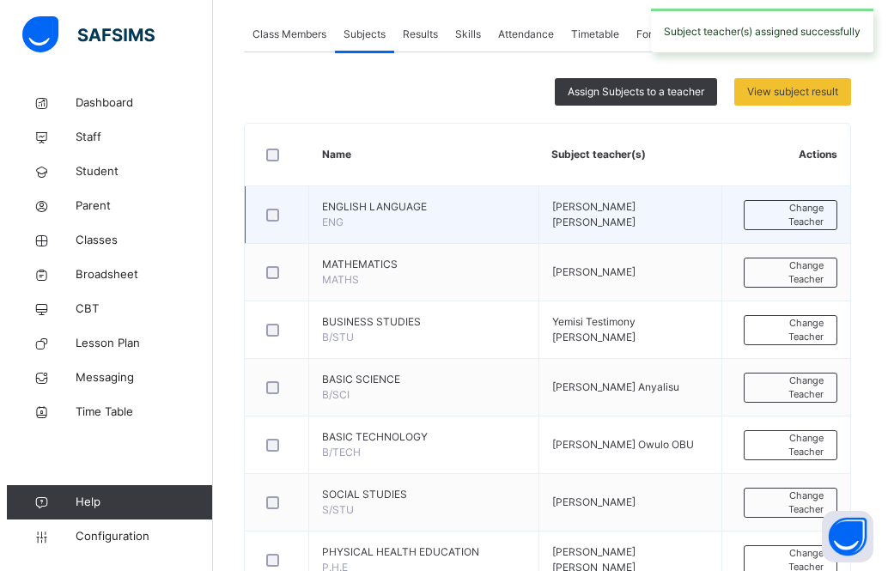
scroll to position [227, 0]
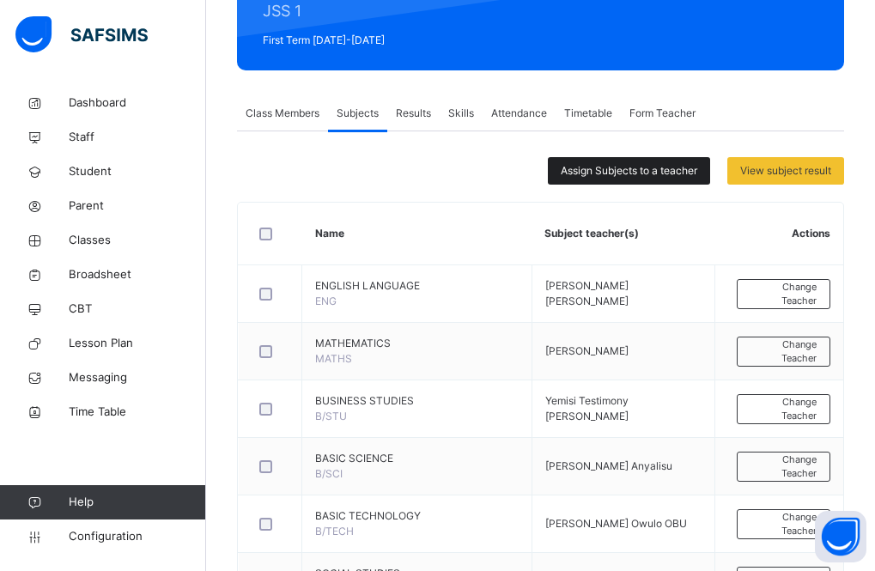
click at [643, 174] on span "Assign Subjects to a teacher" at bounding box center [629, 170] width 137 height 15
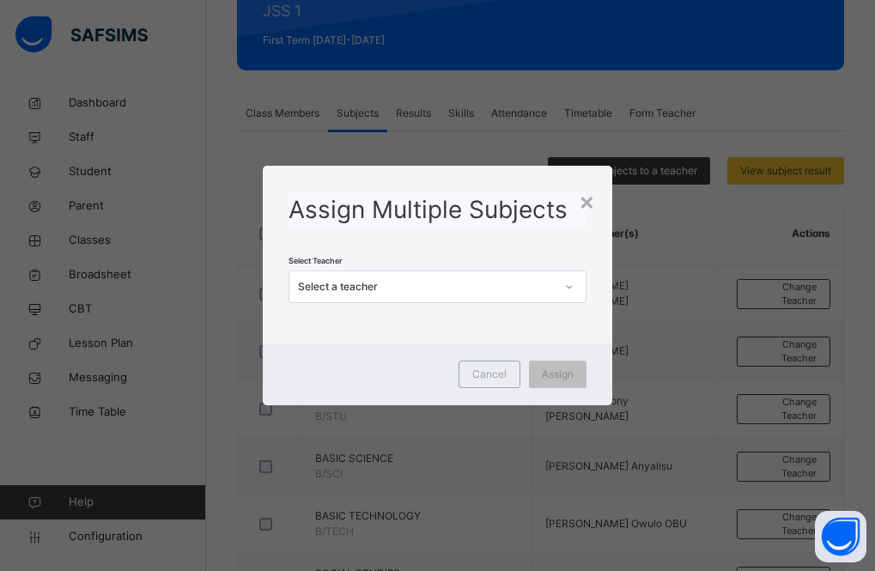
click at [571, 287] on icon at bounding box center [570, 286] width 6 height 3
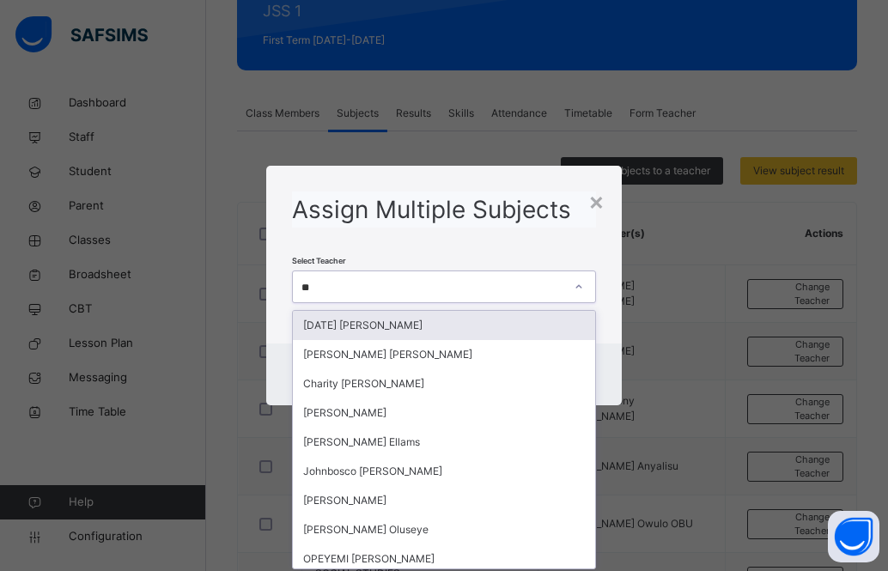
type input "***"
